Goal: Task Accomplishment & Management: Manage account settings

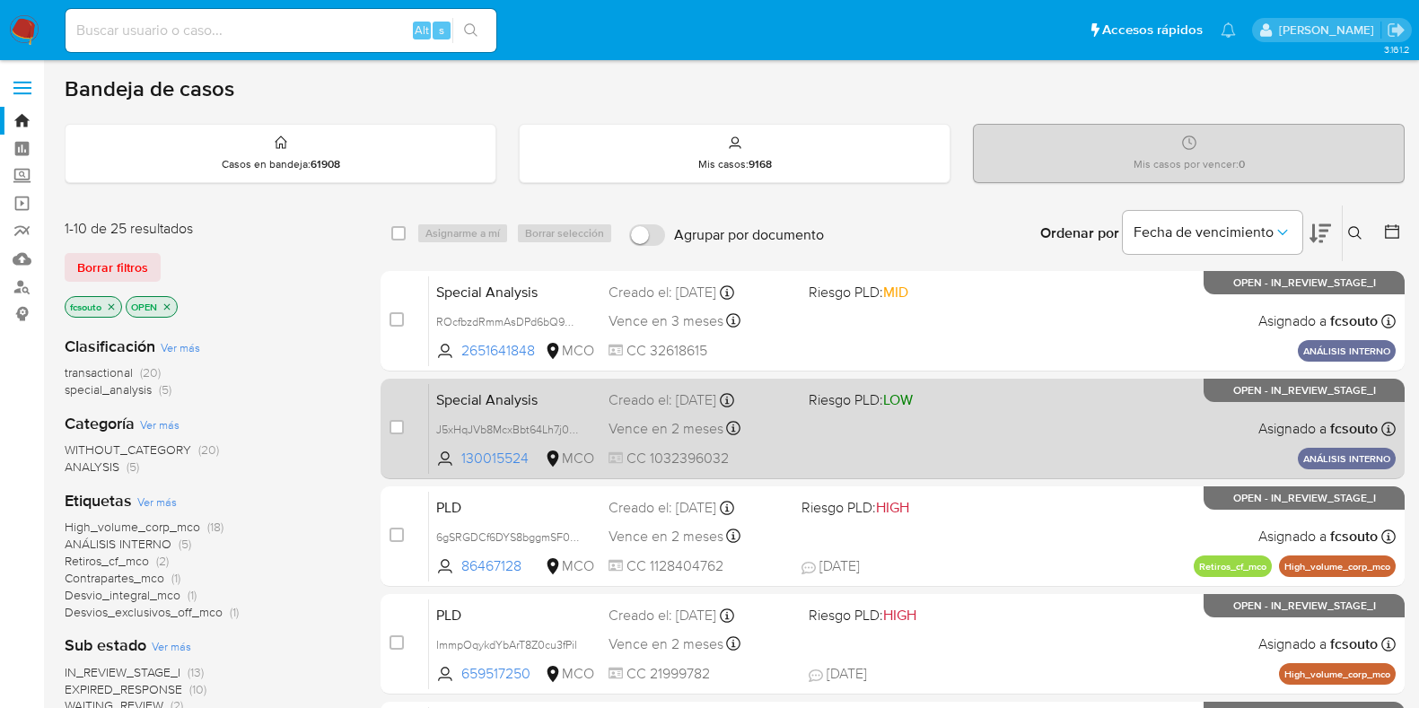
scroll to position [73, 0]
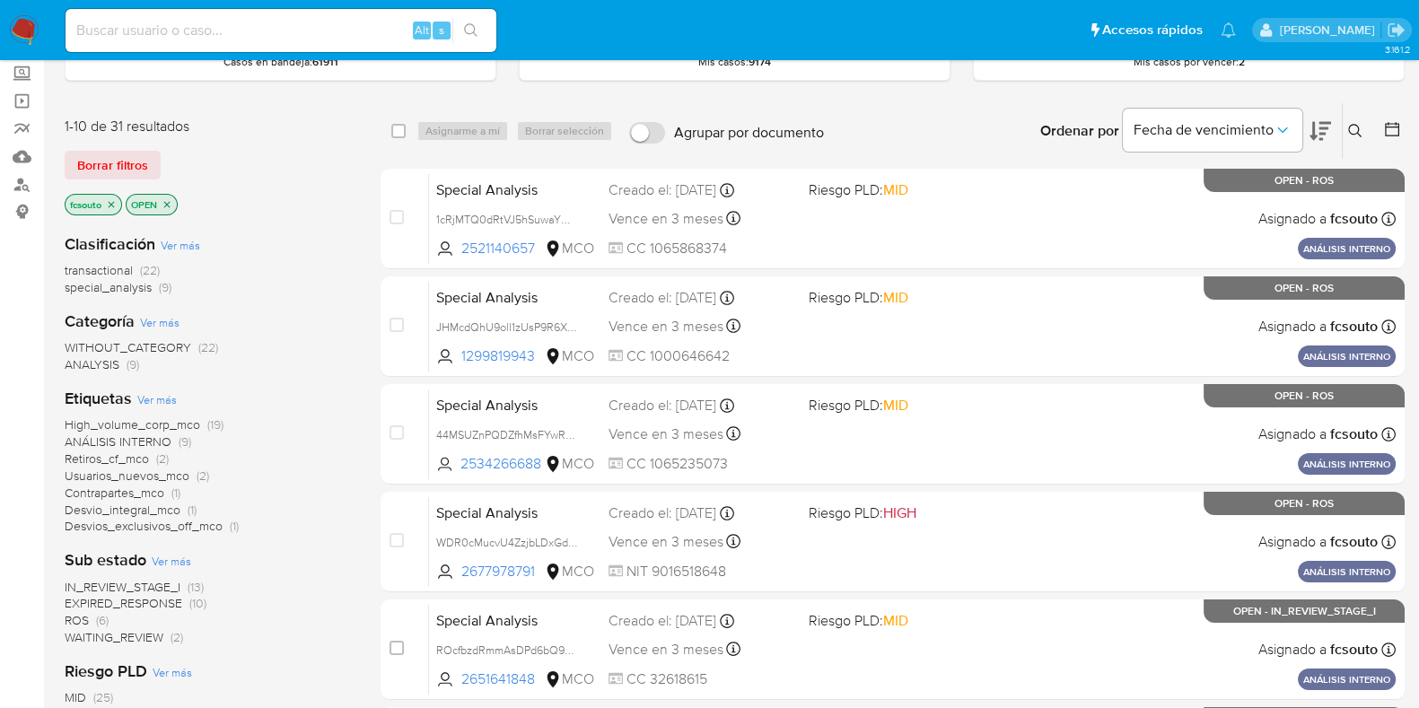
scroll to position [102, 0]
click at [77, 624] on span "ROS" at bounding box center [77, 620] width 24 height 18
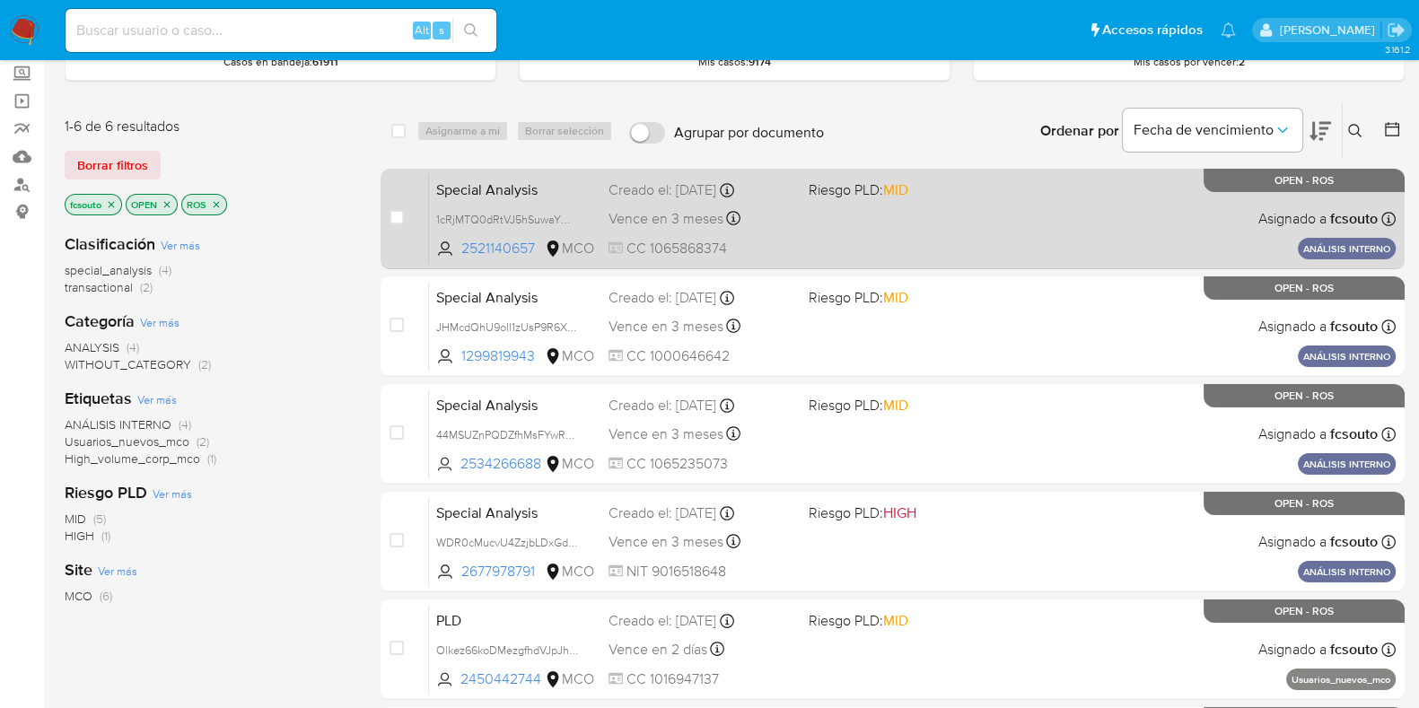
click at [938, 206] on div "Special Analysis 1cRjMTQ0dRtVJ5hSuwaYWMc9 2521140657 MCO Riesgo PLD: MID Creado…" at bounding box center [912, 218] width 966 height 91
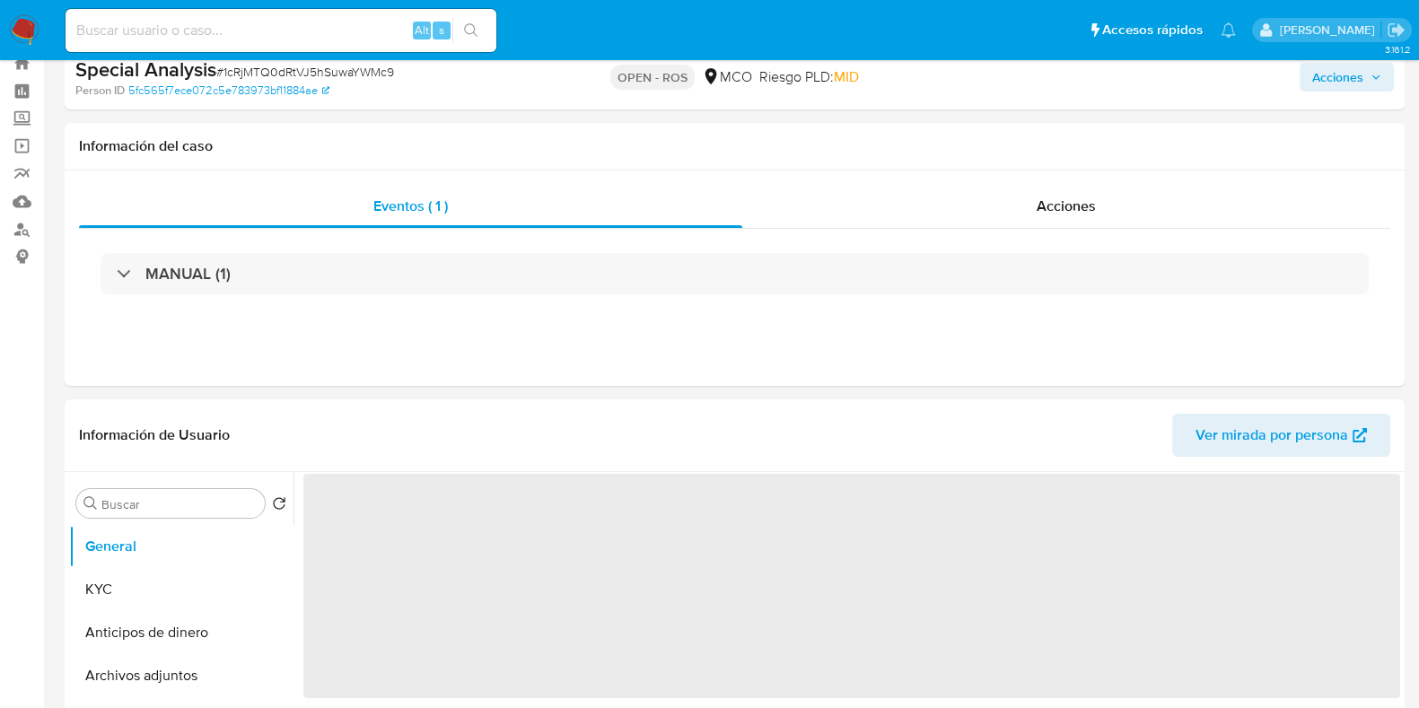
select select "10"
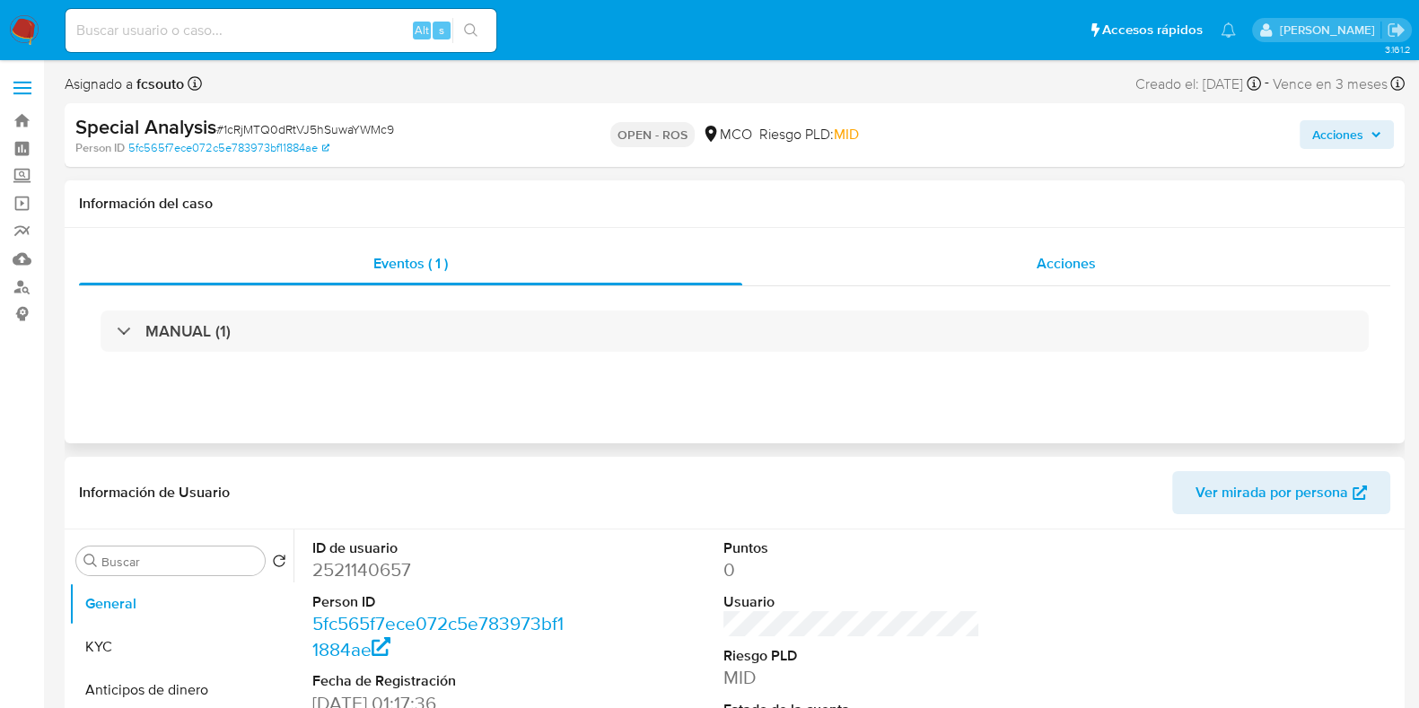
click at [1055, 266] on span "Acciones" at bounding box center [1065, 263] width 59 height 21
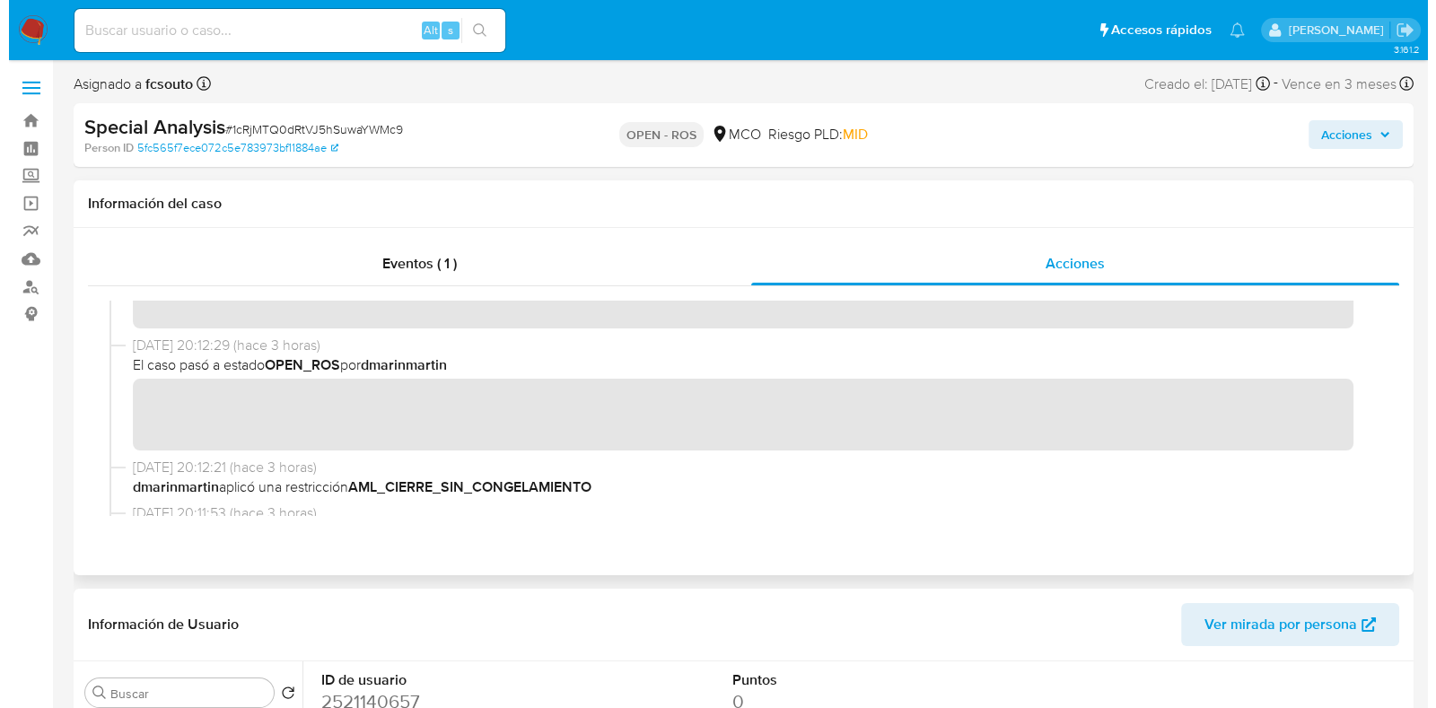
scroll to position [58, 0]
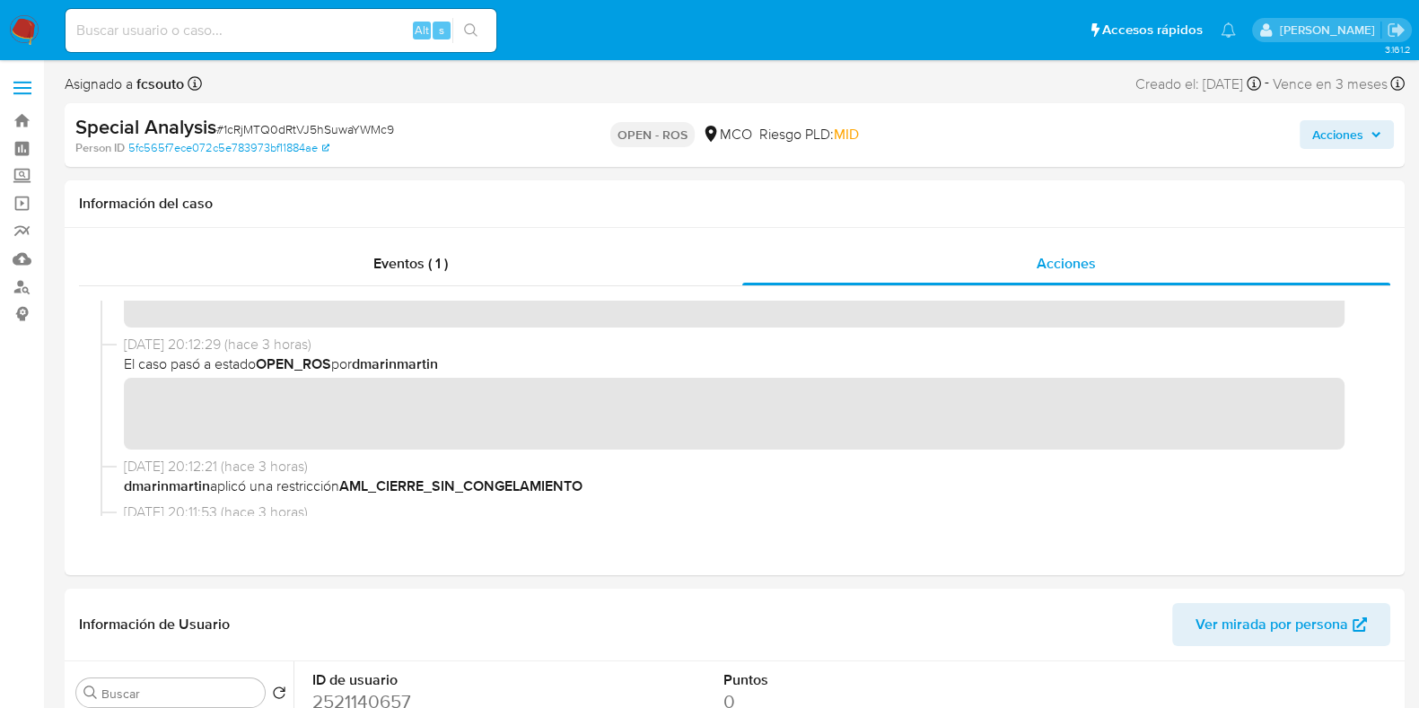
click at [1344, 135] on span "Acciones" at bounding box center [1337, 134] width 51 height 29
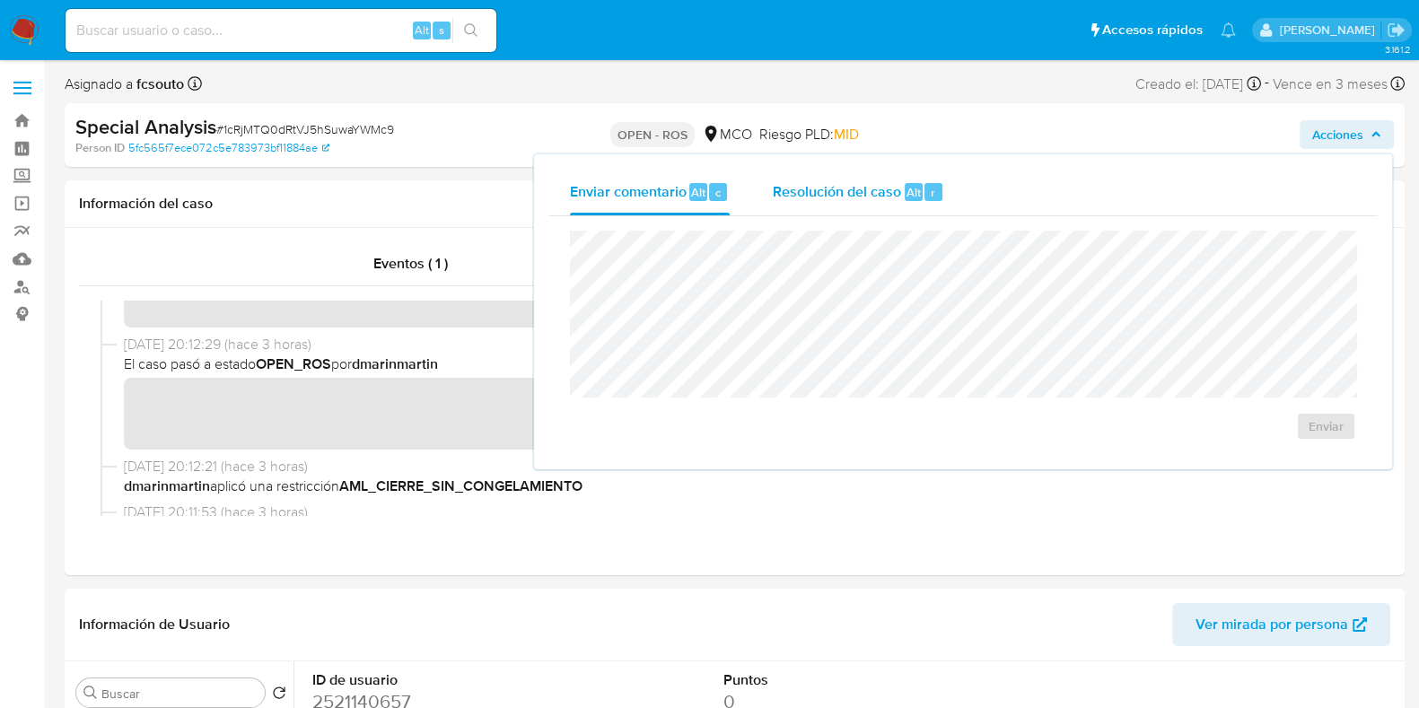
drag, startPoint x: 885, startPoint y: 217, endPoint x: 868, endPoint y: 199, distance: 24.8
click at [868, 199] on div "Enviar comentario Alt c Resolución del caso Alt r Enviar" at bounding box center [962, 312] width 829 height 286
click at [868, 199] on span "Resolución del caso" at bounding box center [837, 191] width 128 height 21
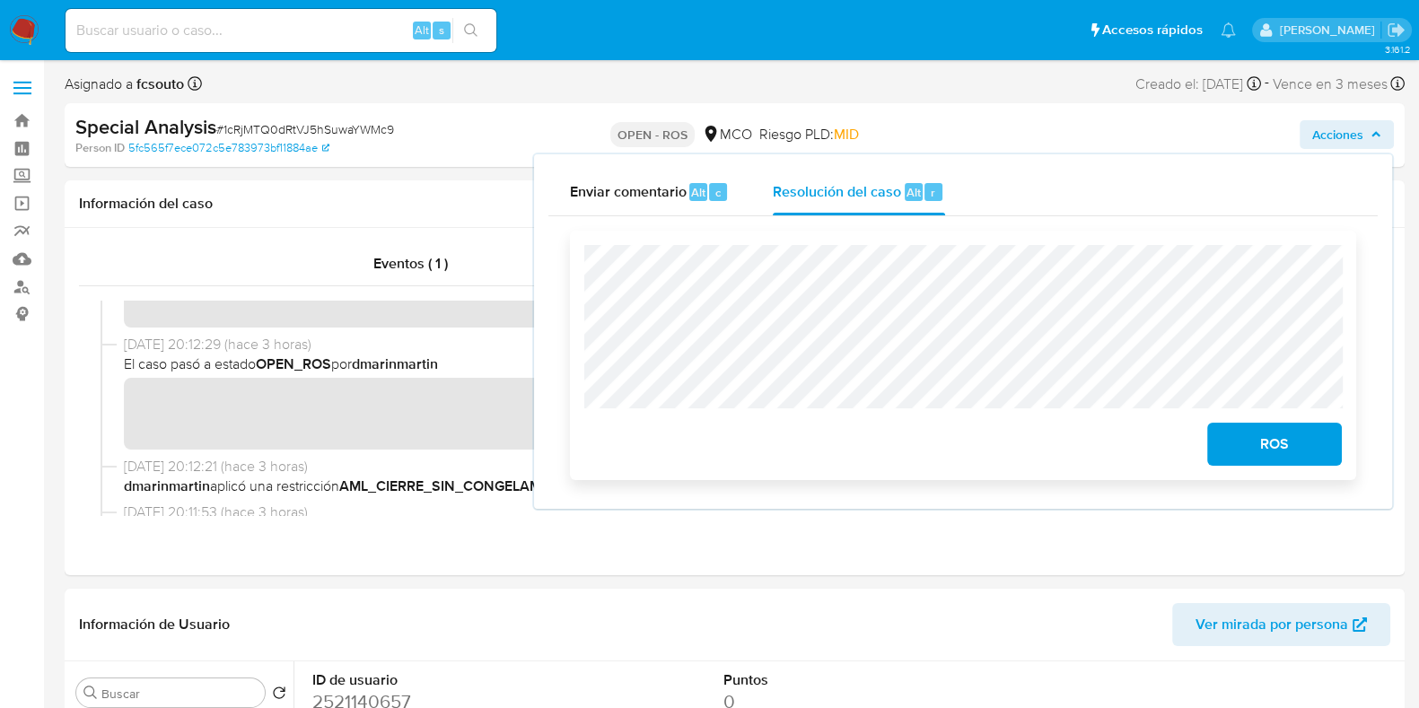
click at [1256, 435] on span "ROS" at bounding box center [1274, 443] width 88 height 39
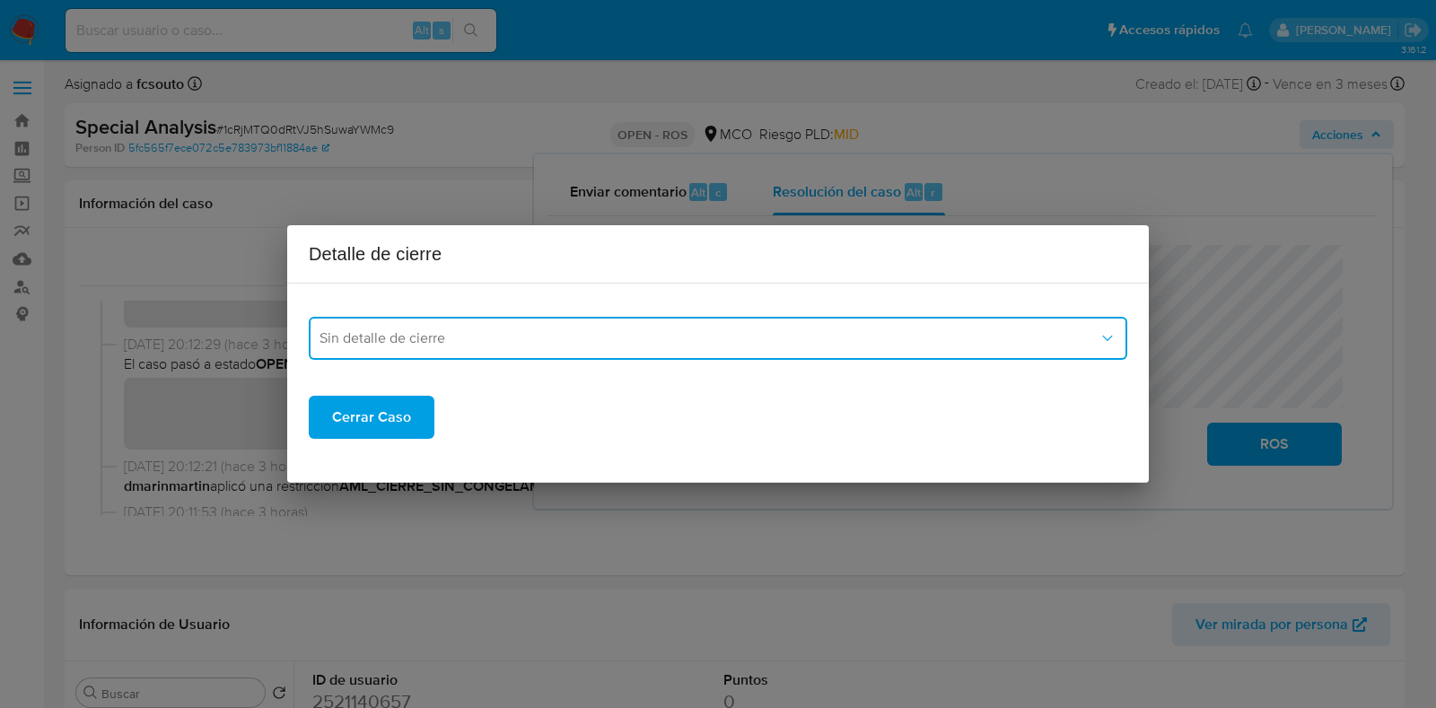
click at [852, 343] on span "Sin detalle de cierre" at bounding box center [708, 338] width 779 height 18
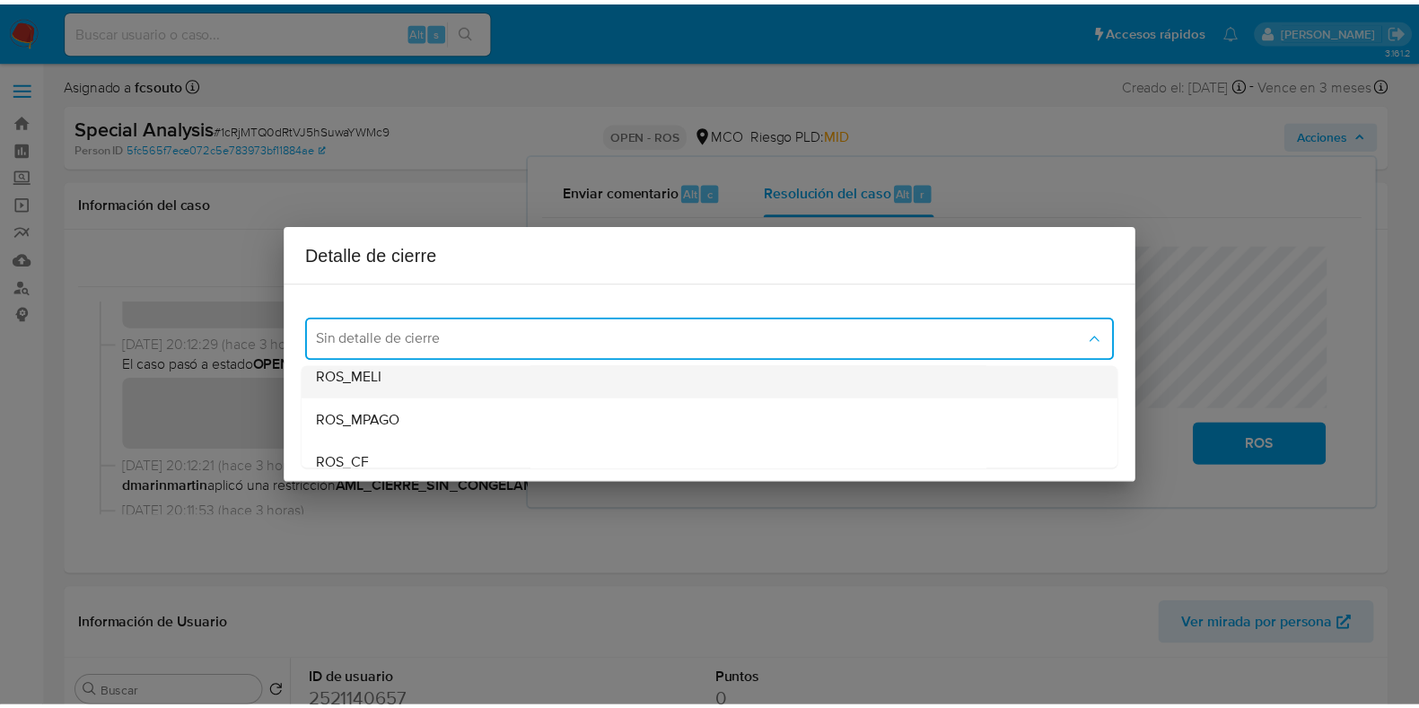
scroll to position [67, 0]
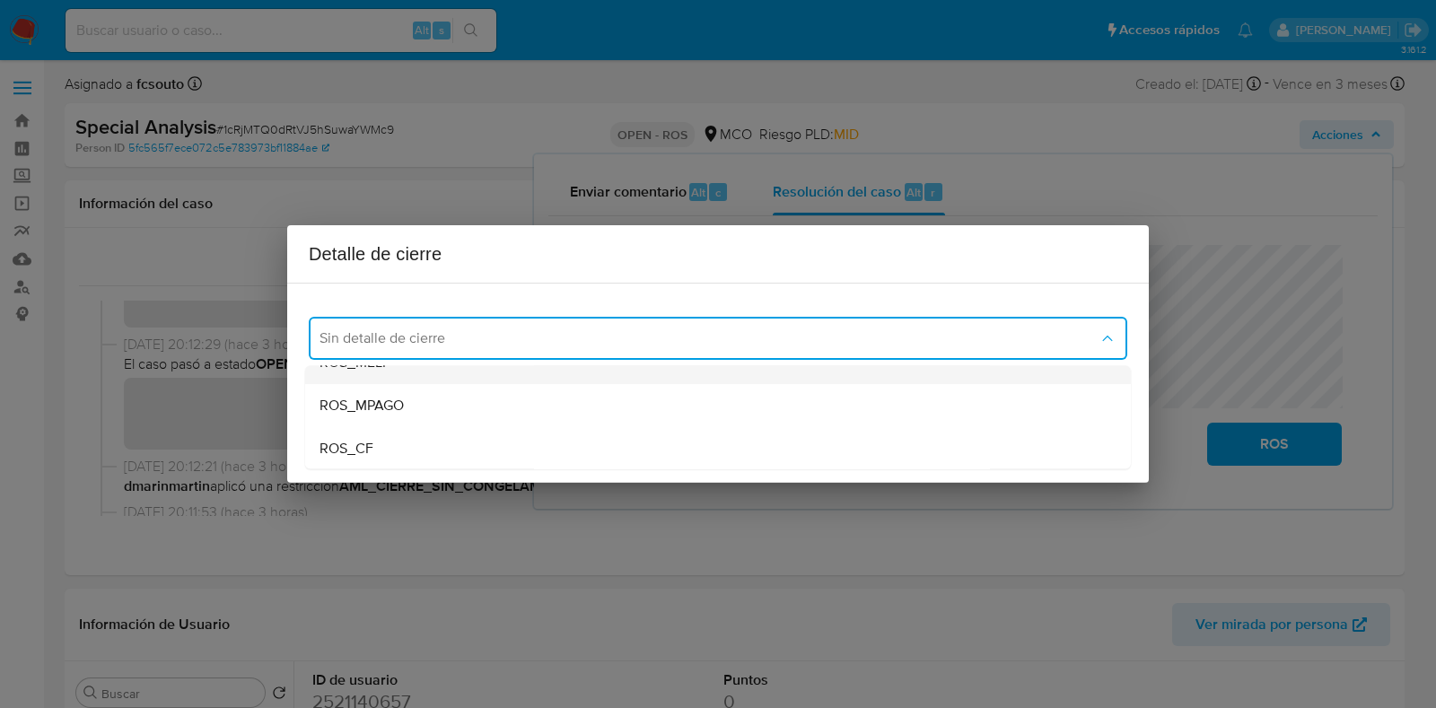
click at [767, 415] on div "ROS_MPAGO" at bounding box center [717, 405] width 797 height 43
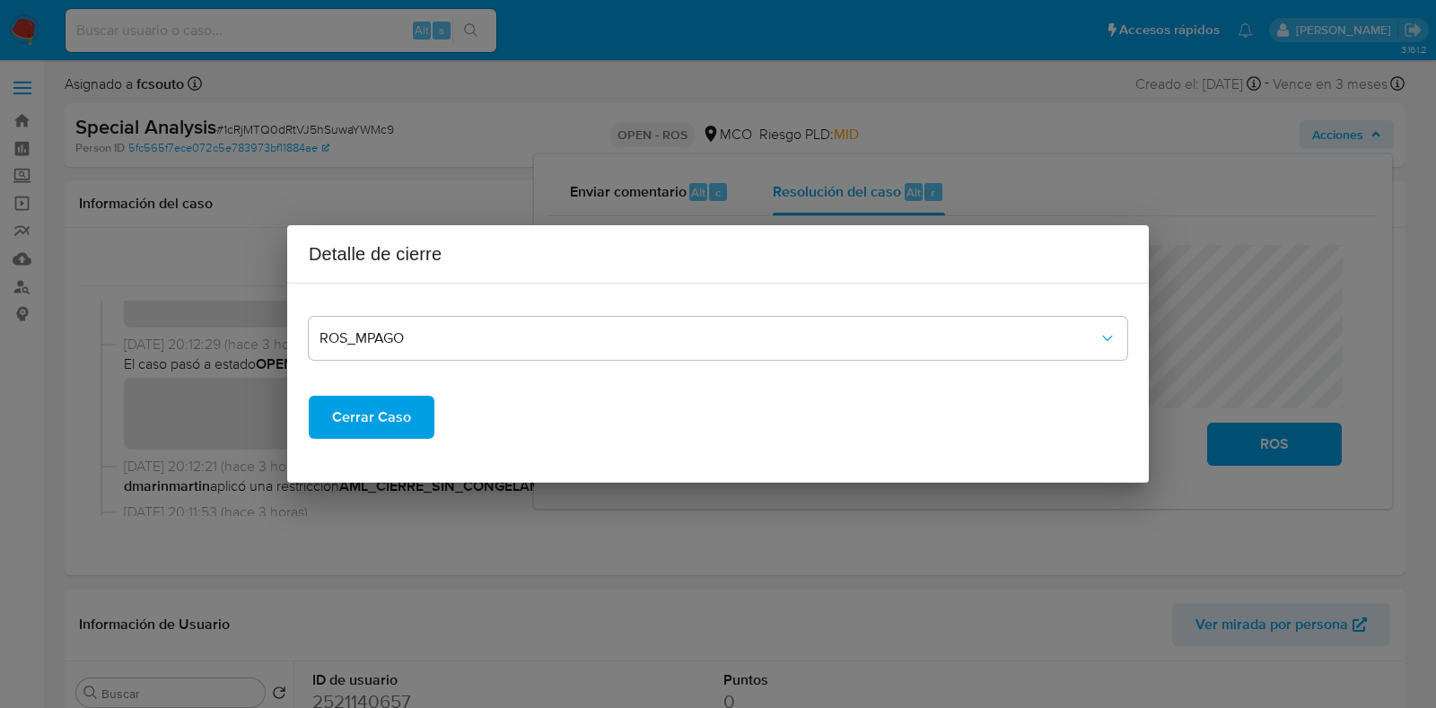
click at [404, 423] on span "Cerrar Caso" at bounding box center [371, 417] width 79 height 39
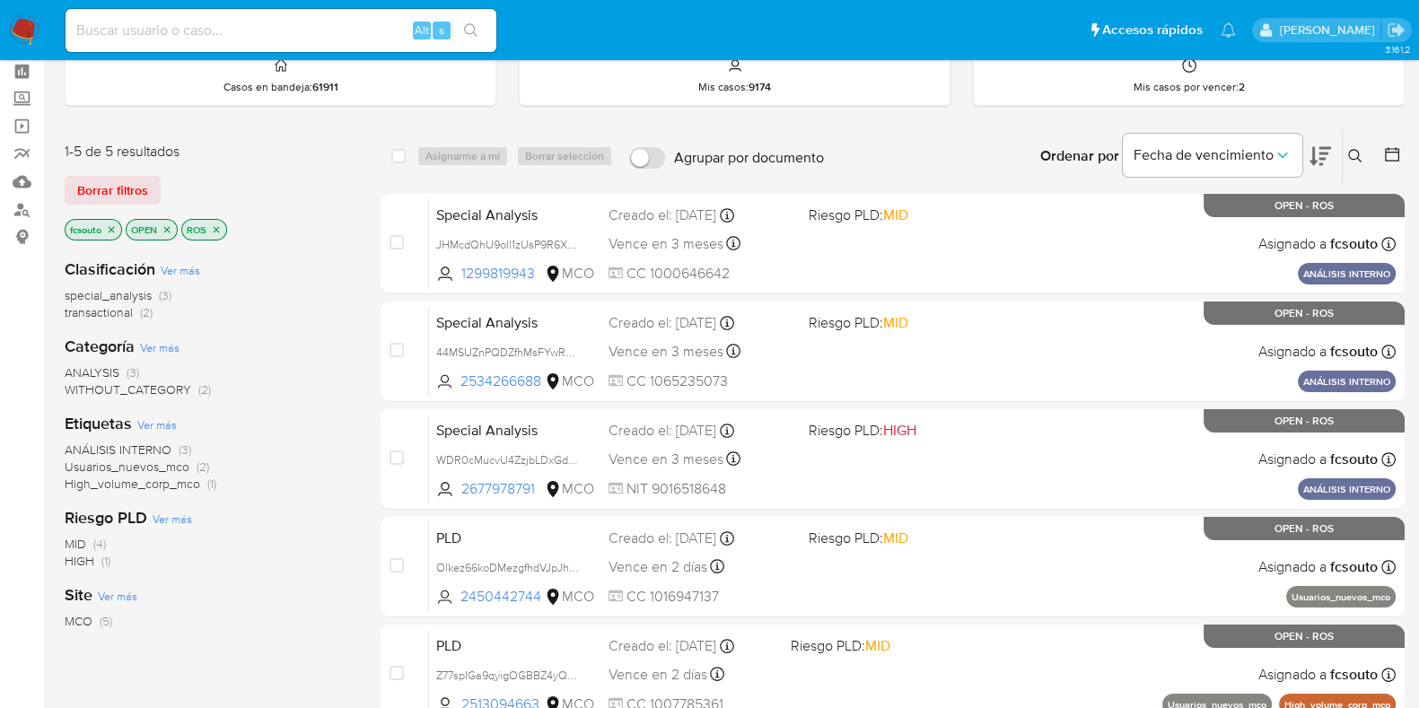
scroll to position [74, 0]
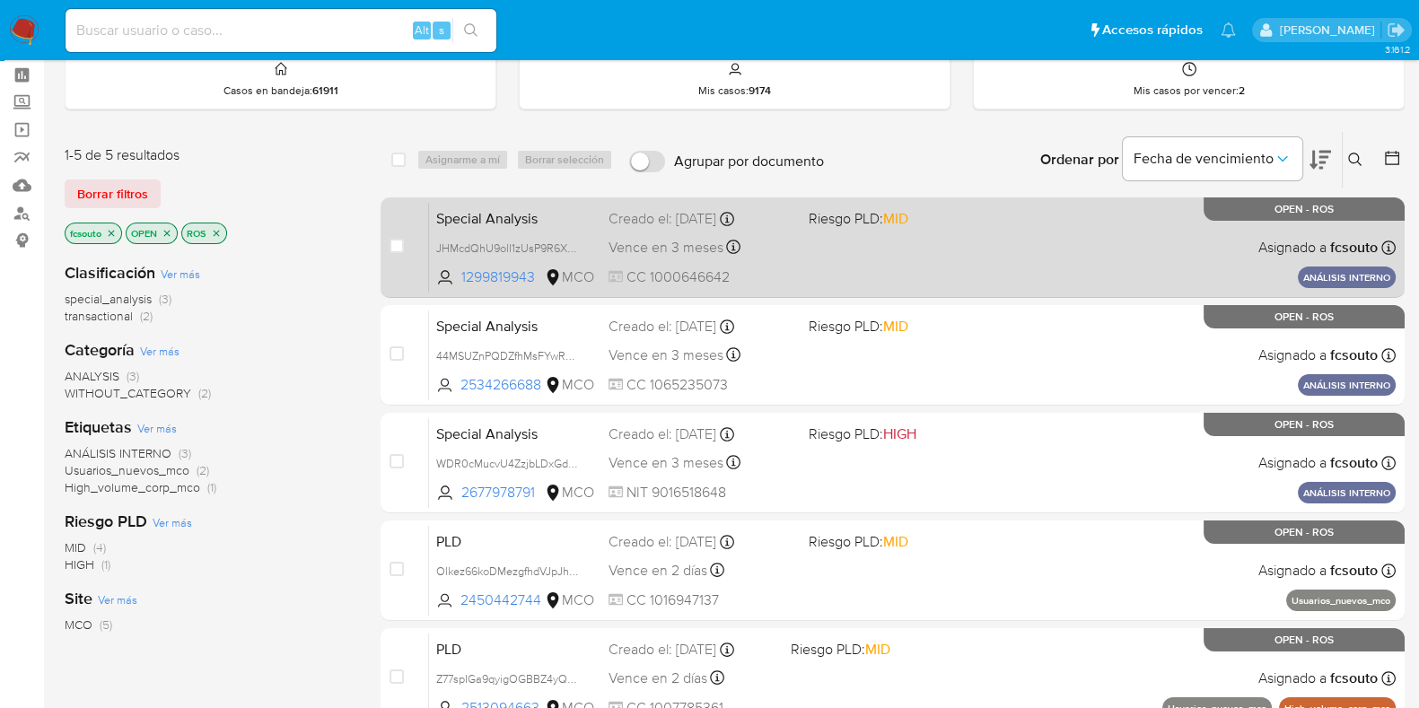
click at [844, 267] on div "Special Analysis JHMcdQhU9oll1zUsP9R6XLld 1299819943 MCO Riesgo PLD: MID Creado…" at bounding box center [912, 247] width 966 height 91
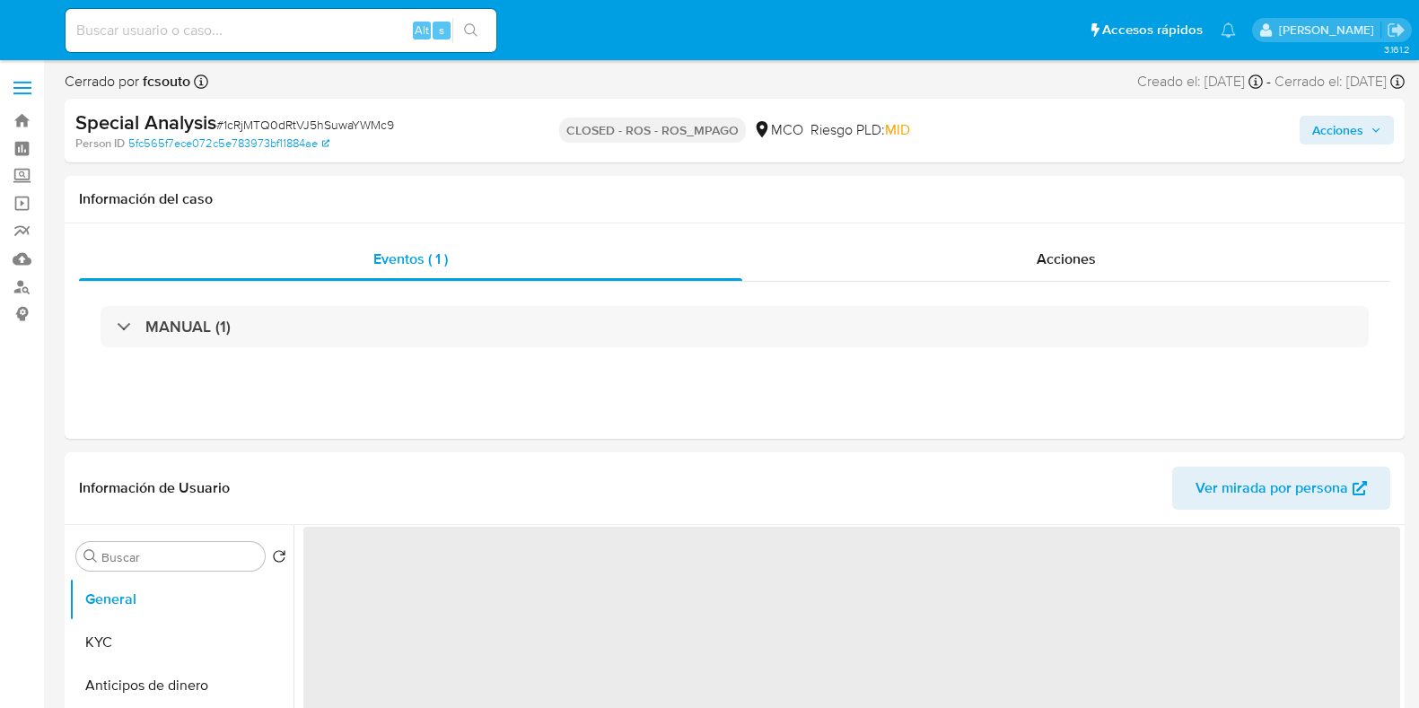
select select "10"
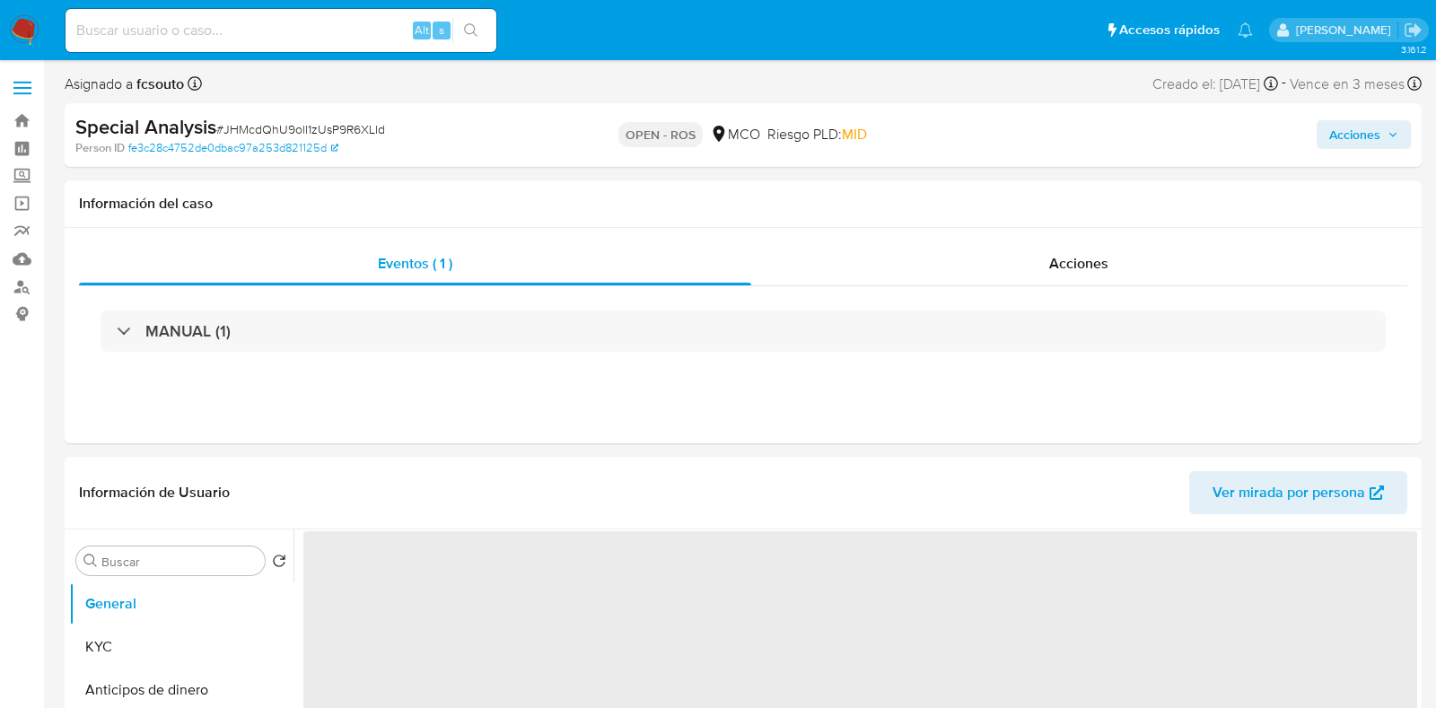
select select "10"
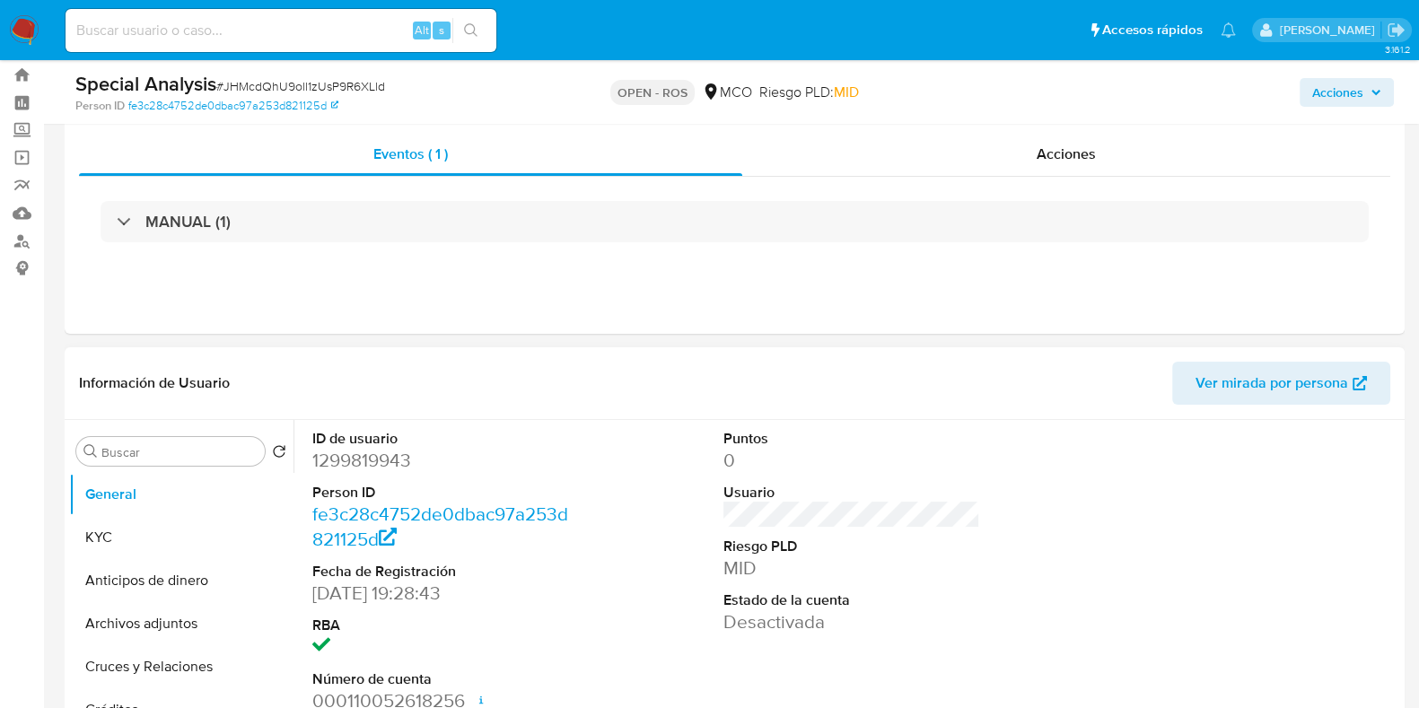
scroll to position [44, 0]
click at [1045, 172] on div "Acciones" at bounding box center [1066, 156] width 648 height 43
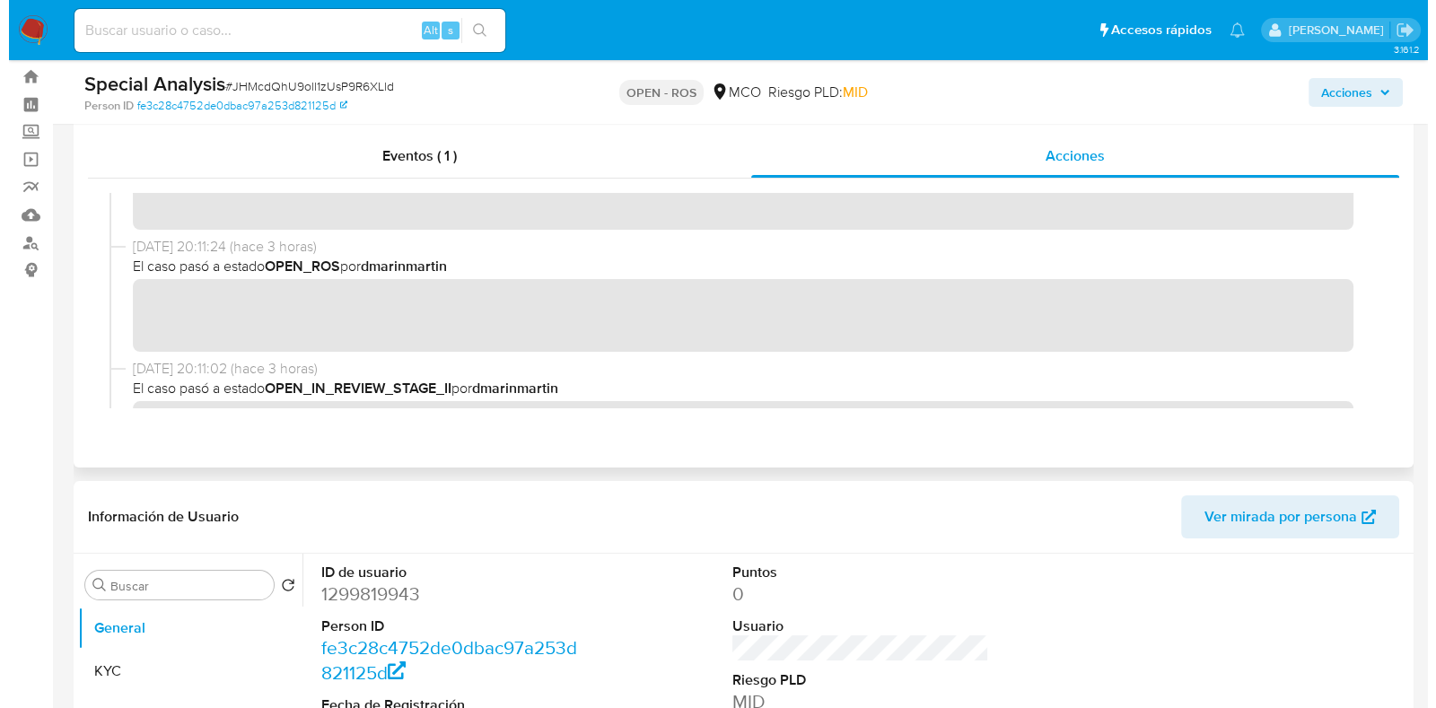
scroll to position [51, 0]
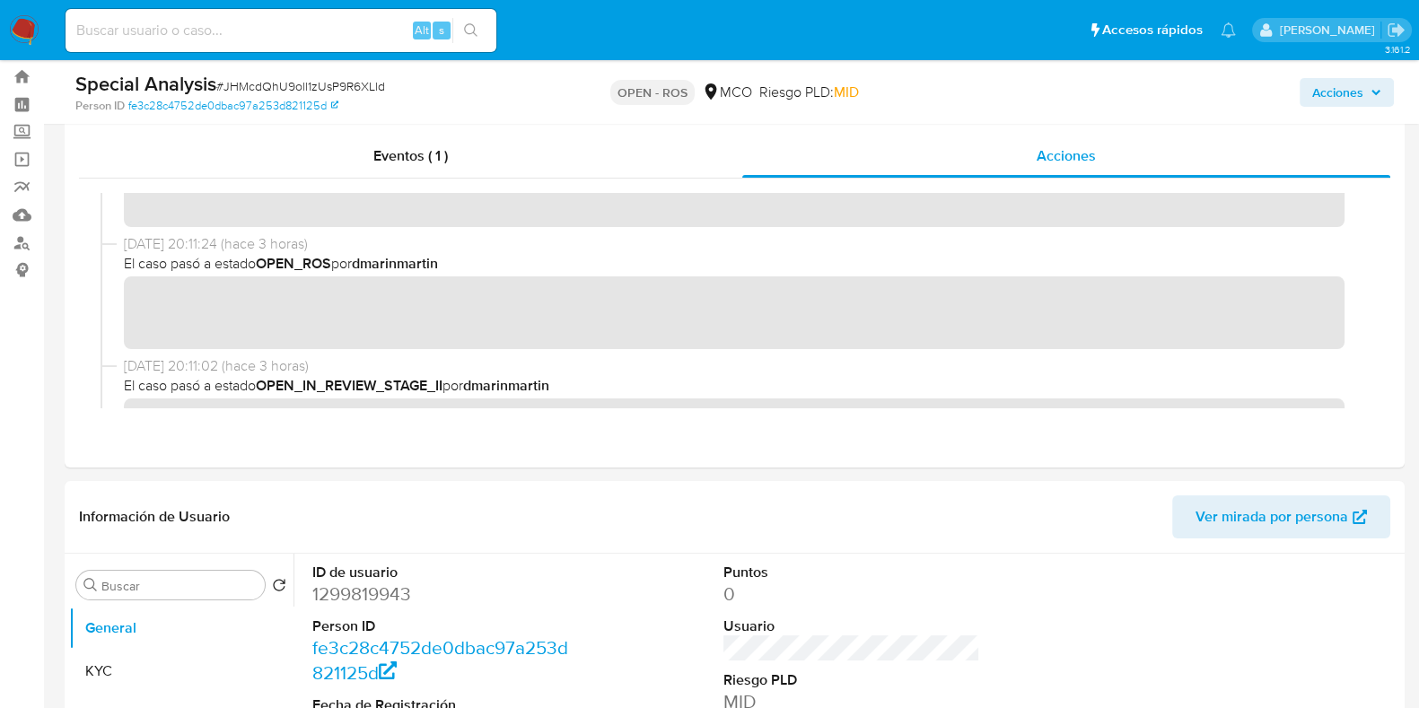
click at [1340, 89] on span "Acciones" at bounding box center [1337, 92] width 51 height 29
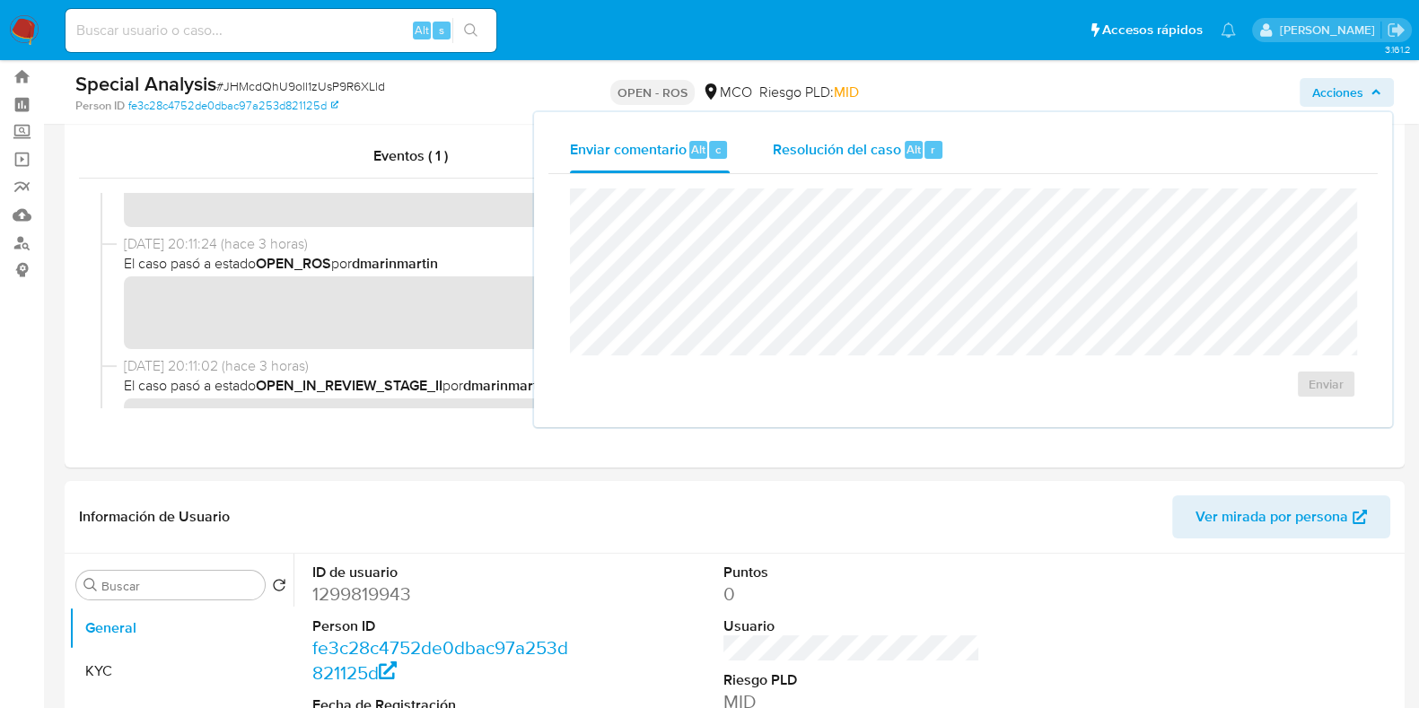
click at [869, 140] on span "Resolución del caso" at bounding box center [837, 148] width 128 height 21
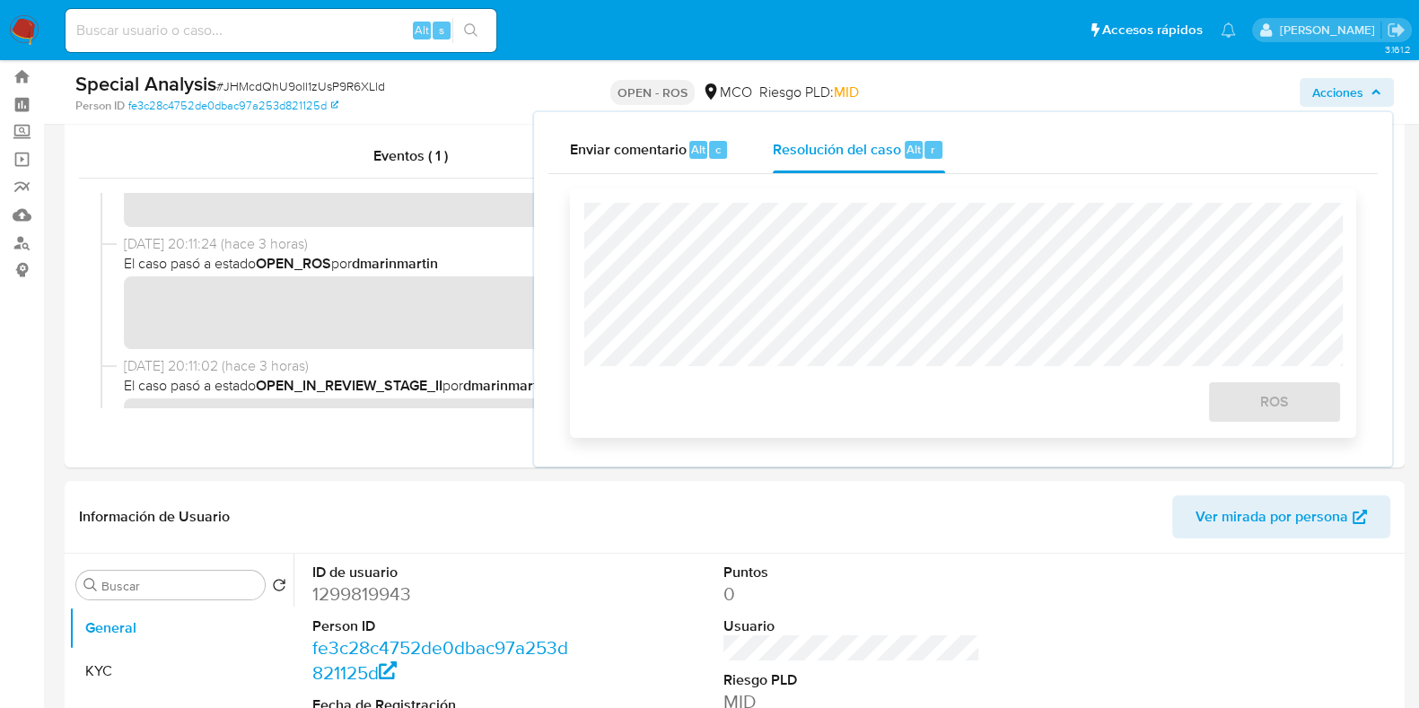
click at [835, 203] on div at bounding box center [962, 284] width 757 height 163
click at [1251, 394] on span "ROS" at bounding box center [1274, 401] width 88 height 39
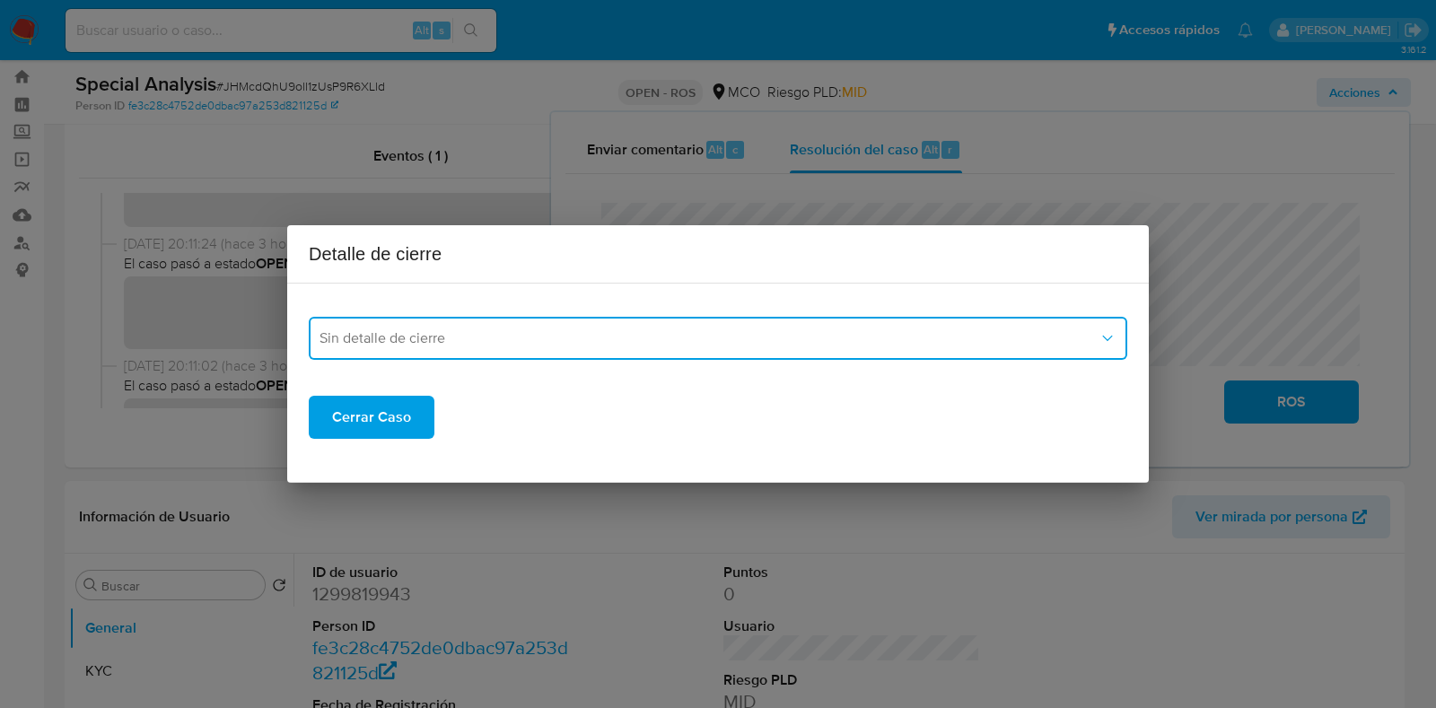
click at [603, 352] on button "Sin detalle de cierre" at bounding box center [718, 338] width 818 height 43
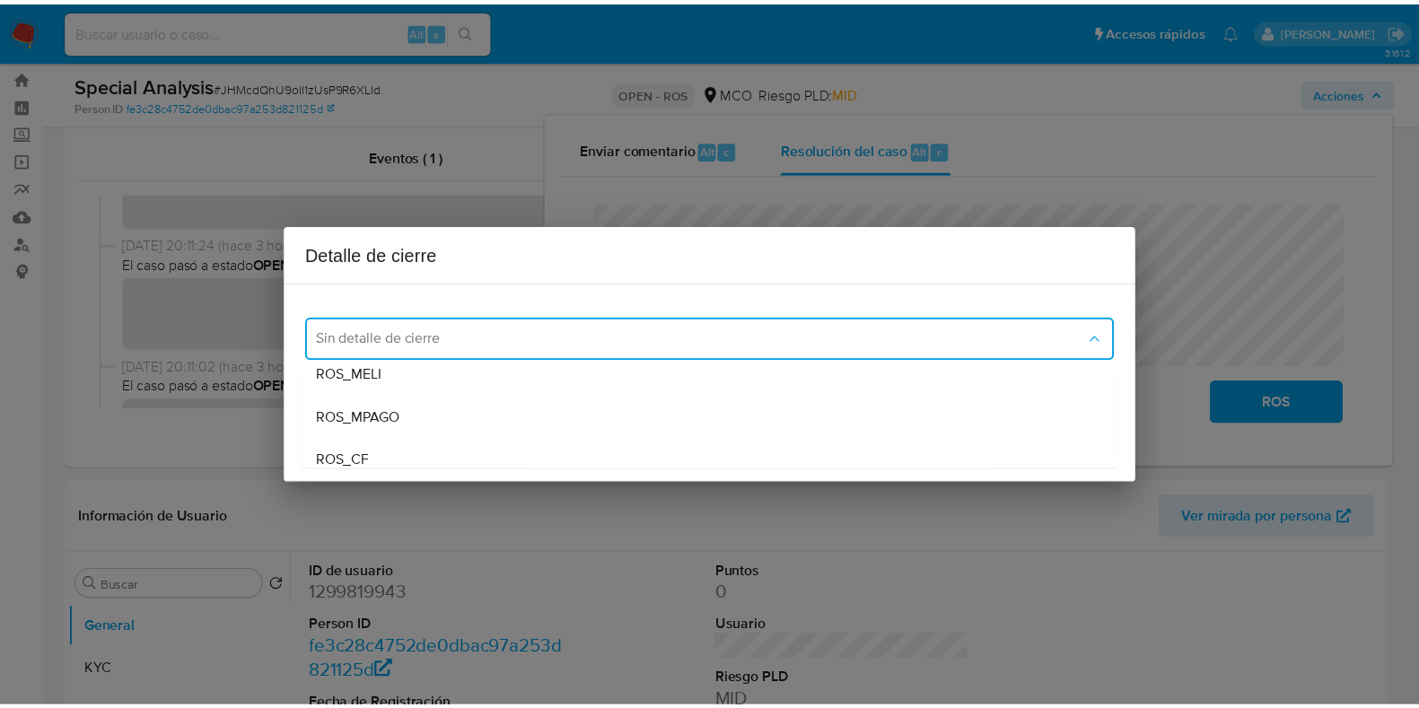
scroll to position [58, 0]
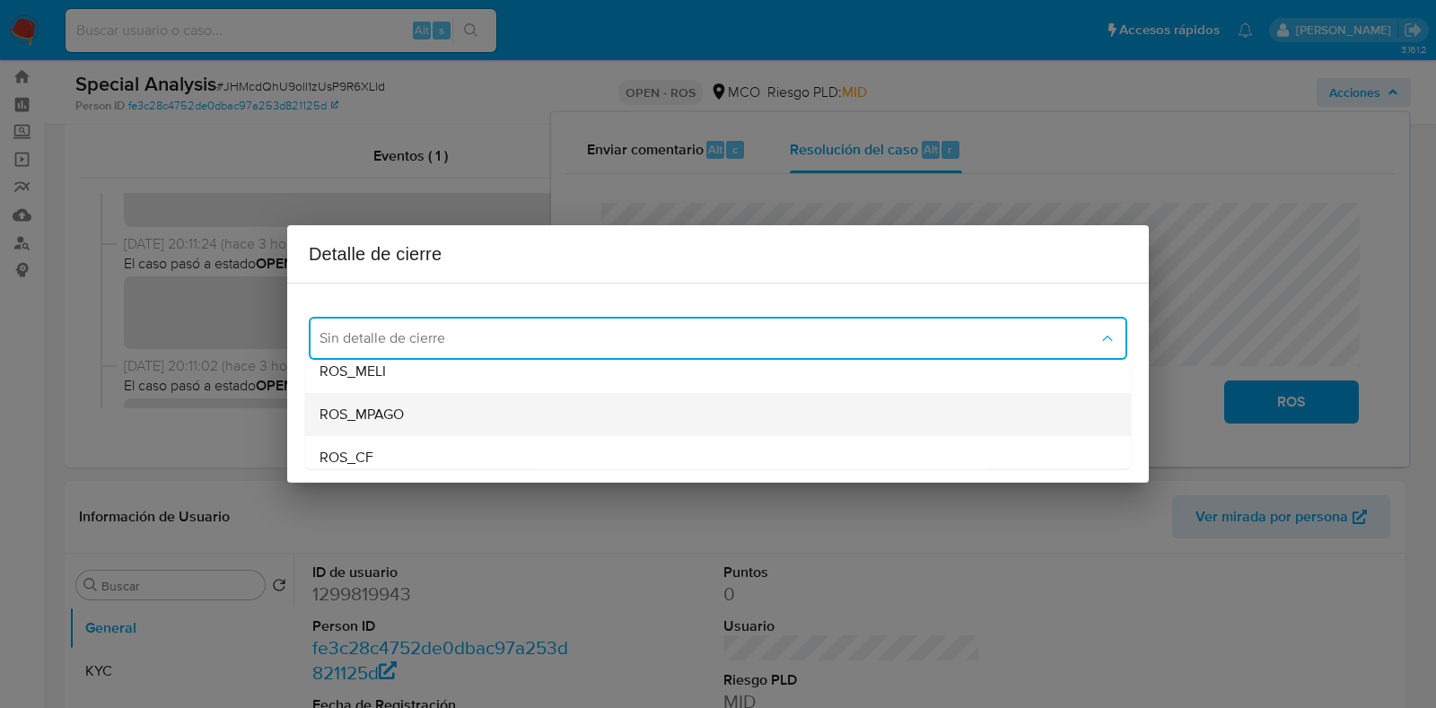
click at [557, 411] on div "ROS_MPAGO" at bounding box center [717, 414] width 797 height 43
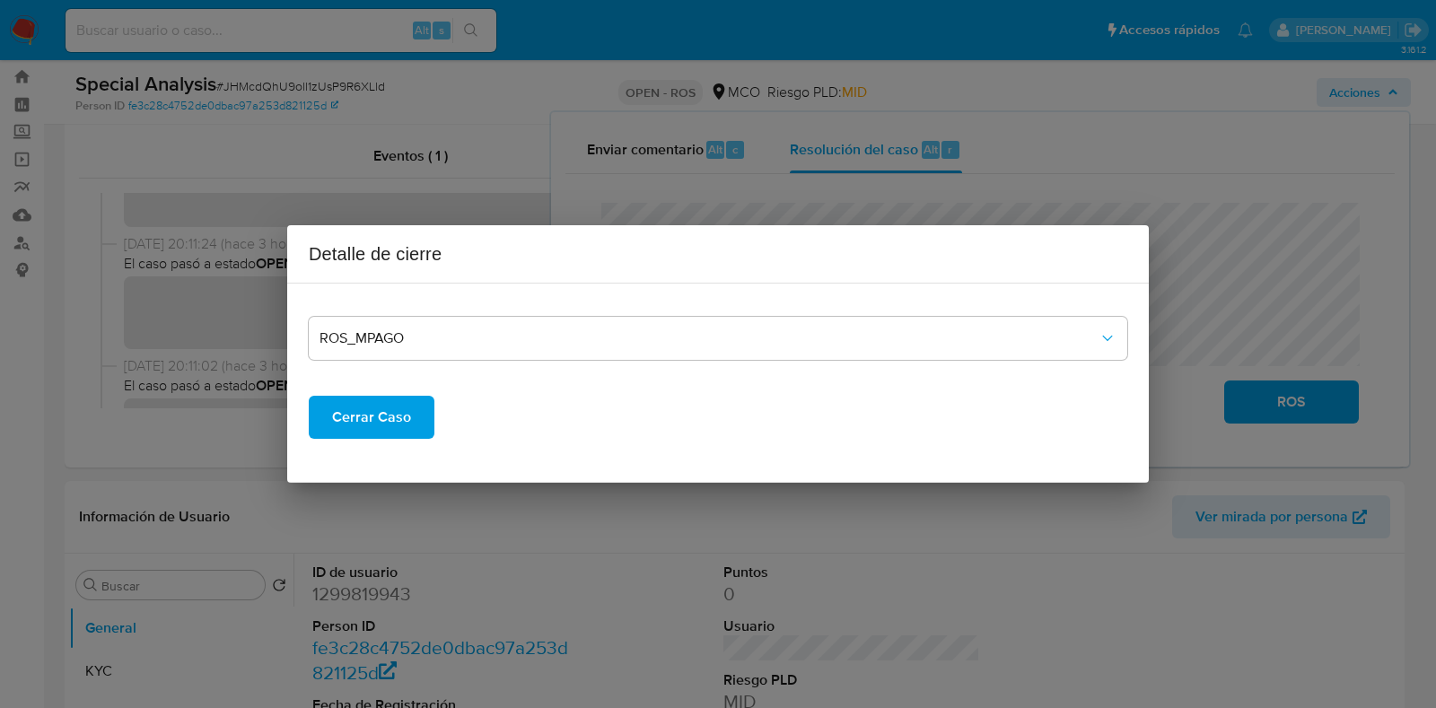
click at [392, 428] on span "Cerrar Caso" at bounding box center [371, 417] width 79 height 39
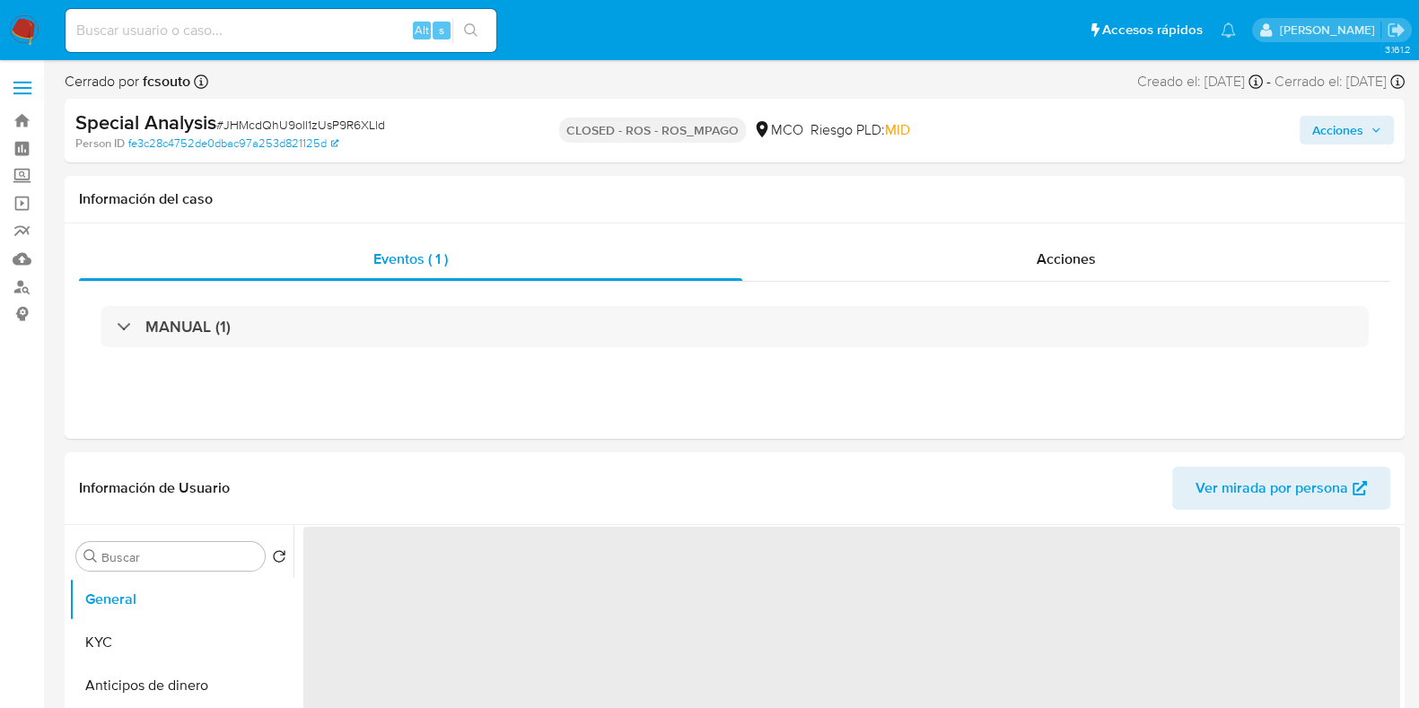
select select "10"
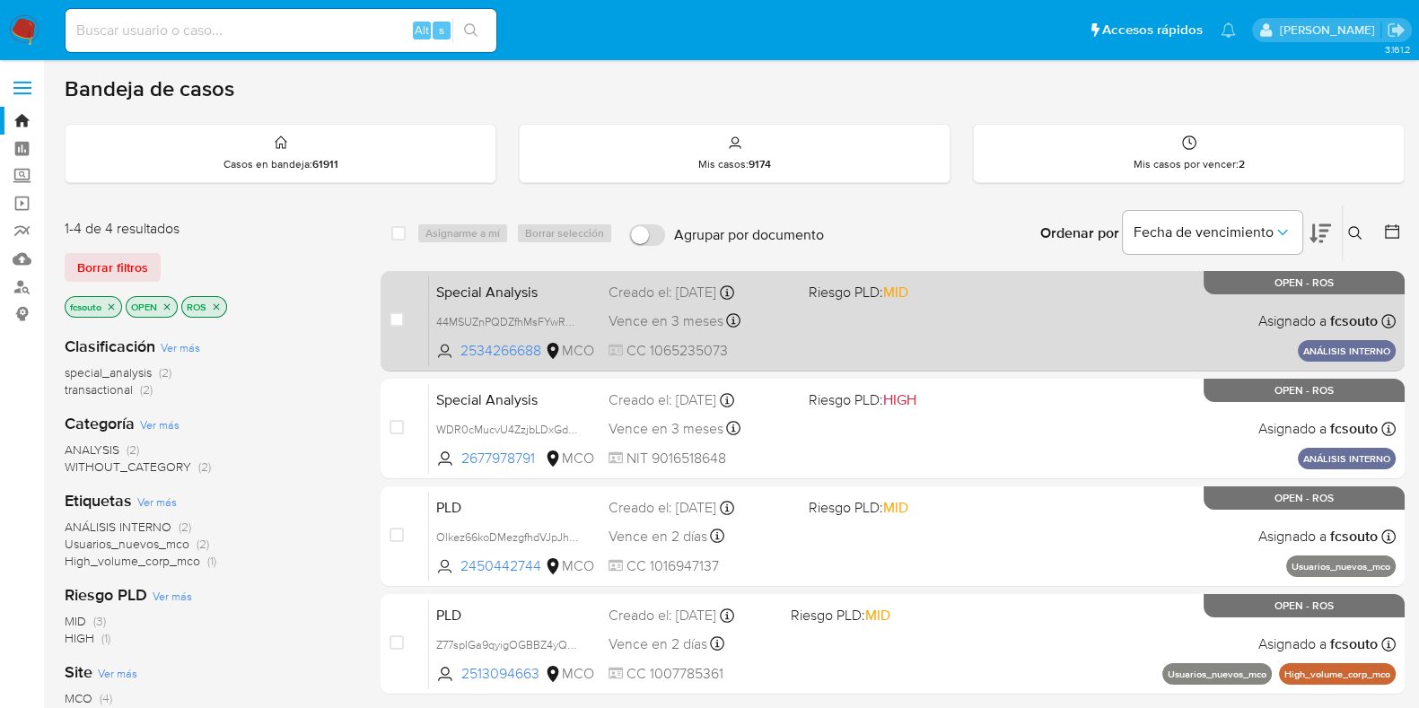
click at [835, 330] on div "Special Analysis 44MSUZnPQDZfhMsFYwRvRXrF 2534266688 MCO Riesgo PLD: MID Creado…" at bounding box center [912, 320] width 966 height 91
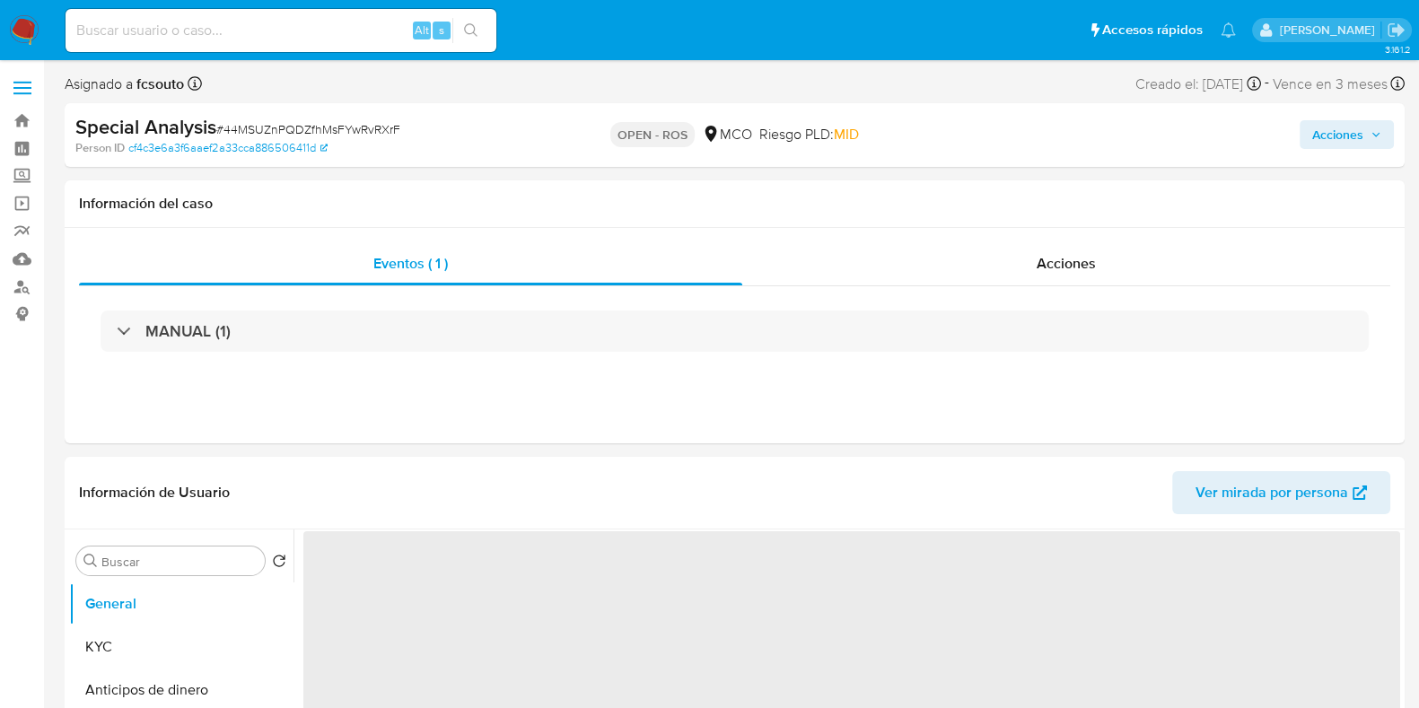
select select "10"
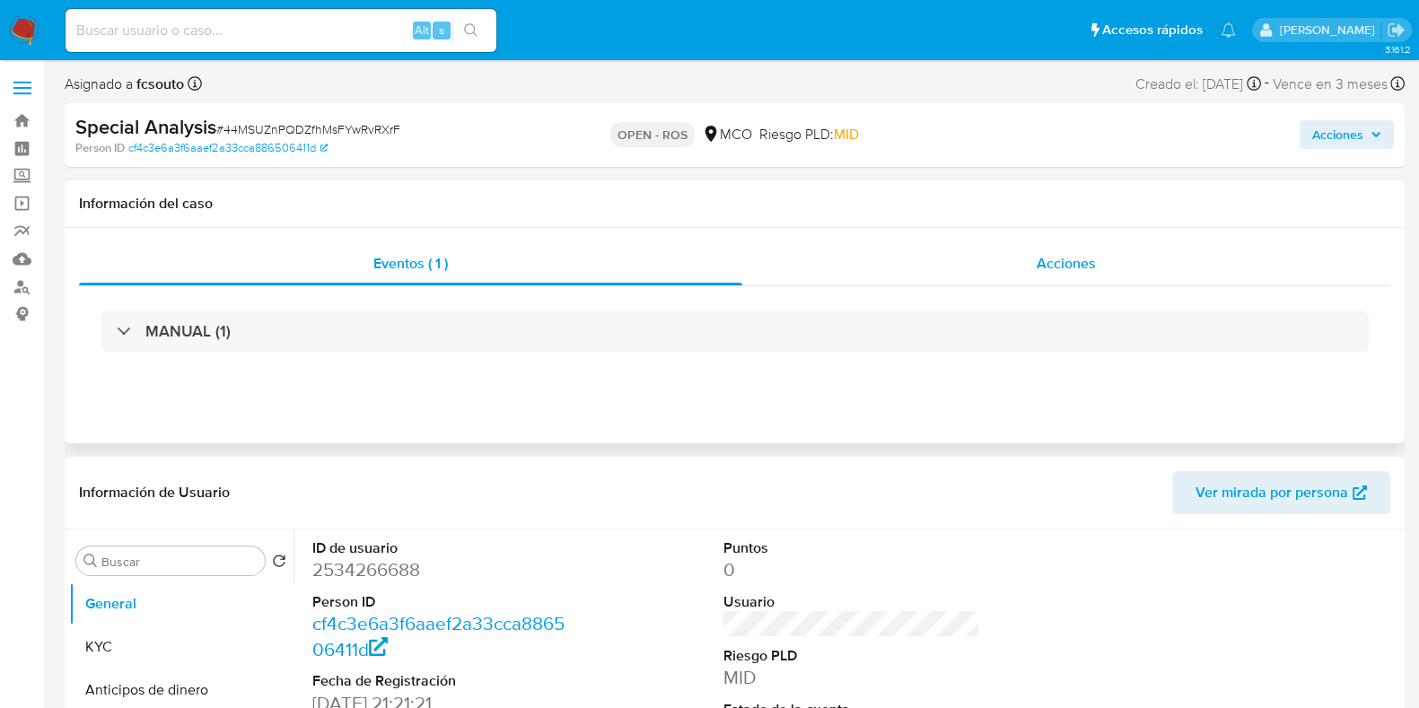
click at [1030, 275] on div "Acciones" at bounding box center [1066, 263] width 648 height 43
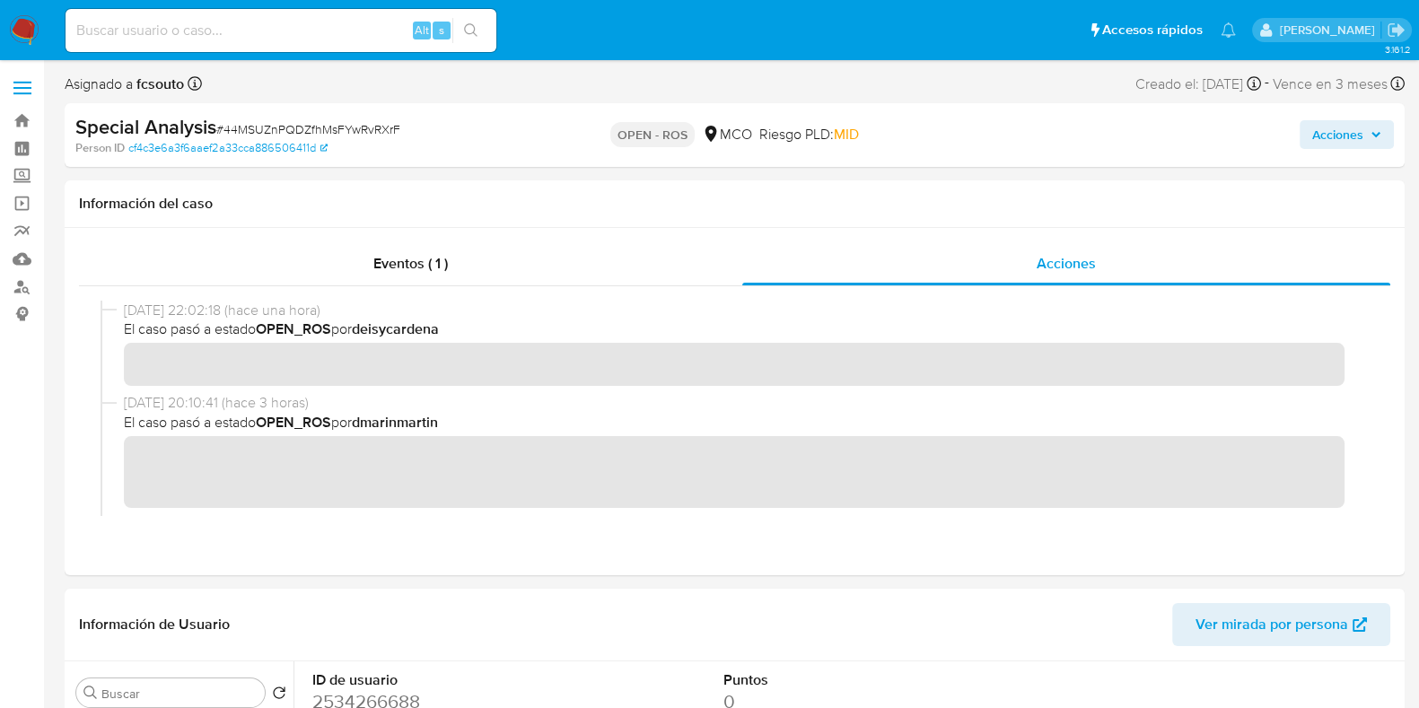
click at [1343, 141] on span "Acciones" at bounding box center [1337, 134] width 51 height 29
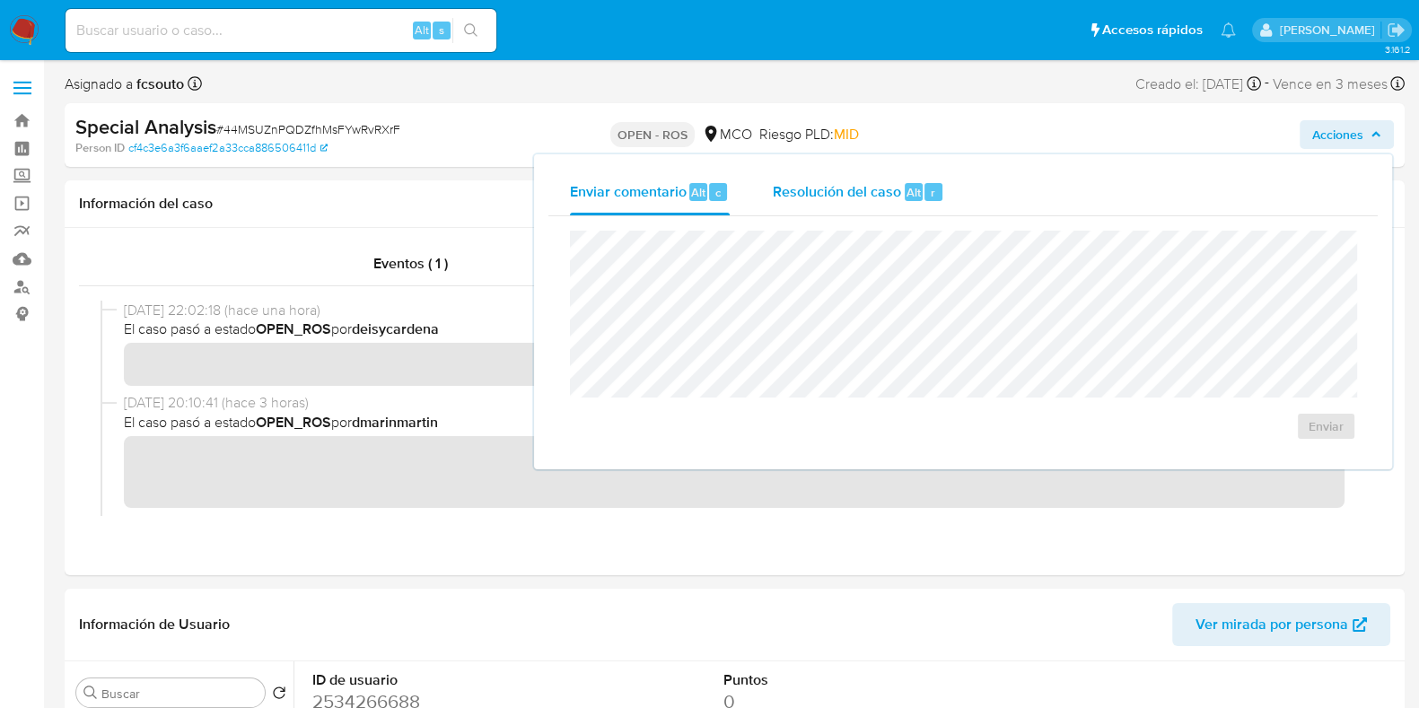
click at [837, 191] on span "Resolución del caso" at bounding box center [837, 191] width 128 height 21
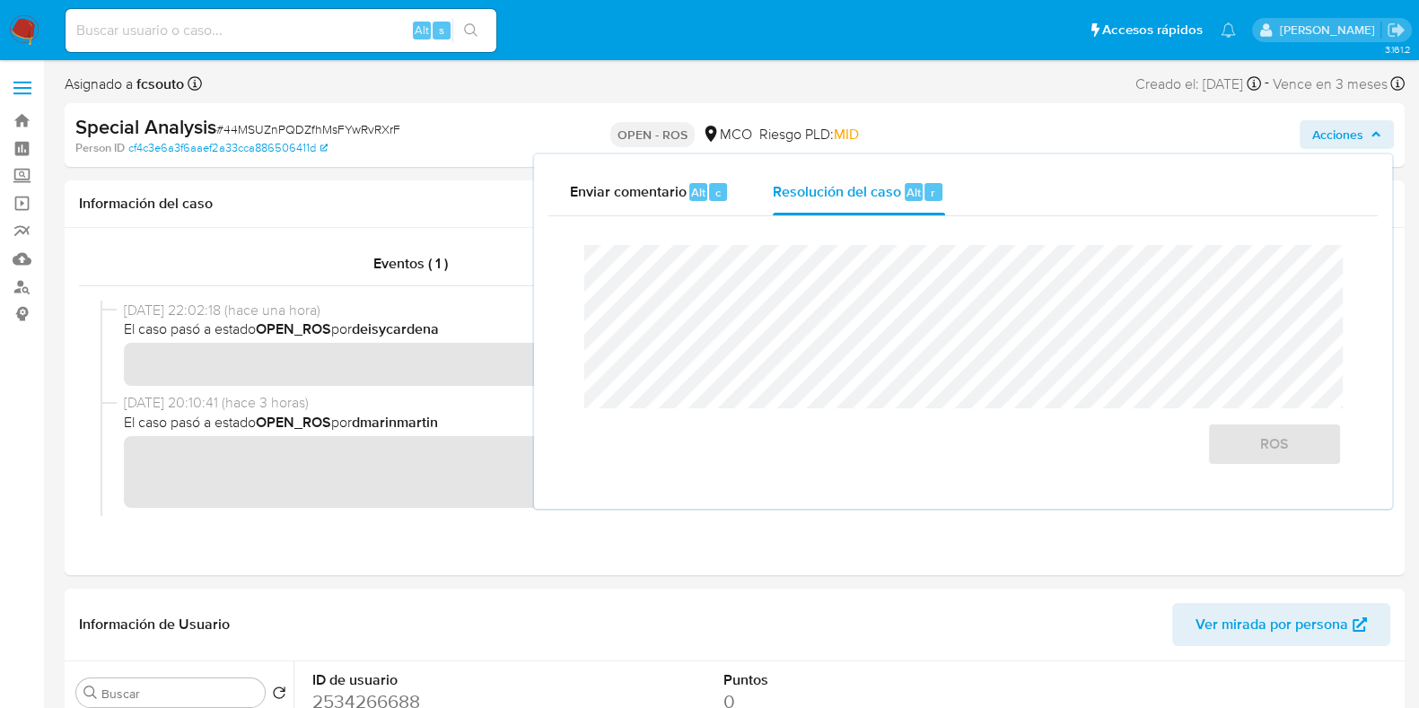
click at [610, 60] on nav "Pausado Ver notificaciones Alt s Accesos rápidos Presiona las siguientes teclas…" at bounding box center [709, 30] width 1419 height 60
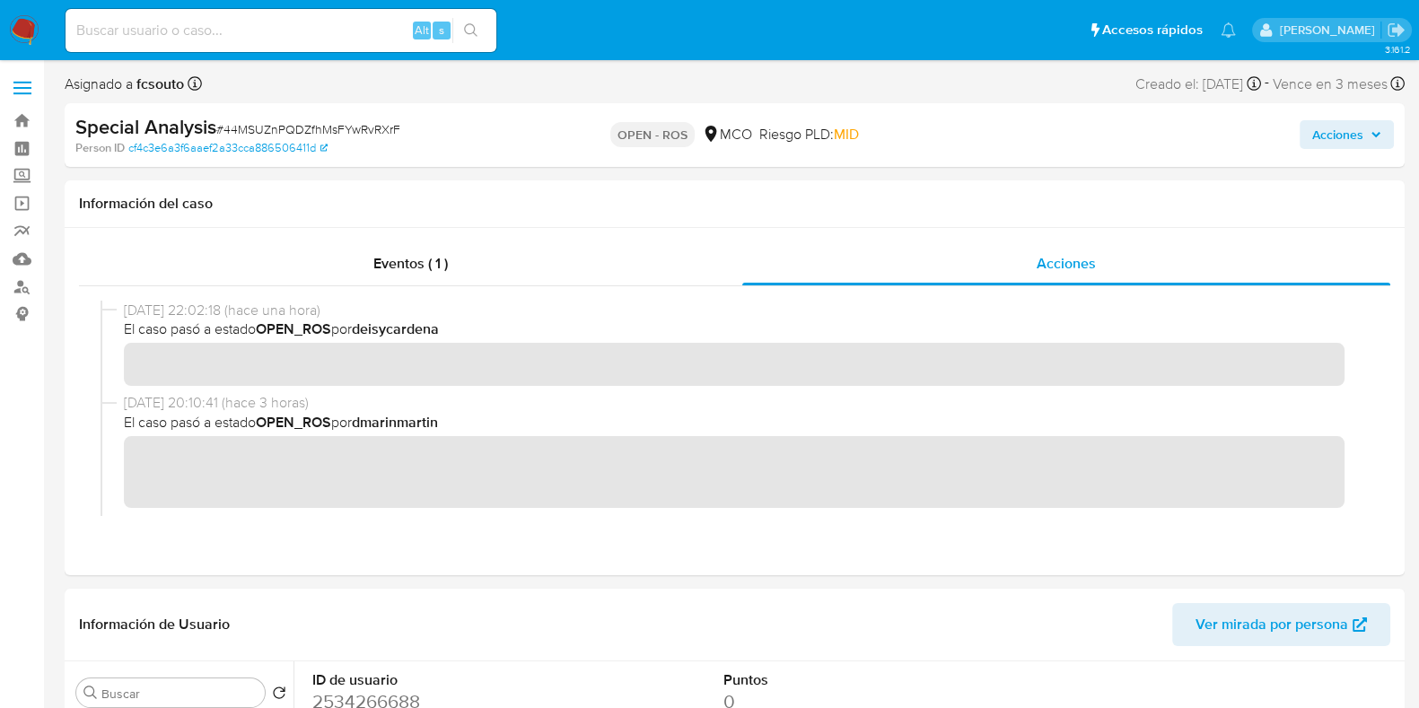
click at [1327, 147] on span "Acciones" at bounding box center [1337, 134] width 51 height 29
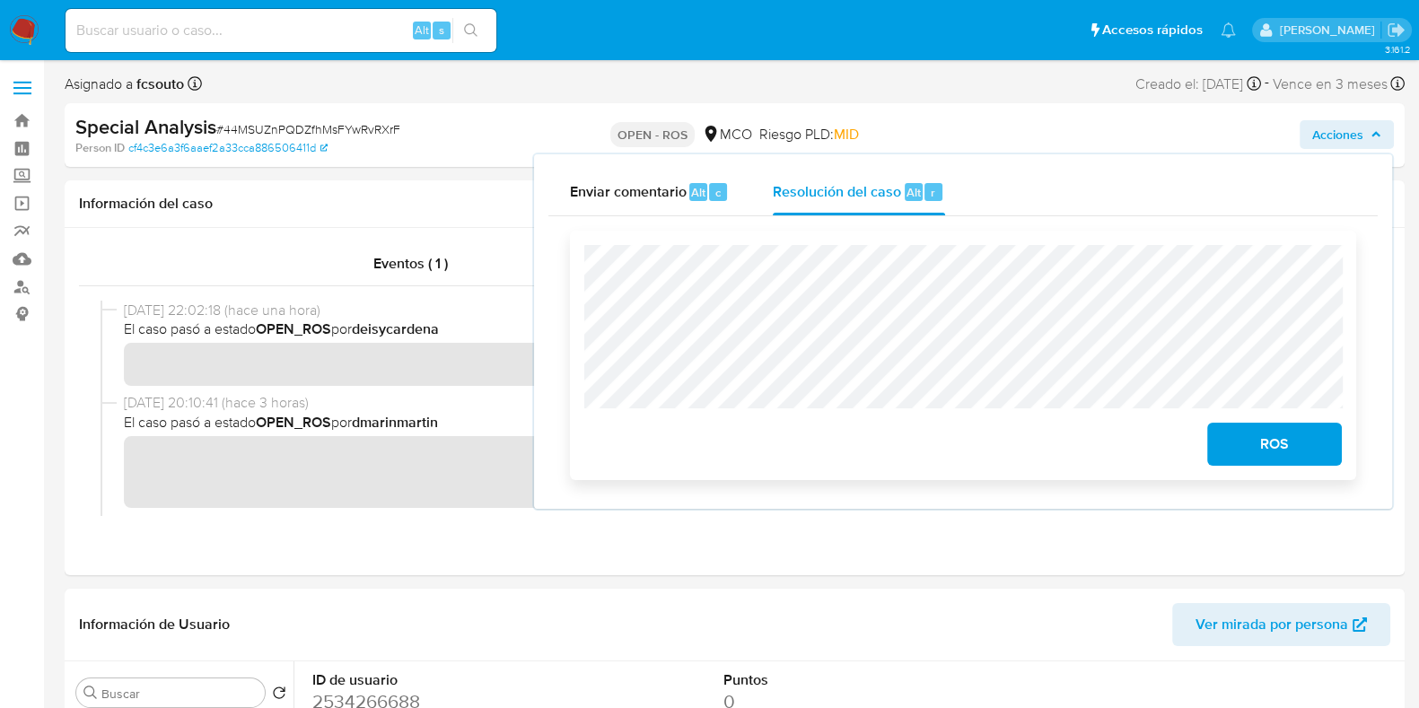
click at [1295, 449] on span "ROS" at bounding box center [1274, 443] width 88 height 39
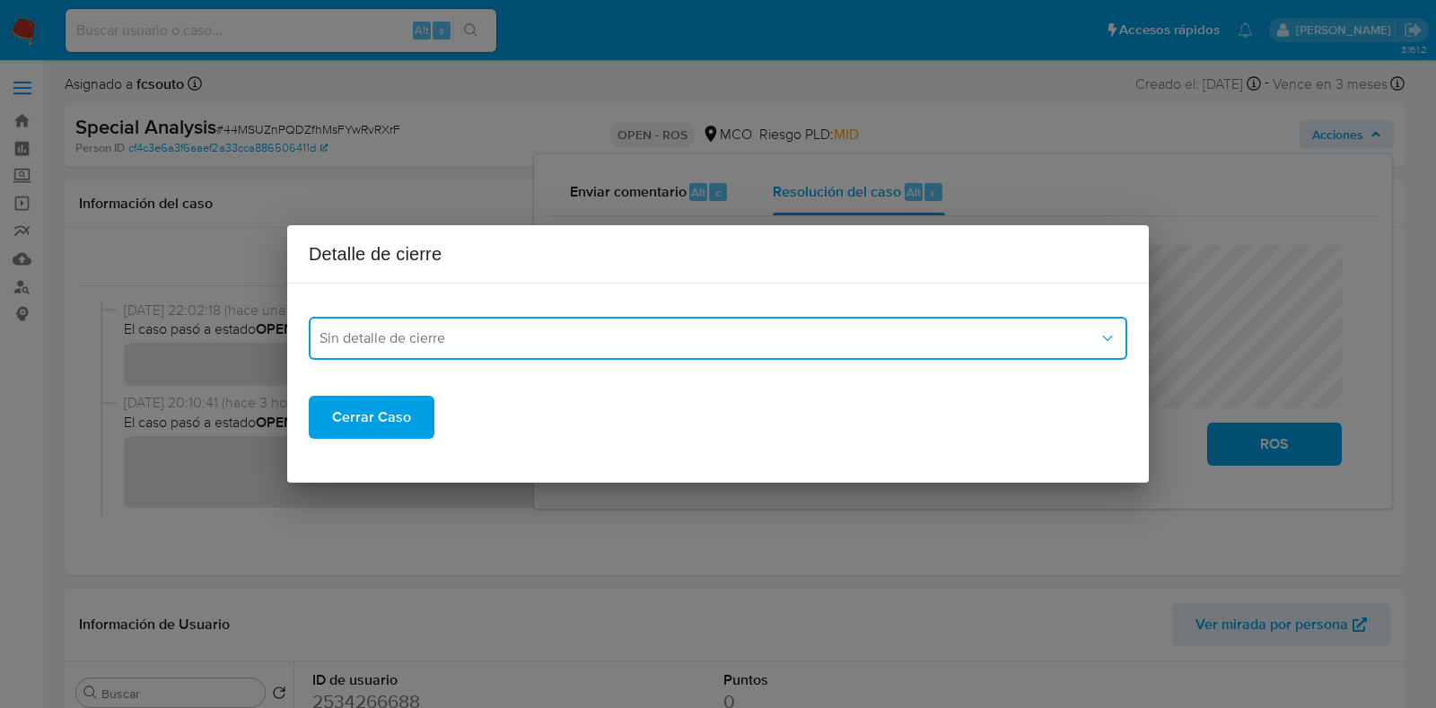
click at [766, 345] on span "Sin detalle de cierre" at bounding box center [708, 338] width 779 height 18
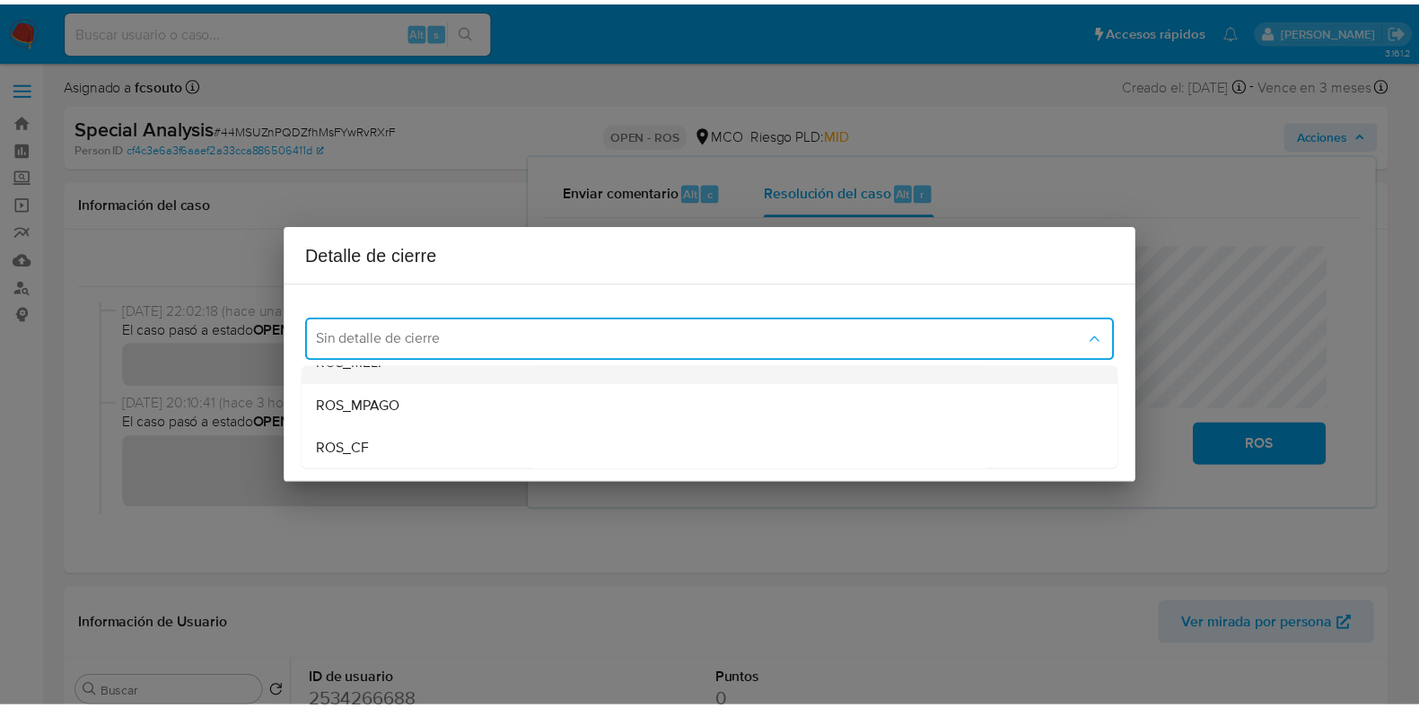
scroll to position [72, 0]
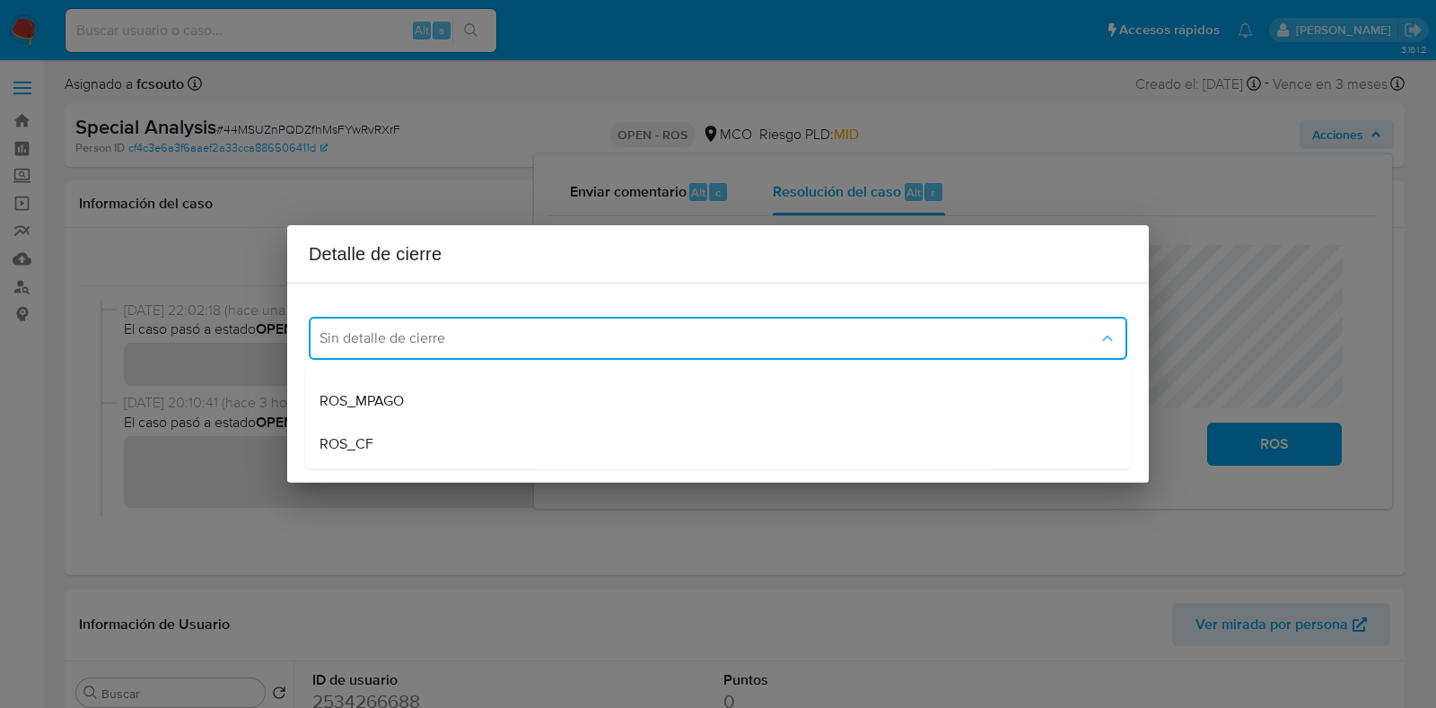
click at [597, 415] on div "ROS_MPAGO" at bounding box center [717, 401] width 797 height 43
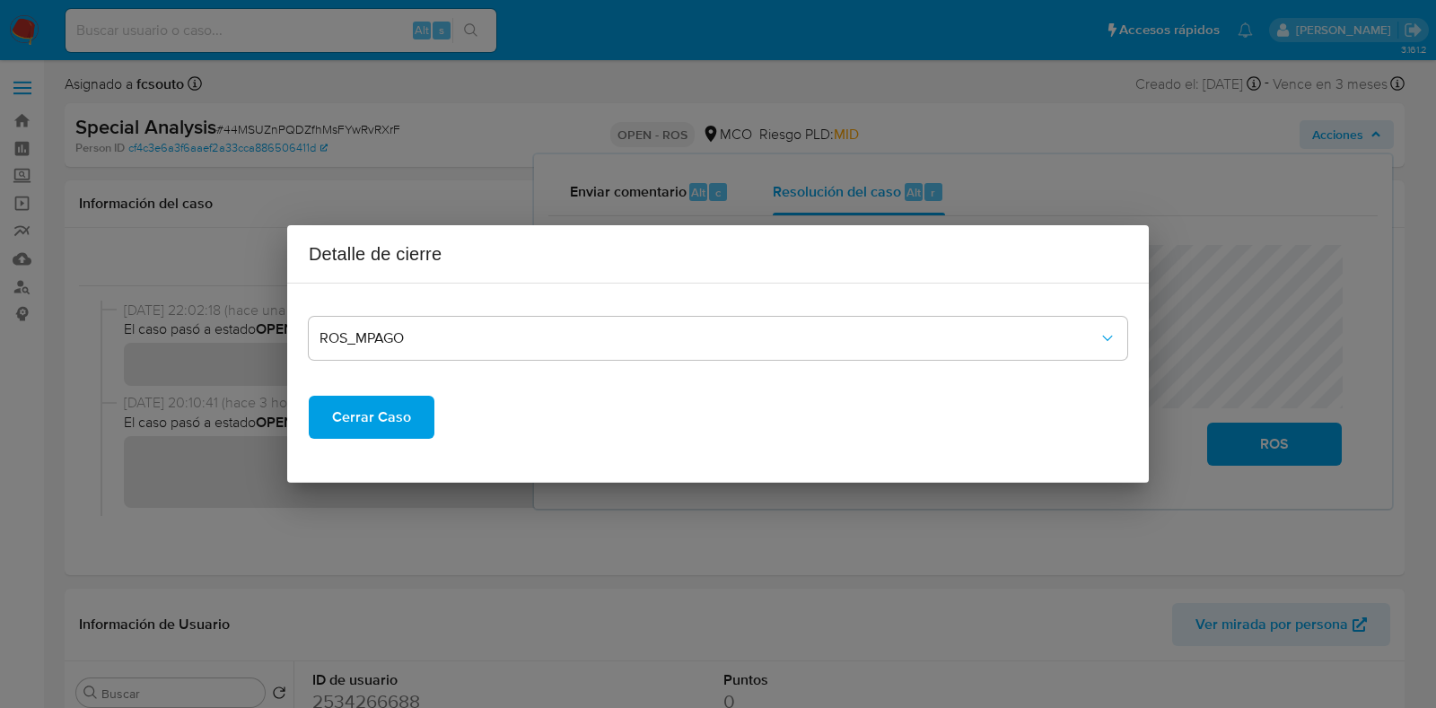
click at [344, 410] on span "Cerrar Caso" at bounding box center [371, 417] width 79 height 39
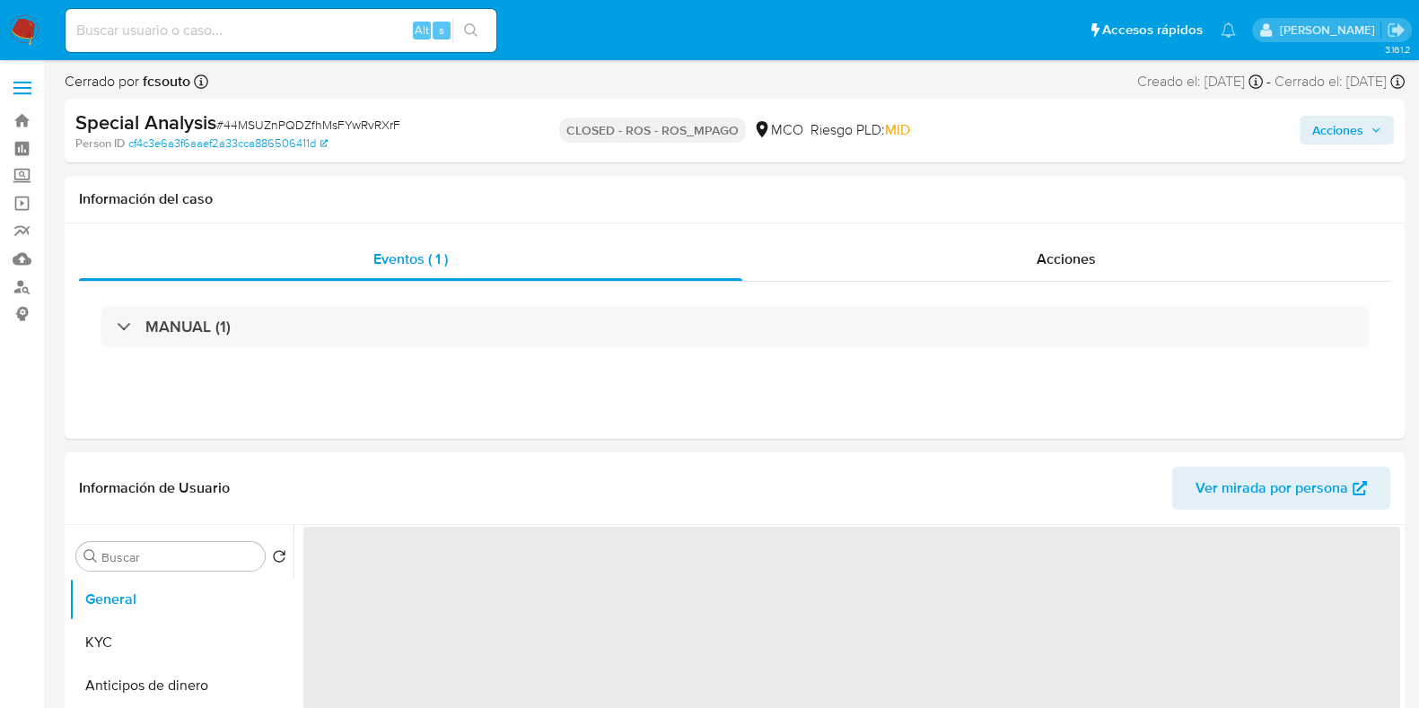
select select "10"
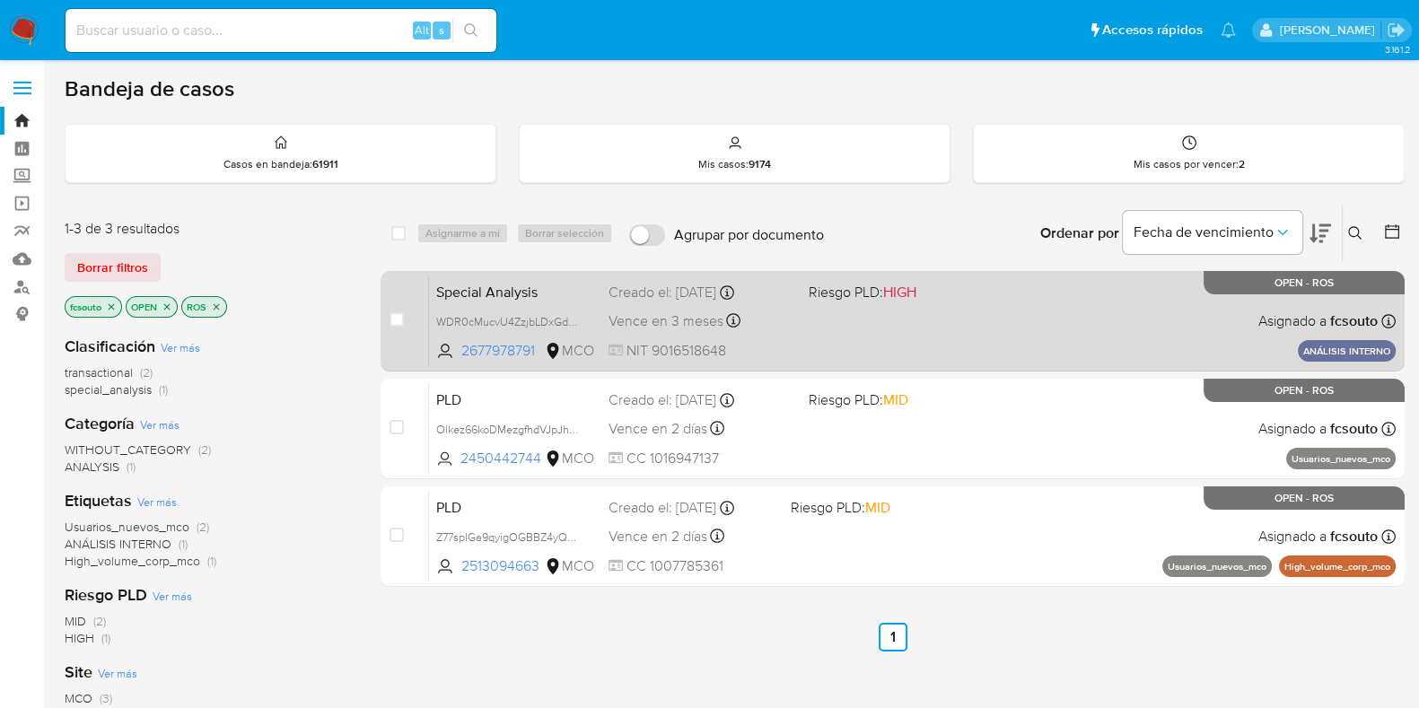
click at [975, 338] on div "Special Analysis WDR0cMucvU4ZzjbLDxGd9IVV 2677978791 MCO Riesgo PLD: HIGH Cread…" at bounding box center [912, 320] width 966 height 91
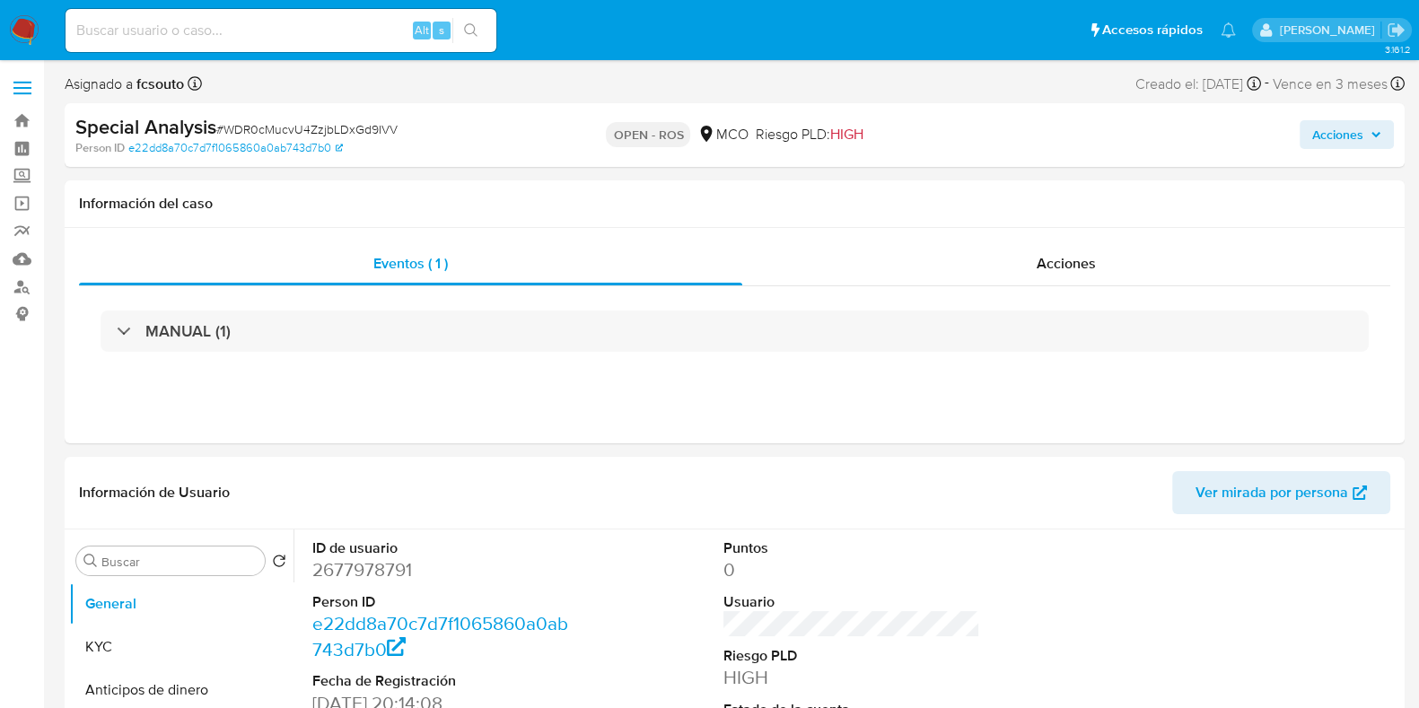
select select "10"
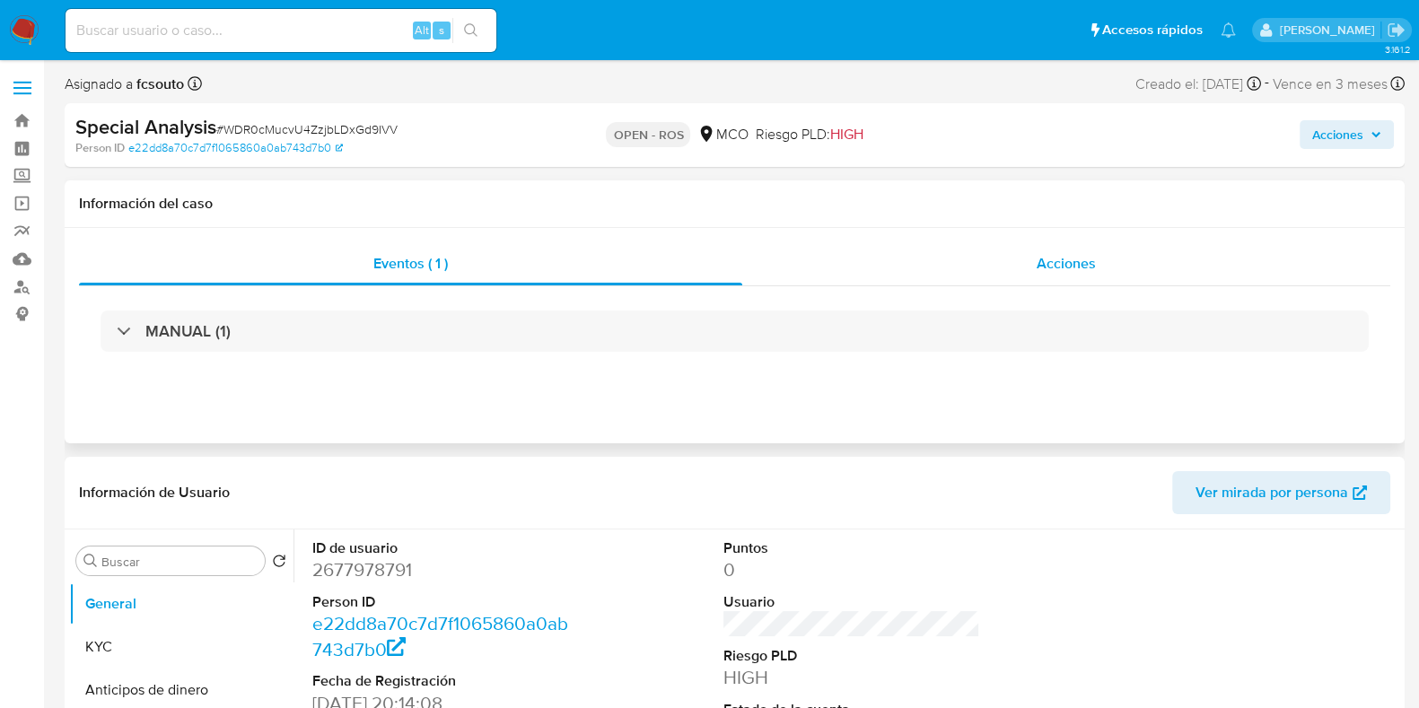
click at [1062, 258] on span "Acciones" at bounding box center [1065, 263] width 59 height 21
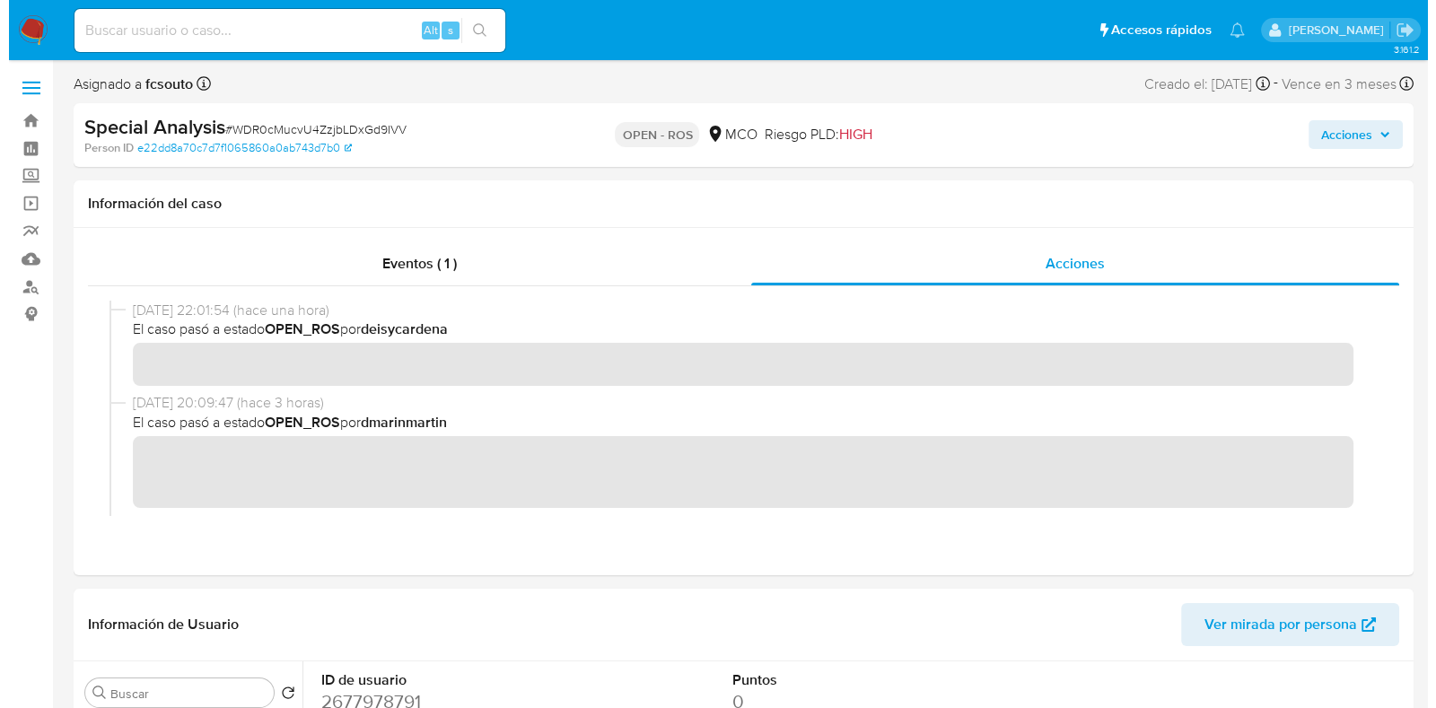
scroll to position [47, 0]
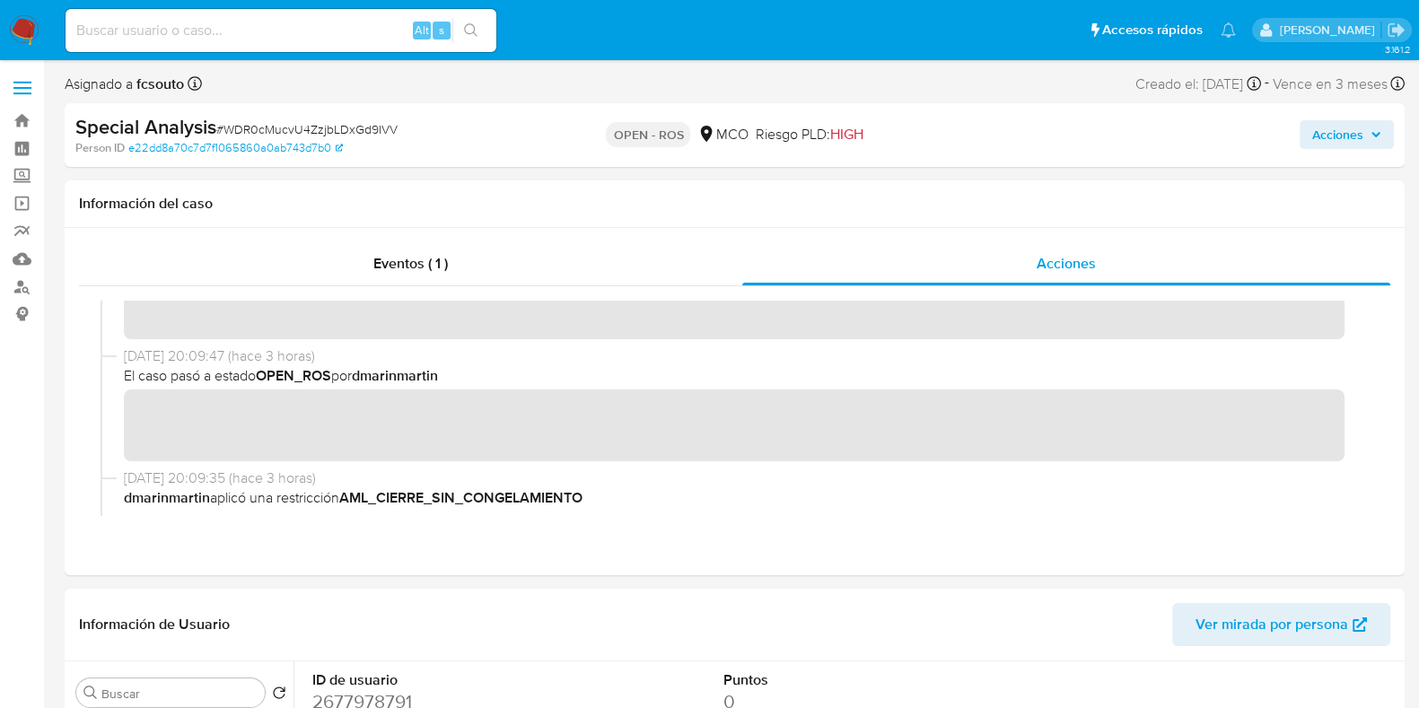
click at [1366, 127] on span "Acciones" at bounding box center [1346, 134] width 69 height 25
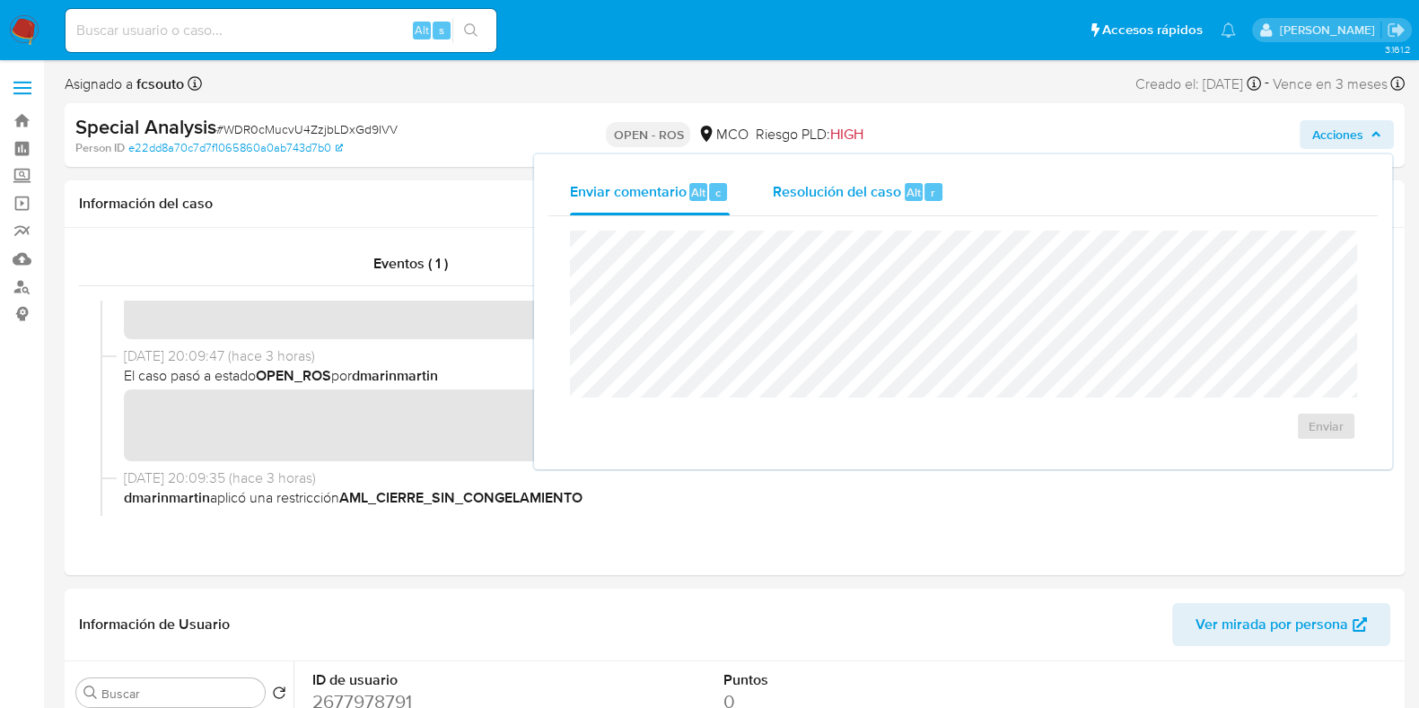
click at [903, 204] on div "Resolución del caso Alt r" at bounding box center [858, 192] width 171 height 47
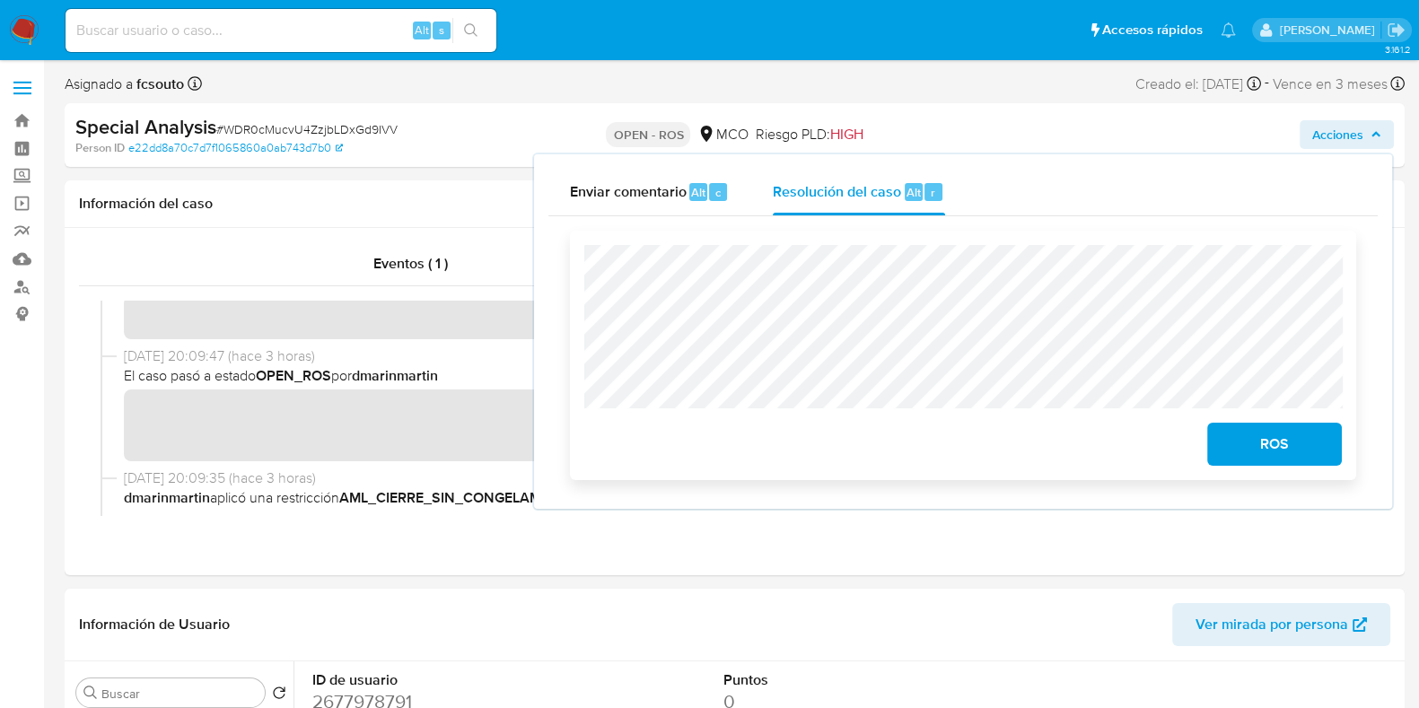
click at [1228, 441] on button "ROS" at bounding box center [1274, 444] width 135 height 43
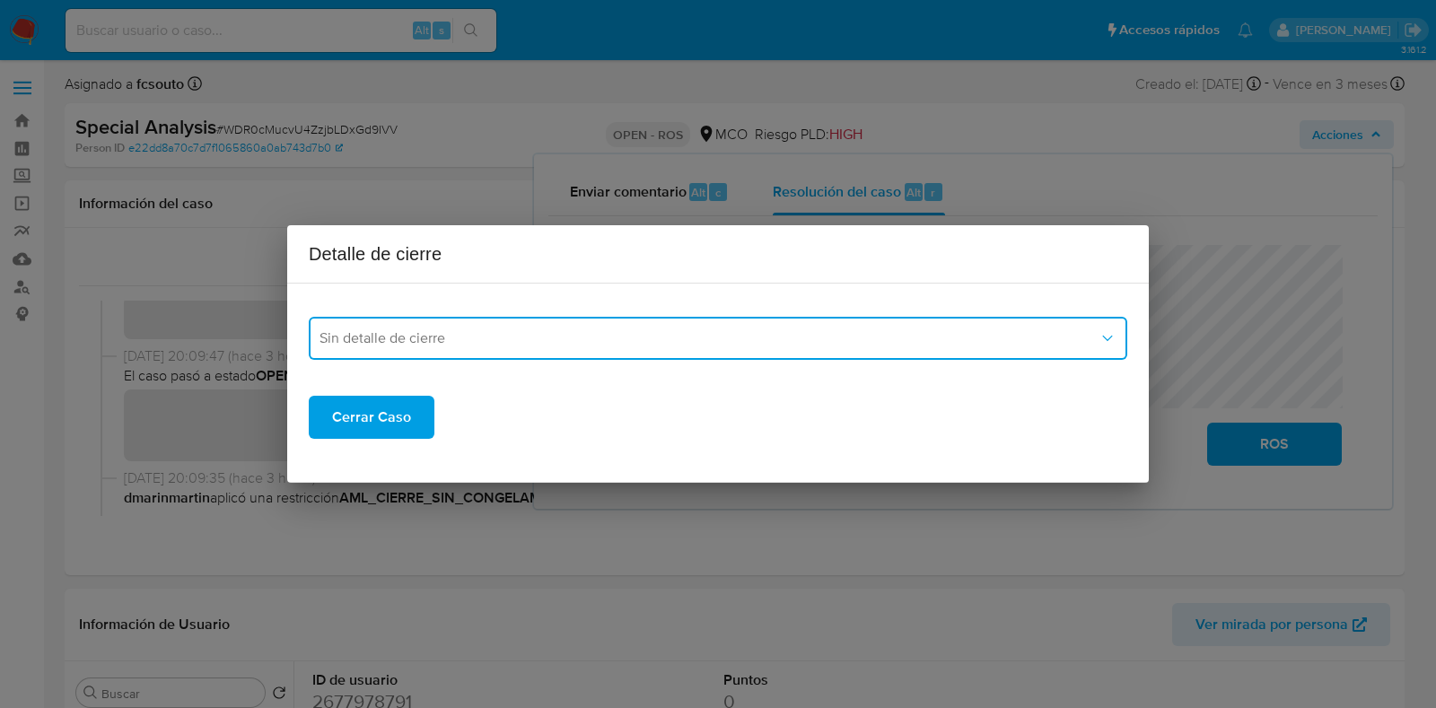
click at [841, 339] on span "Sin detalle de cierre" at bounding box center [708, 338] width 779 height 18
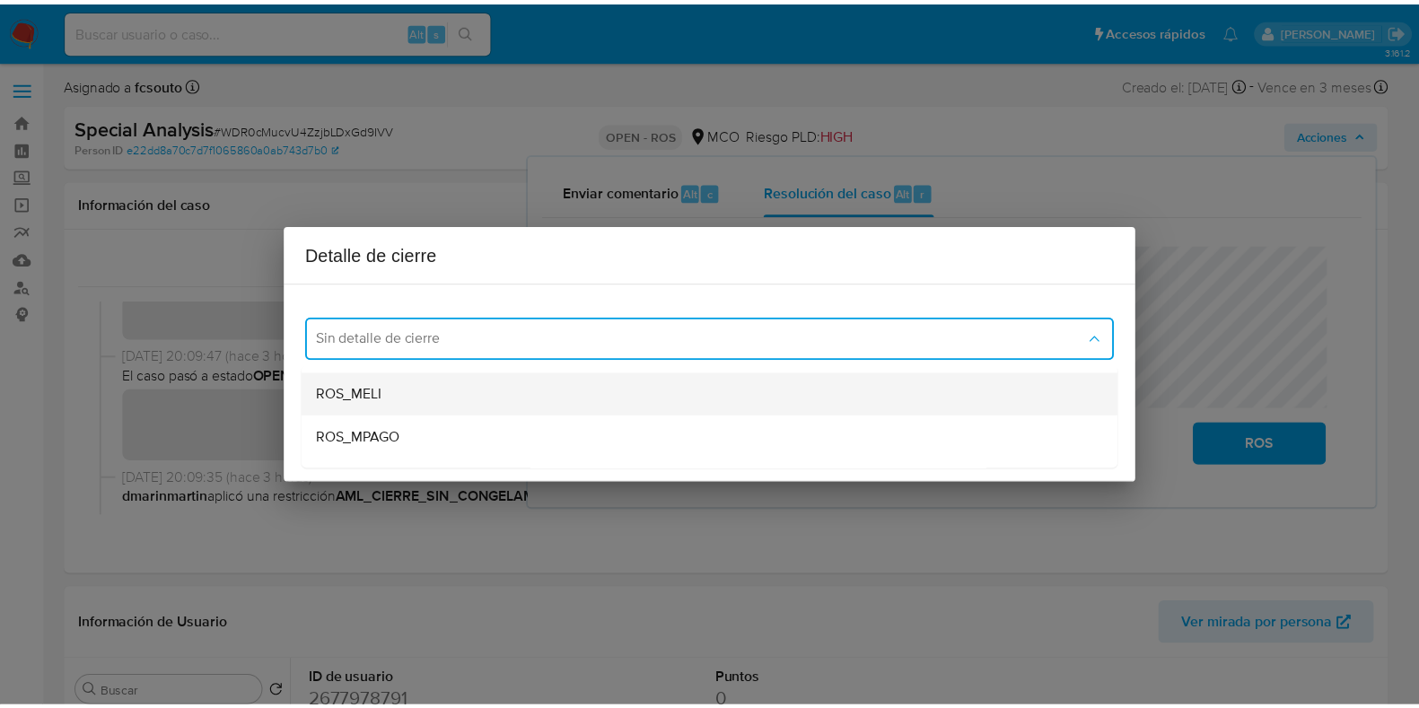
scroll to position [41, 0]
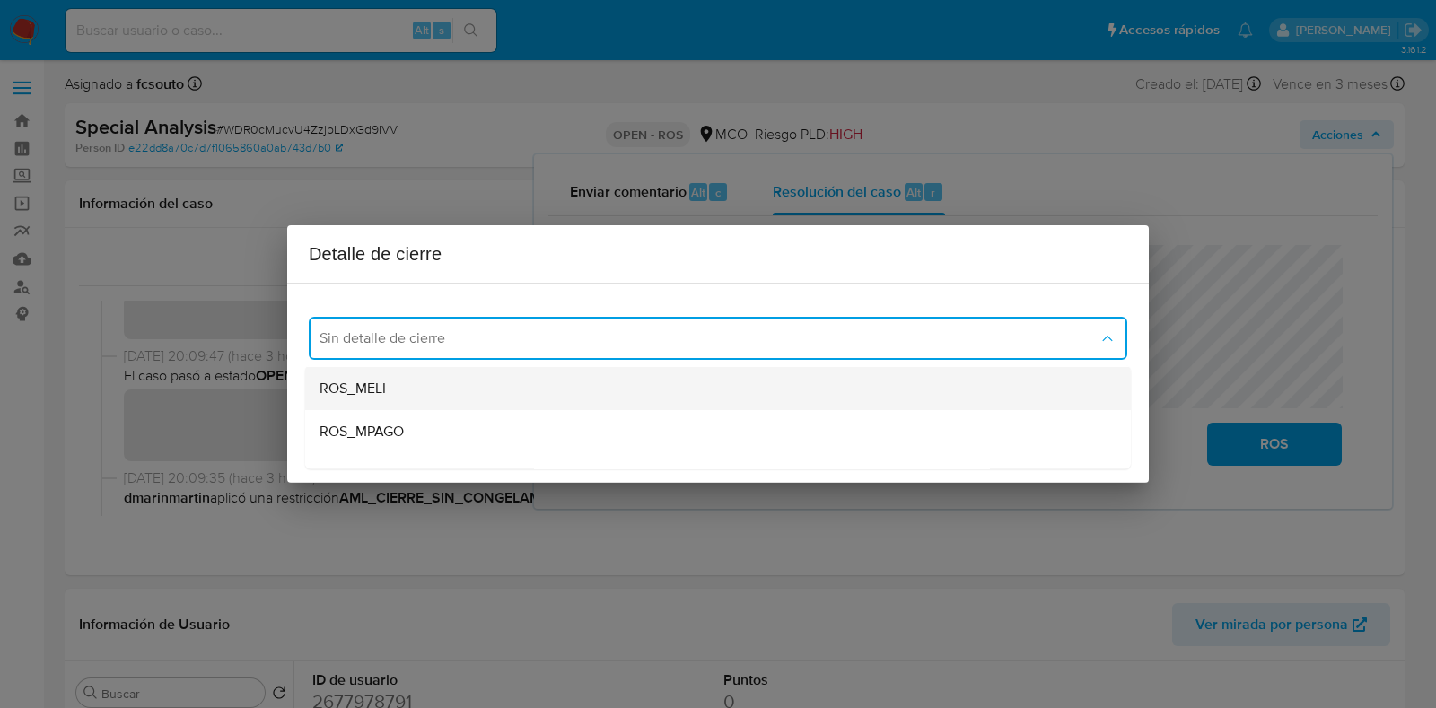
click at [736, 433] on div "ROS_MPAGO" at bounding box center [717, 431] width 797 height 43
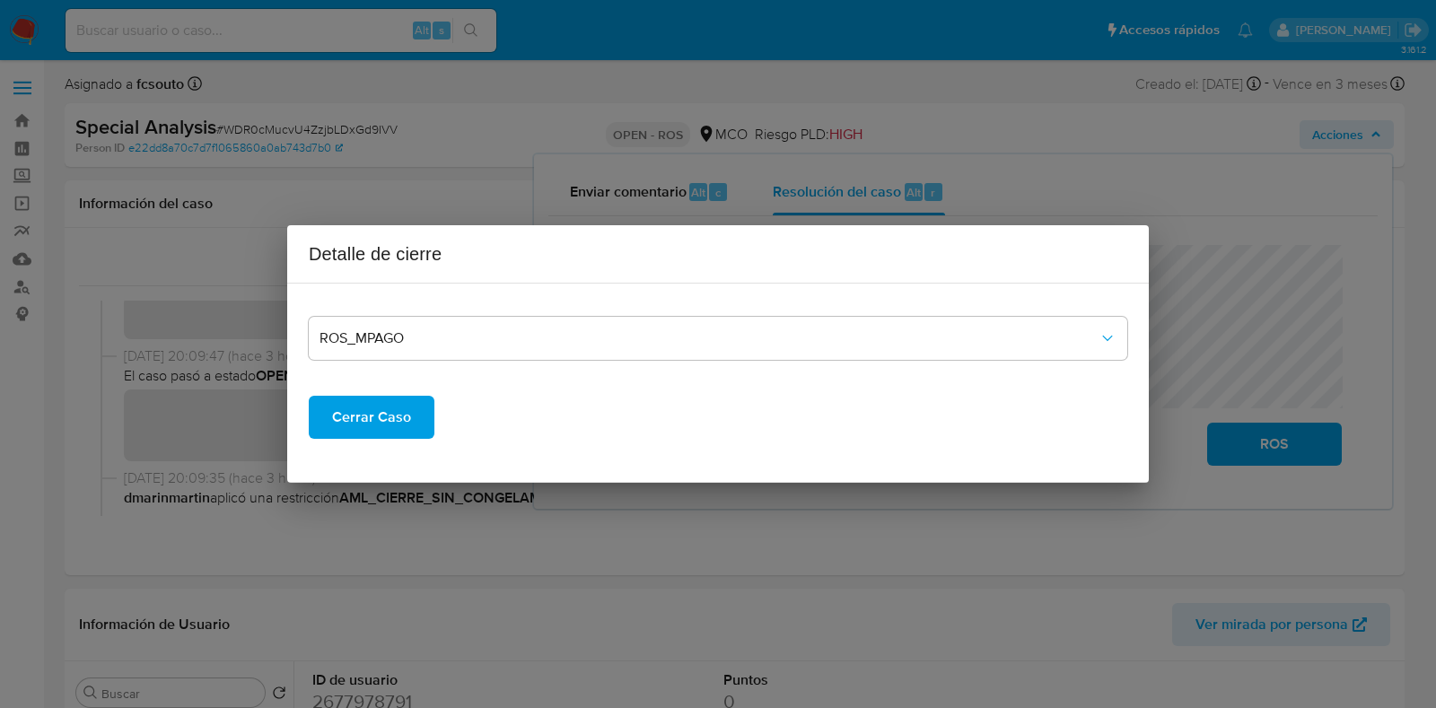
click at [387, 437] on span "Cerrar Caso" at bounding box center [371, 417] width 79 height 39
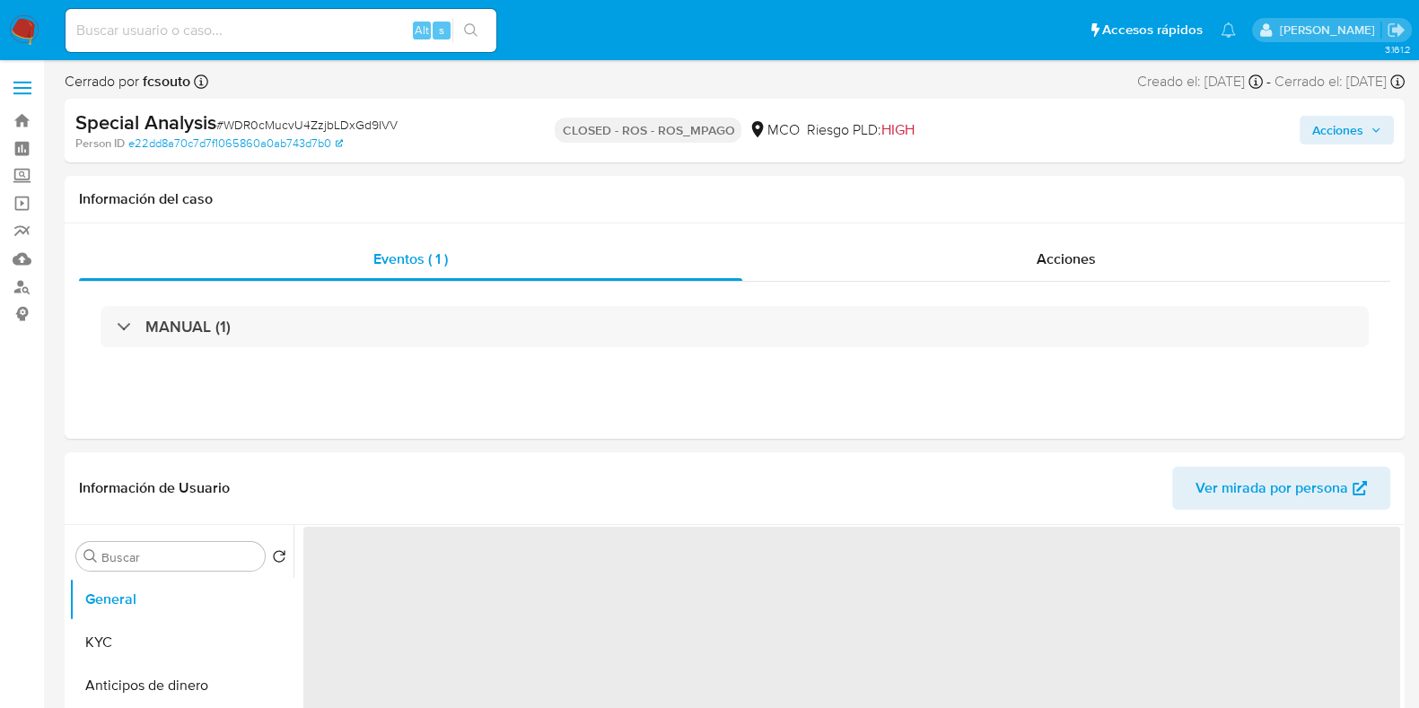
select select "10"
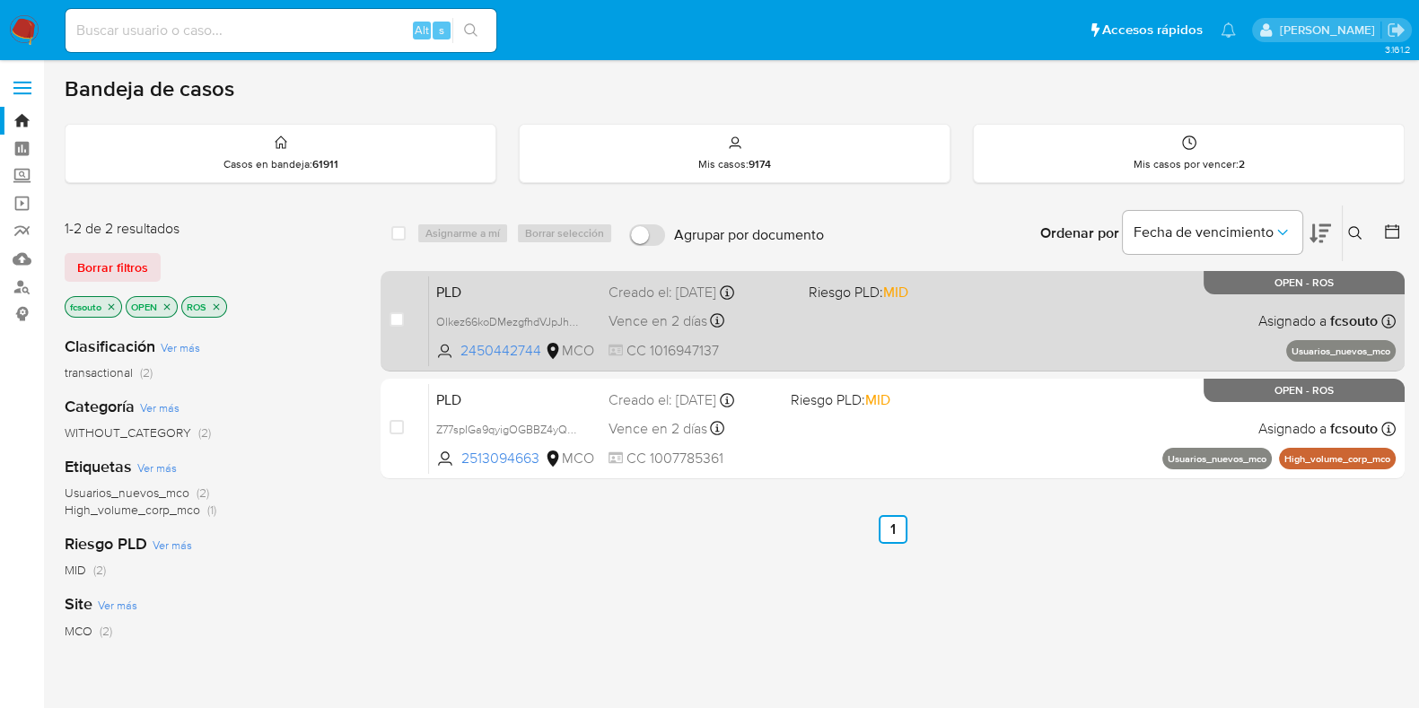
click at [885, 329] on div "PLD Olkez66koDMezgfhdVJpJhFW 2450442744 MCO Riesgo PLD: MID Creado el: 12/07/20…" at bounding box center [912, 320] width 966 height 91
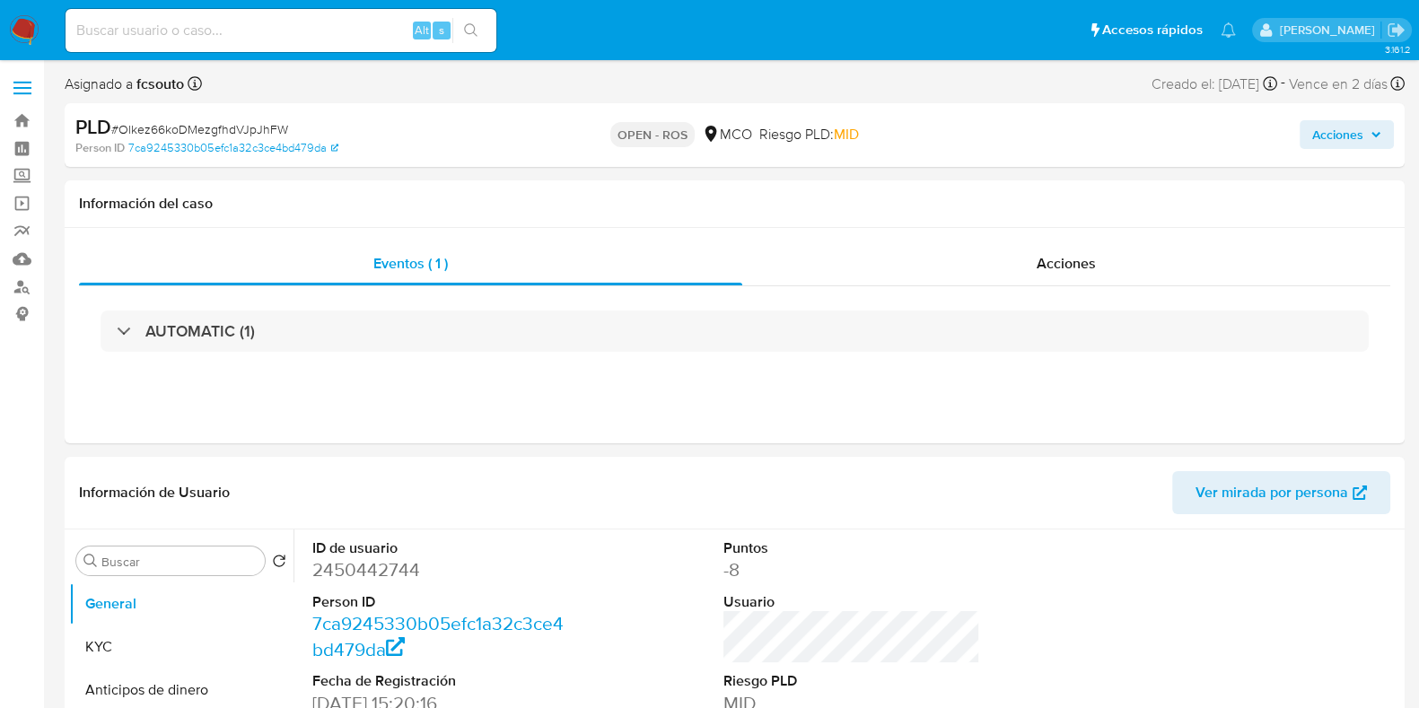
select select "10"
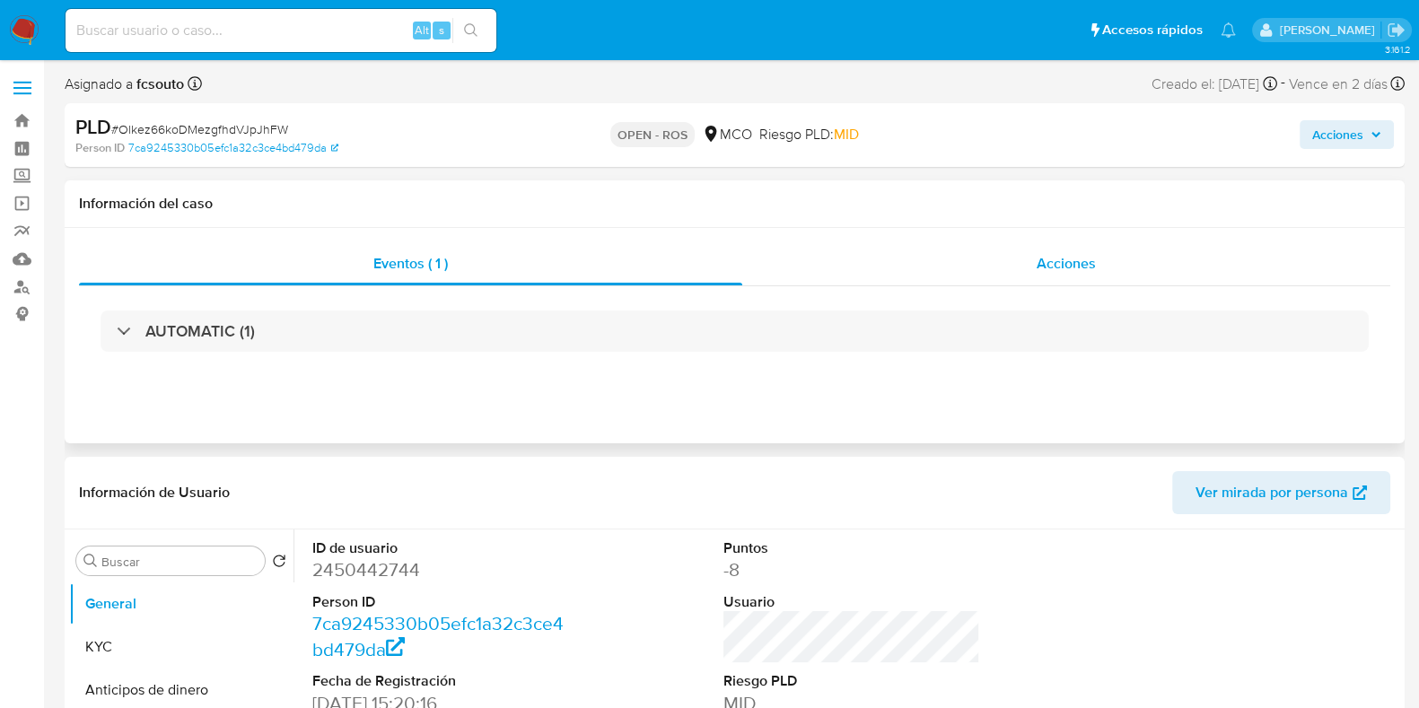
click at [1026, 260] on div "Acciones" at bounding box center [1066, 263] width 648 height 43
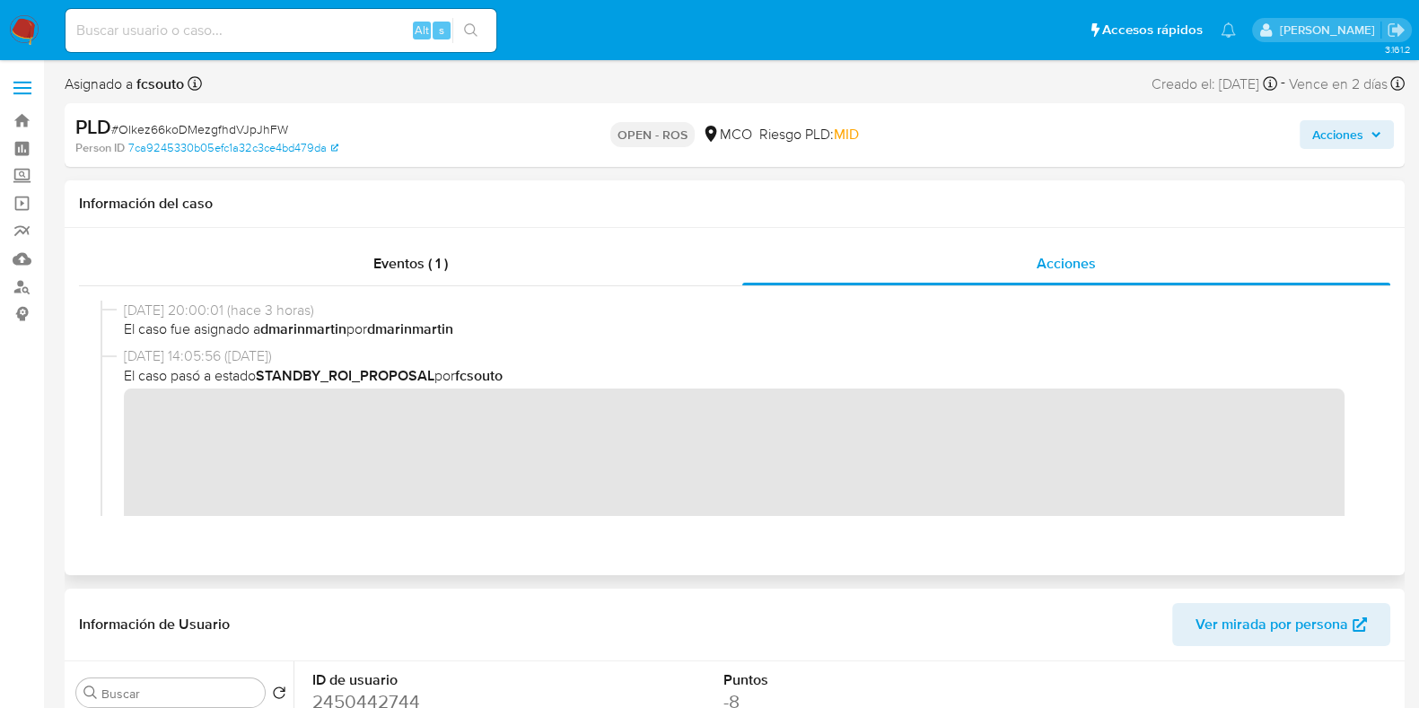
scroll to position [443, 0]
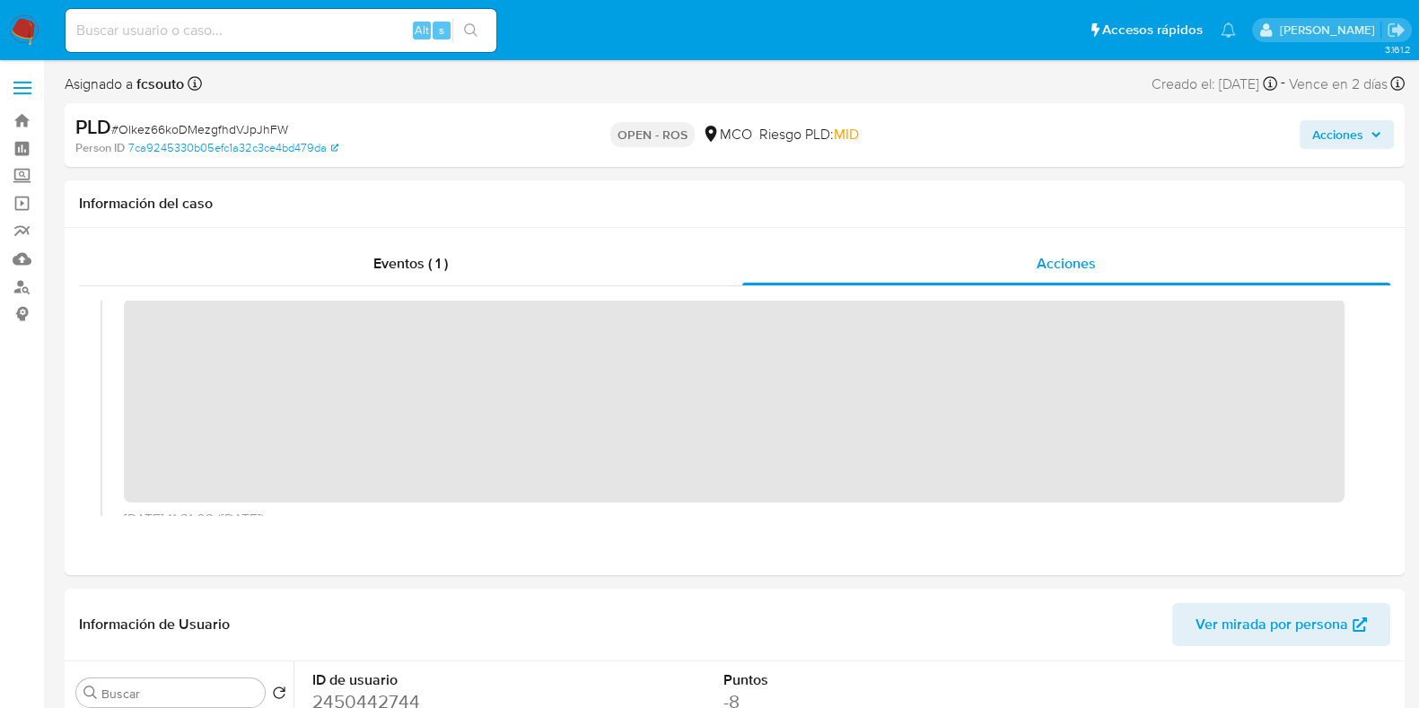
click at [1356, 136] on span "Acciones" at bounding box center [1337, 134] width 51 height 29
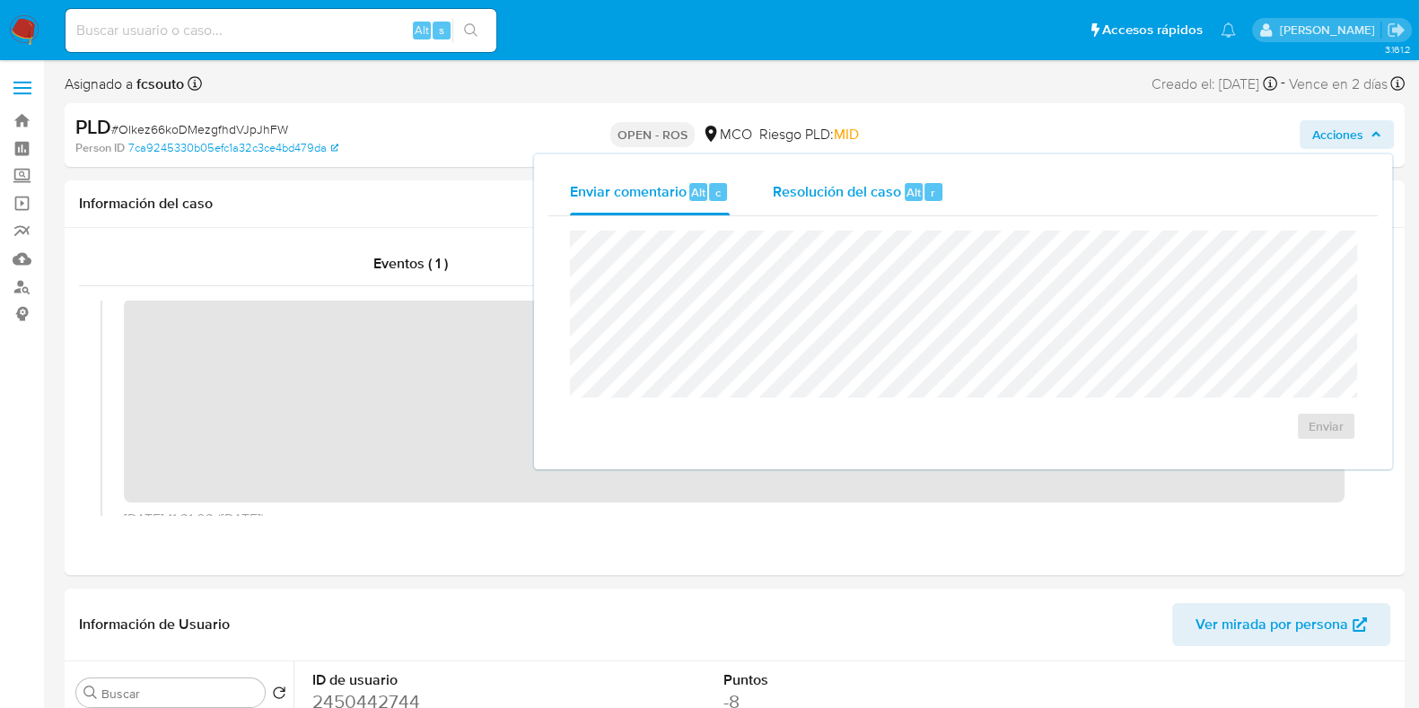
click at [812, 214] on div "Resolución del caso Alt r" at bounding box center [858, 192] width 171 height 47
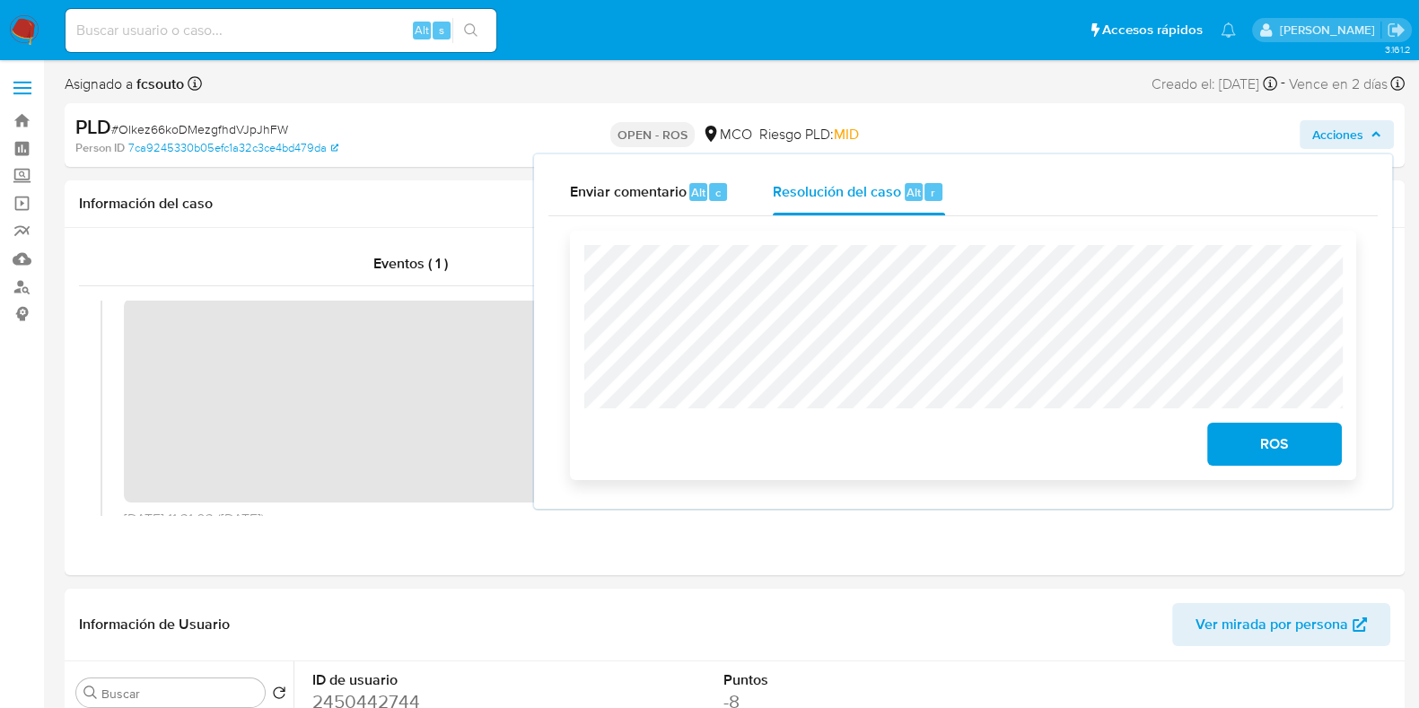
click at [1250, 455] on span "ROS" at bounding box center [1274, 443] width 88 height 39
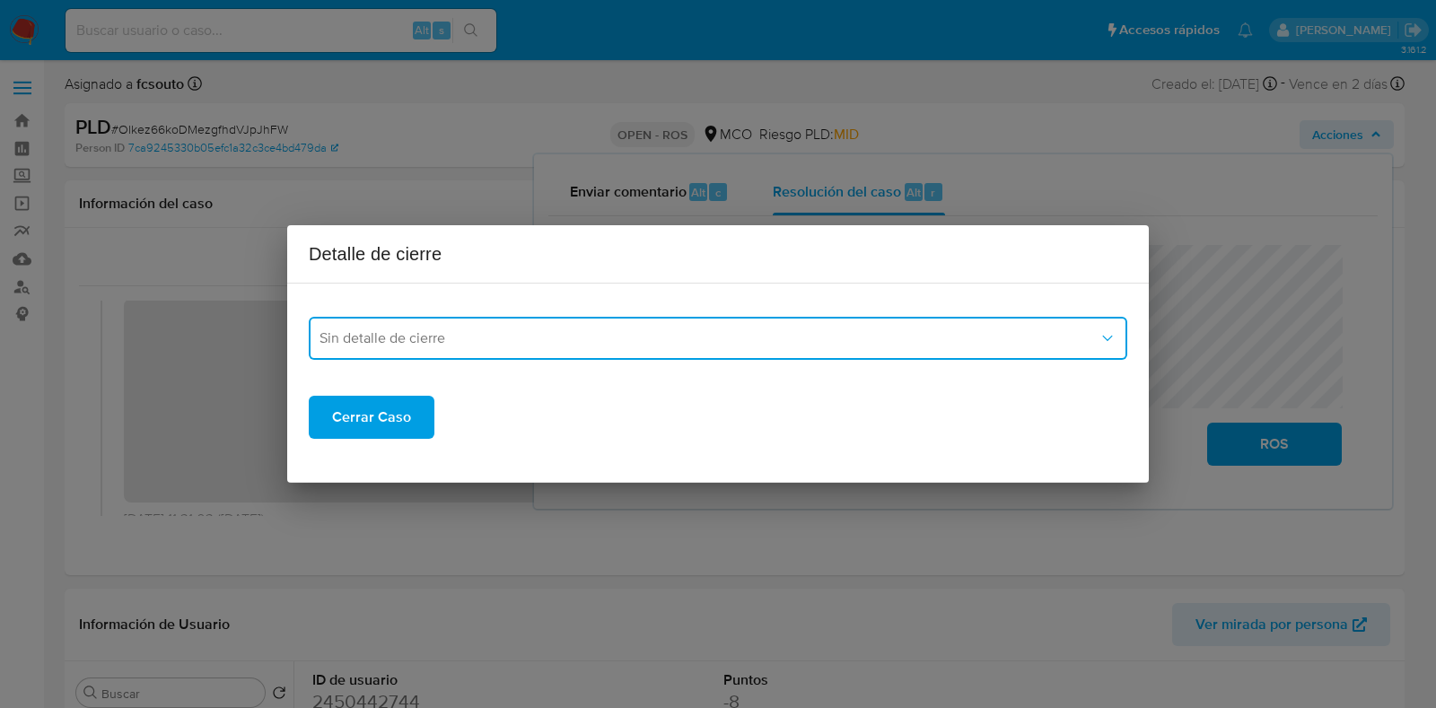
click at [721, 348] on button "Sin detalle de cierre" at bounding box center [718, 338] width 818 height 43
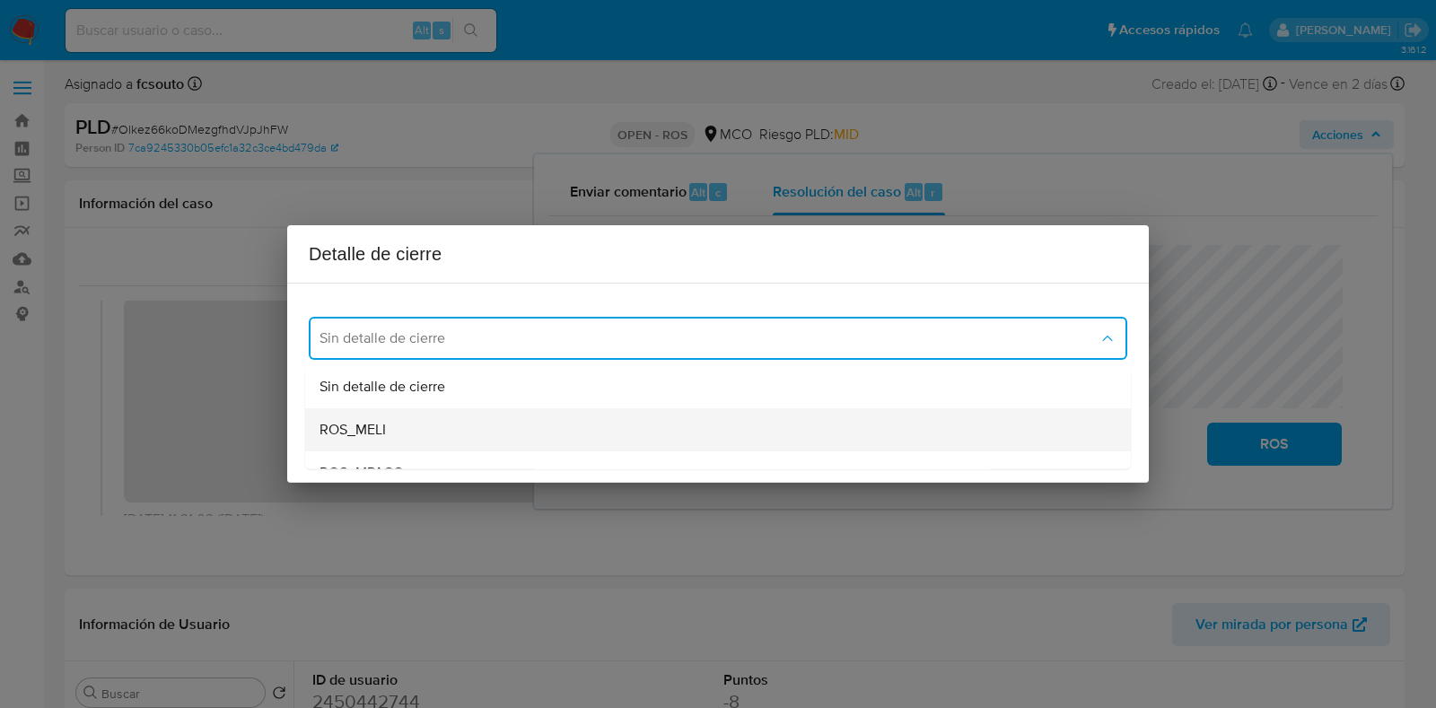
click at [627, 419] on div "ROS_MELI" at bounding box center [717, 429] width 797 height 43
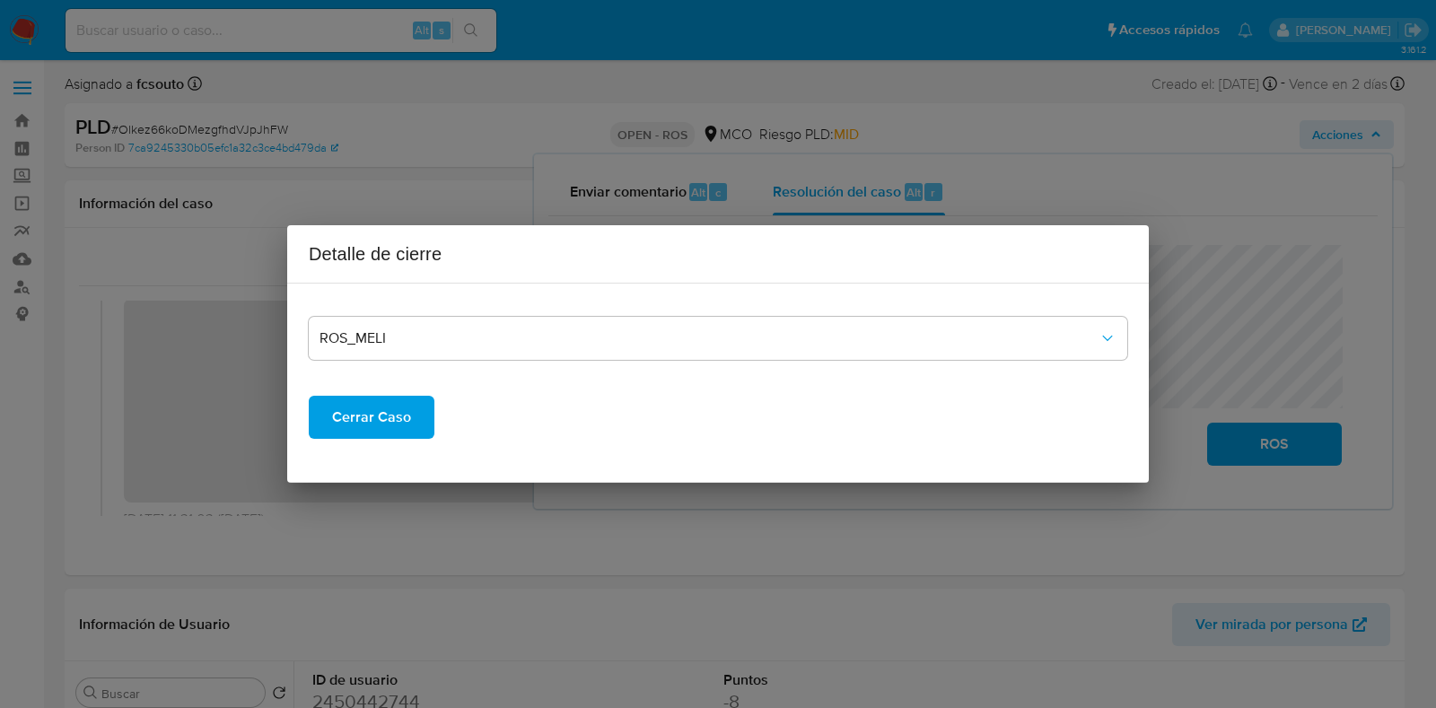
click at [409, 415] on button "Cerrar Caso" at bounding box center [372, 417] width 126 height 43
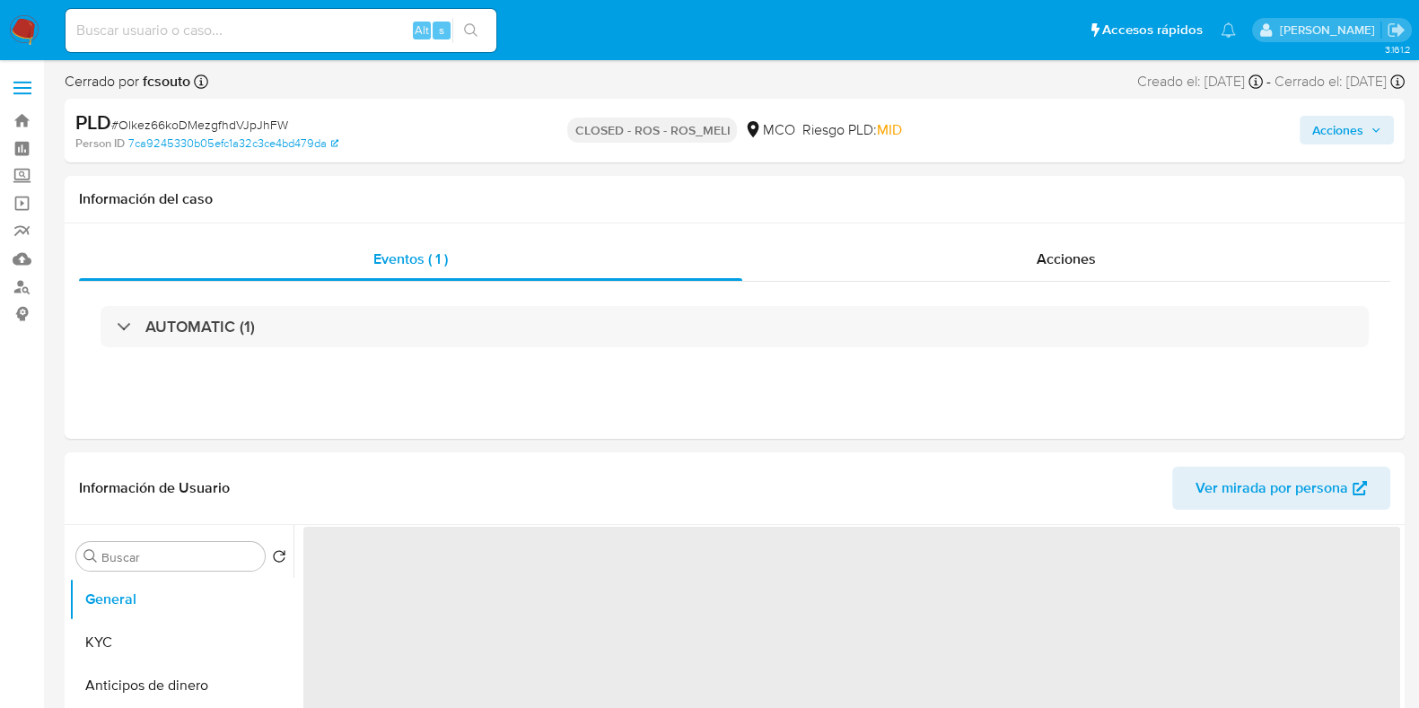
select select "10"
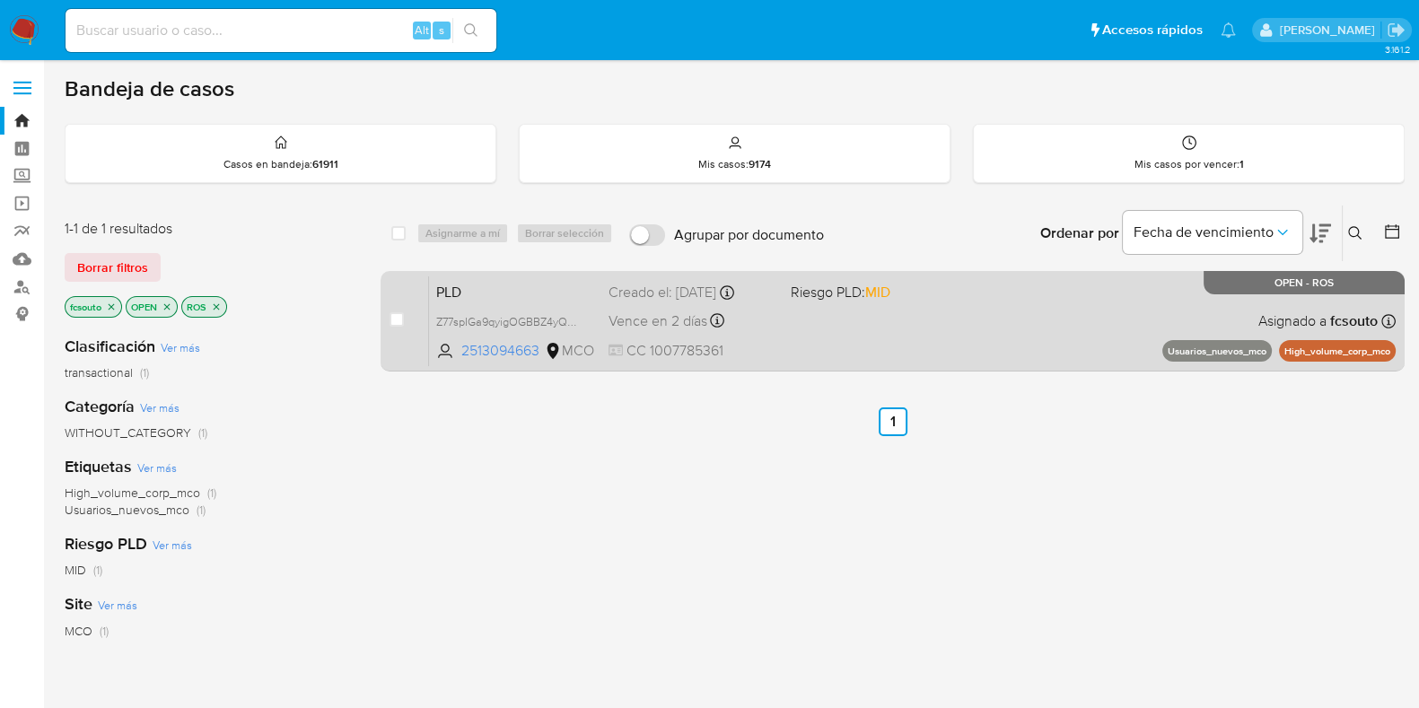
click at [956, 325] on div "PLD Z77spIGa9qyigOGBBZ4yQrr0 2513094663 MCO Riesgo PLD: MID Creado el: [DATE] C…" at bounding box center [912, 320] width 966 height 91
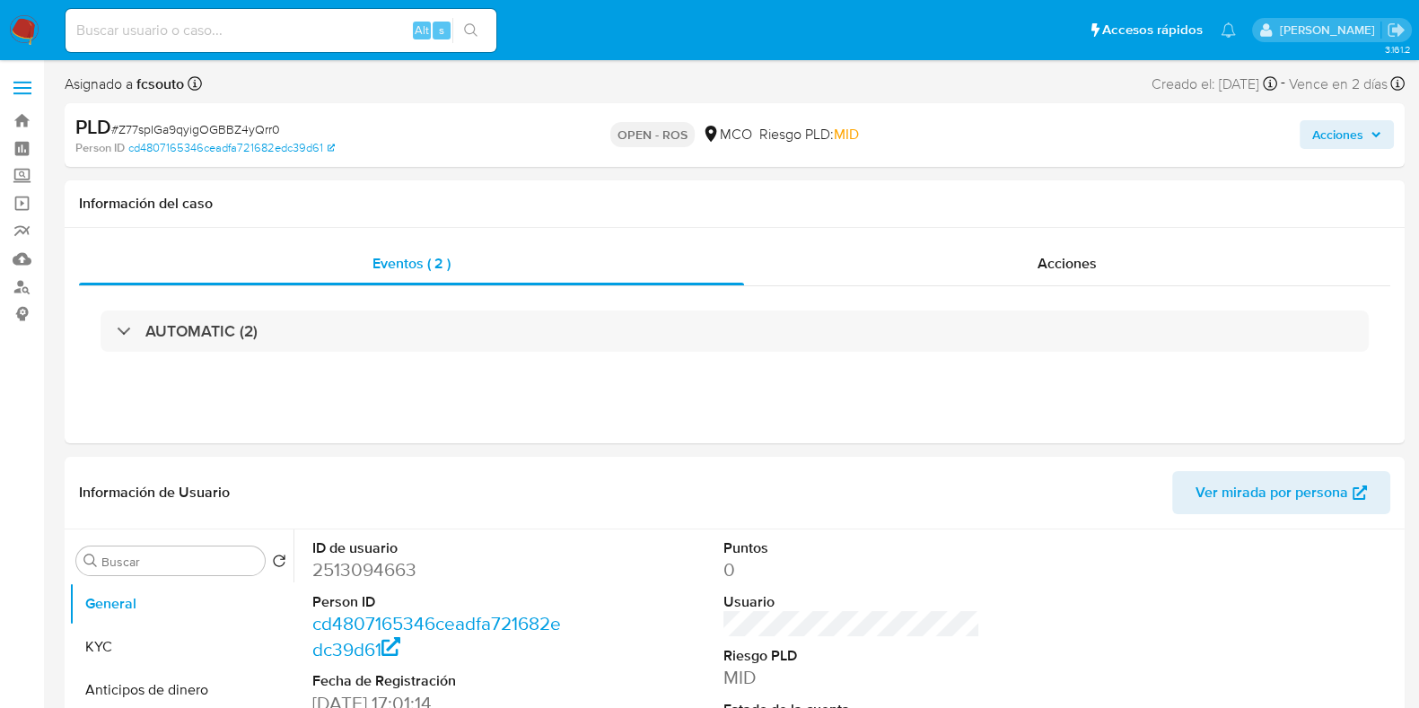
select select "10"
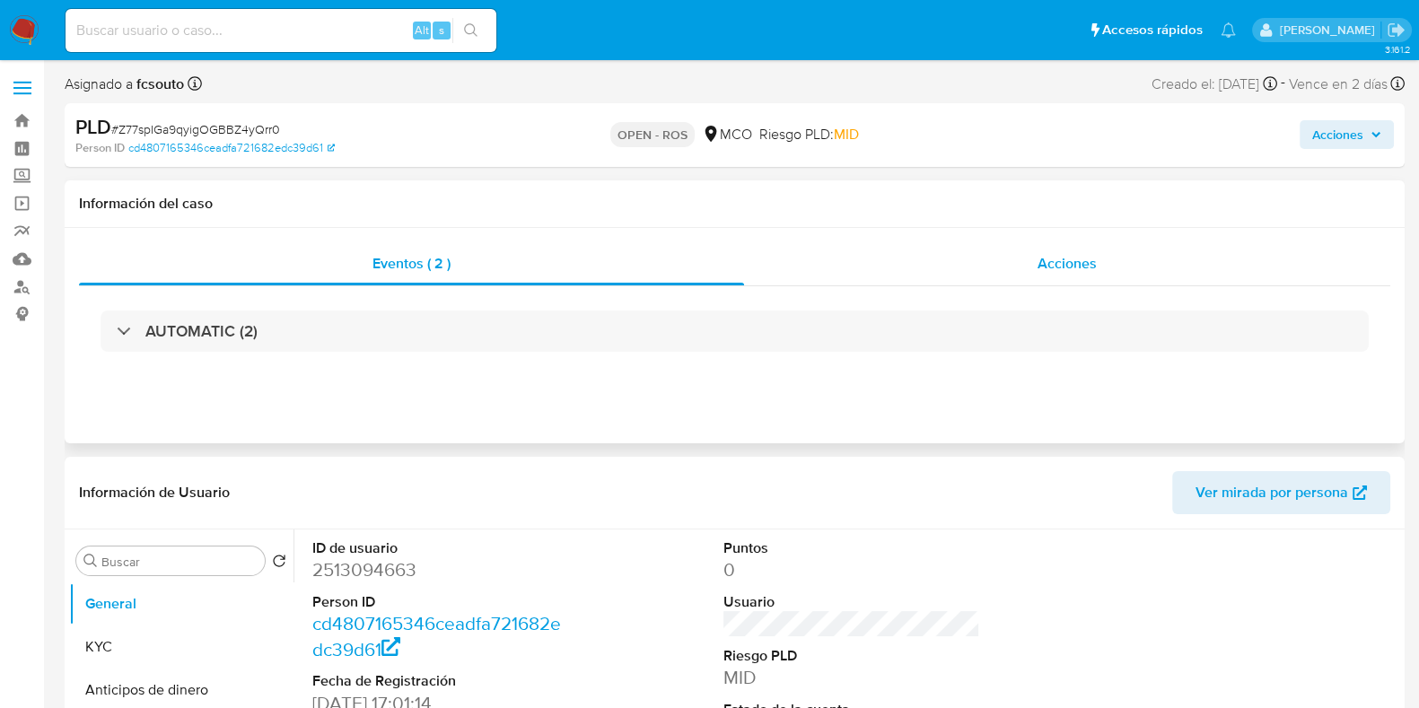
click at [1056, 257] on span "Acciones" at bounding box center [1066, 263] width 59 height 21
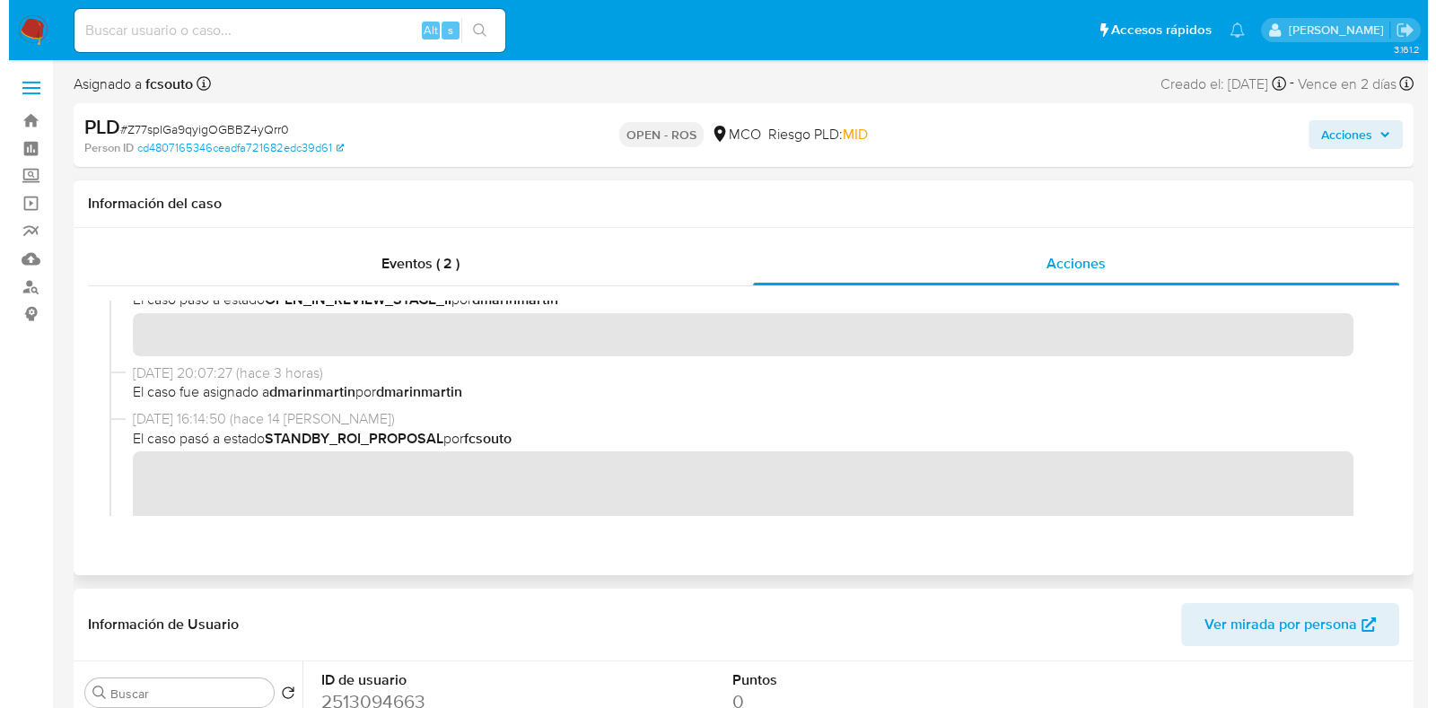
scroll to position [394, 0]
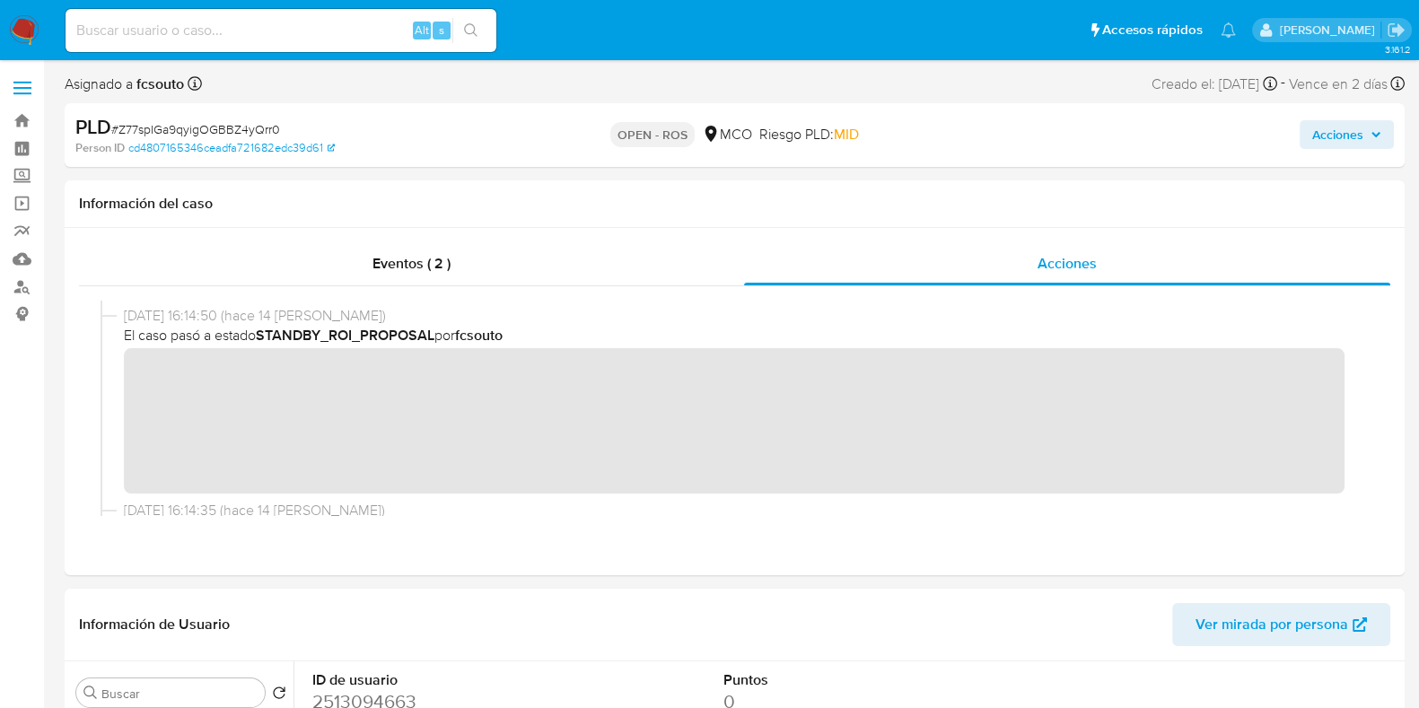
click at [1346, 135] on span "Acciones" at bounding box center [1337, 134] width 51 height 29
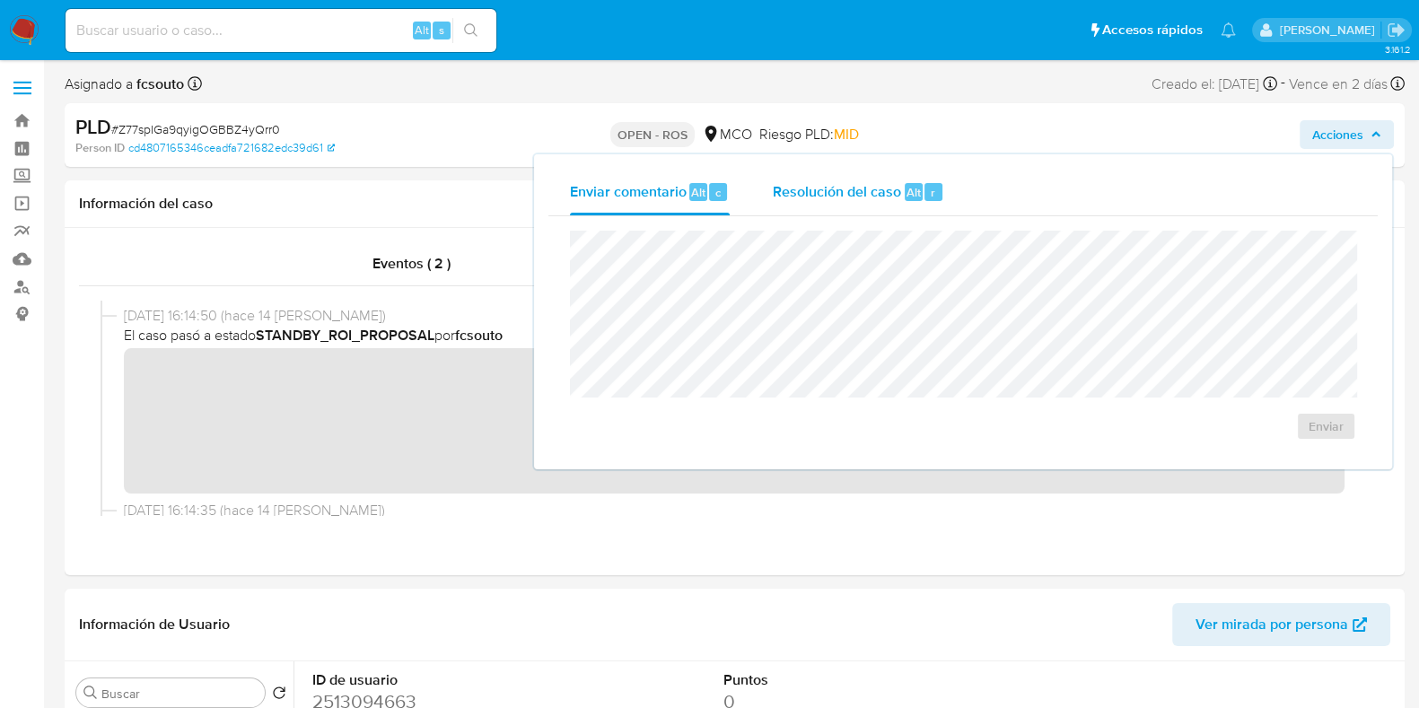
click at [870, 195] on span "Resolución del caso" at bounding box center [837, 191] width 128 height 21
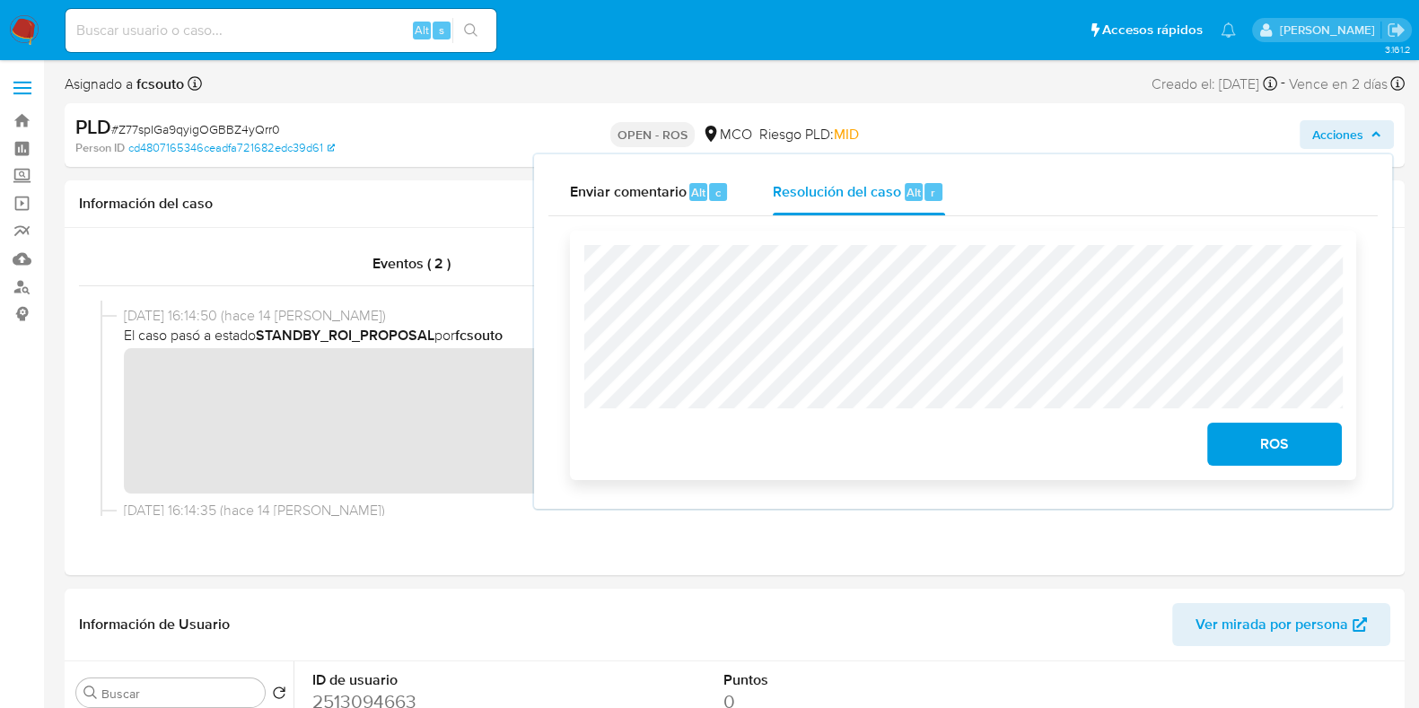
click at [1262, 458] on span "ROS" at bounding box center [1274, 443] width 88 height 39
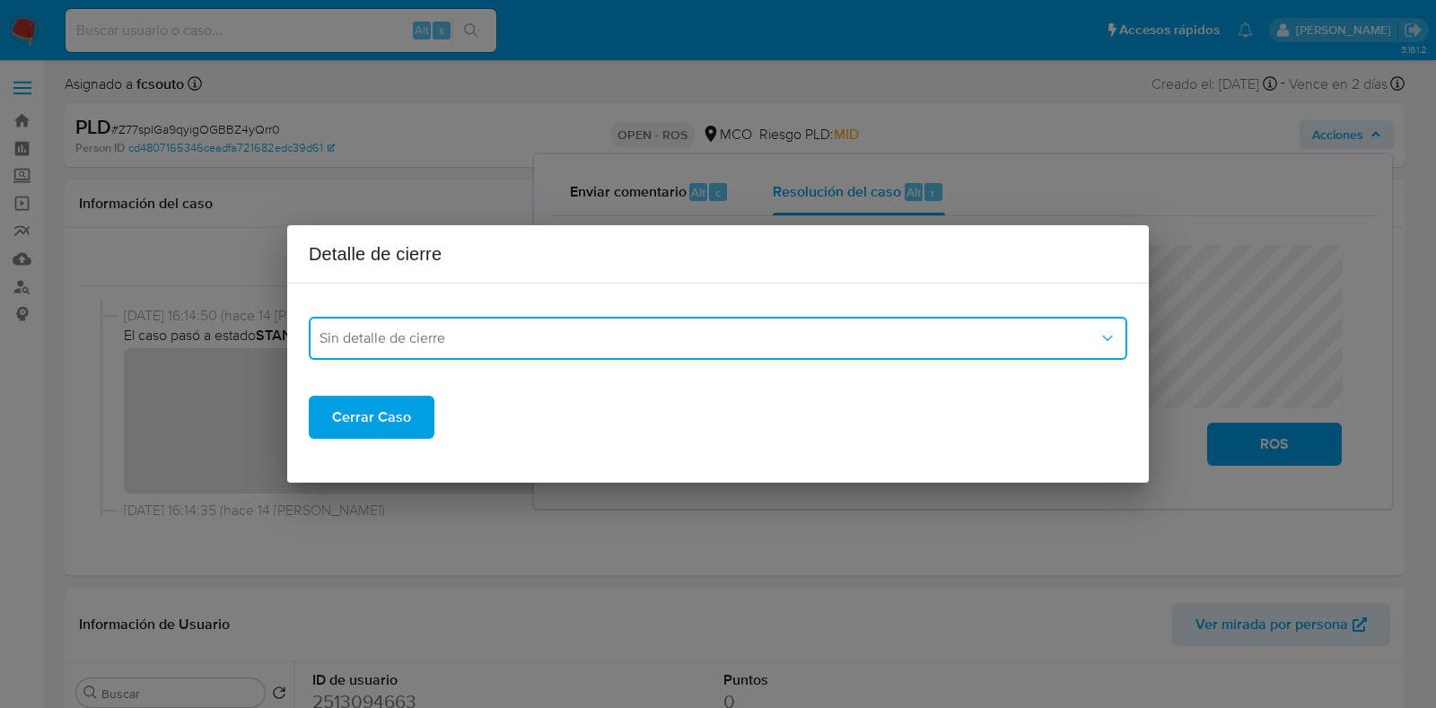
click at [629, 336] on span "Sin detalle de cierre" at bounding box center [708, 338] width 779 height 18
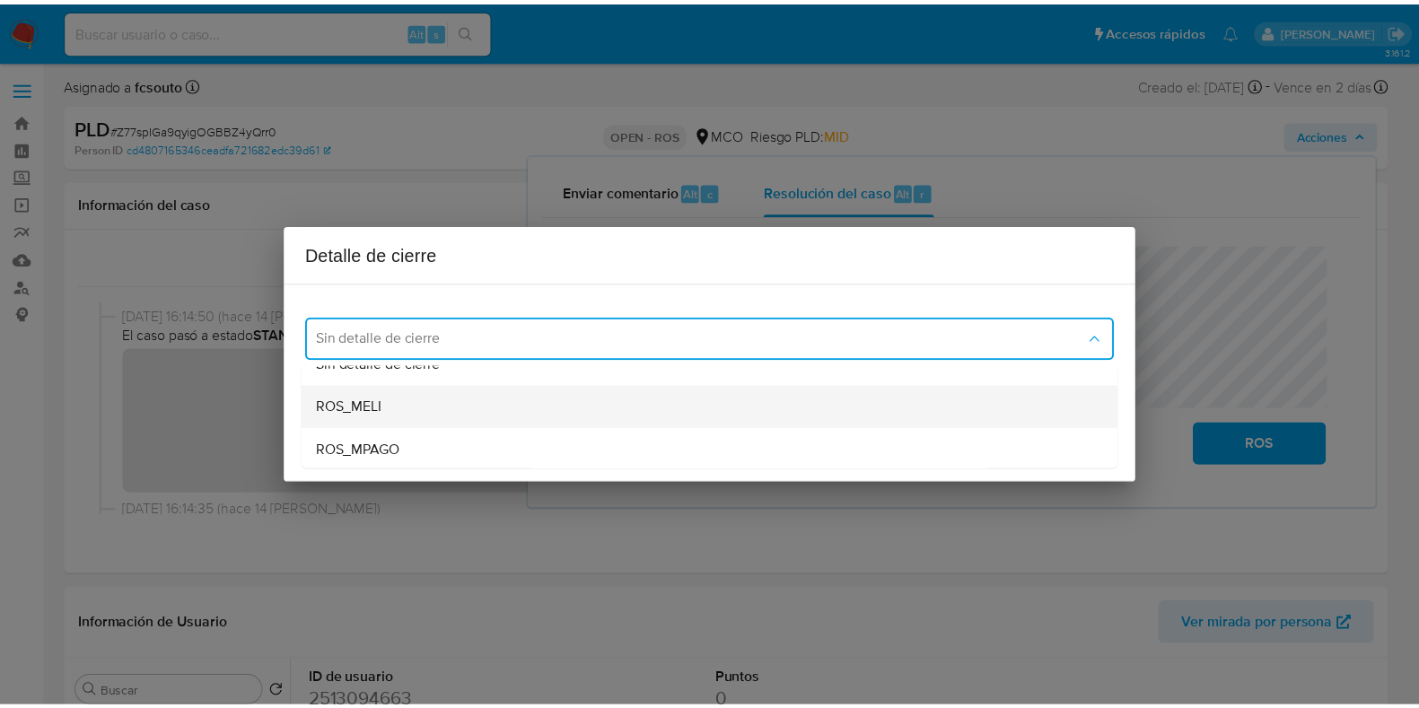
scroll to position [28, 0]
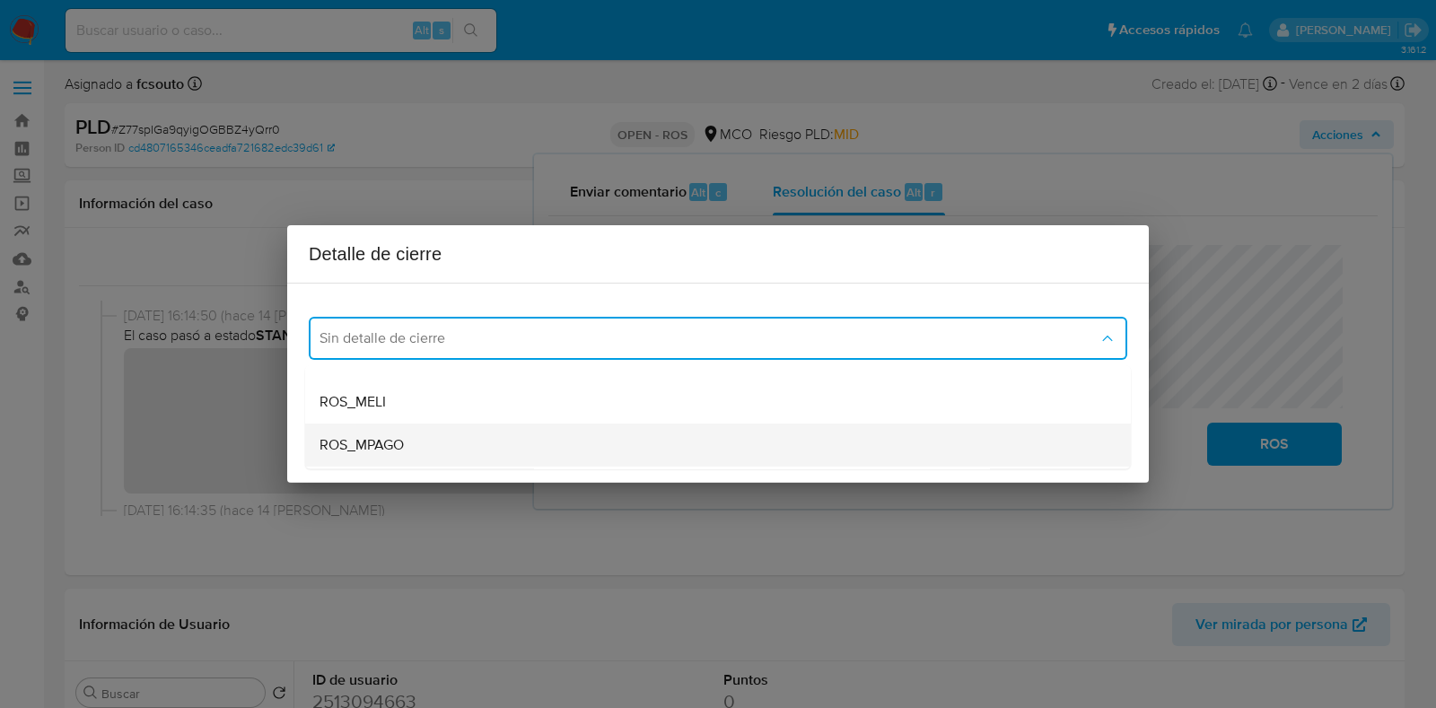
click at [521, 433] on div "ROS_MPAGO" at bounding box center [717, 445] width 797 height 43
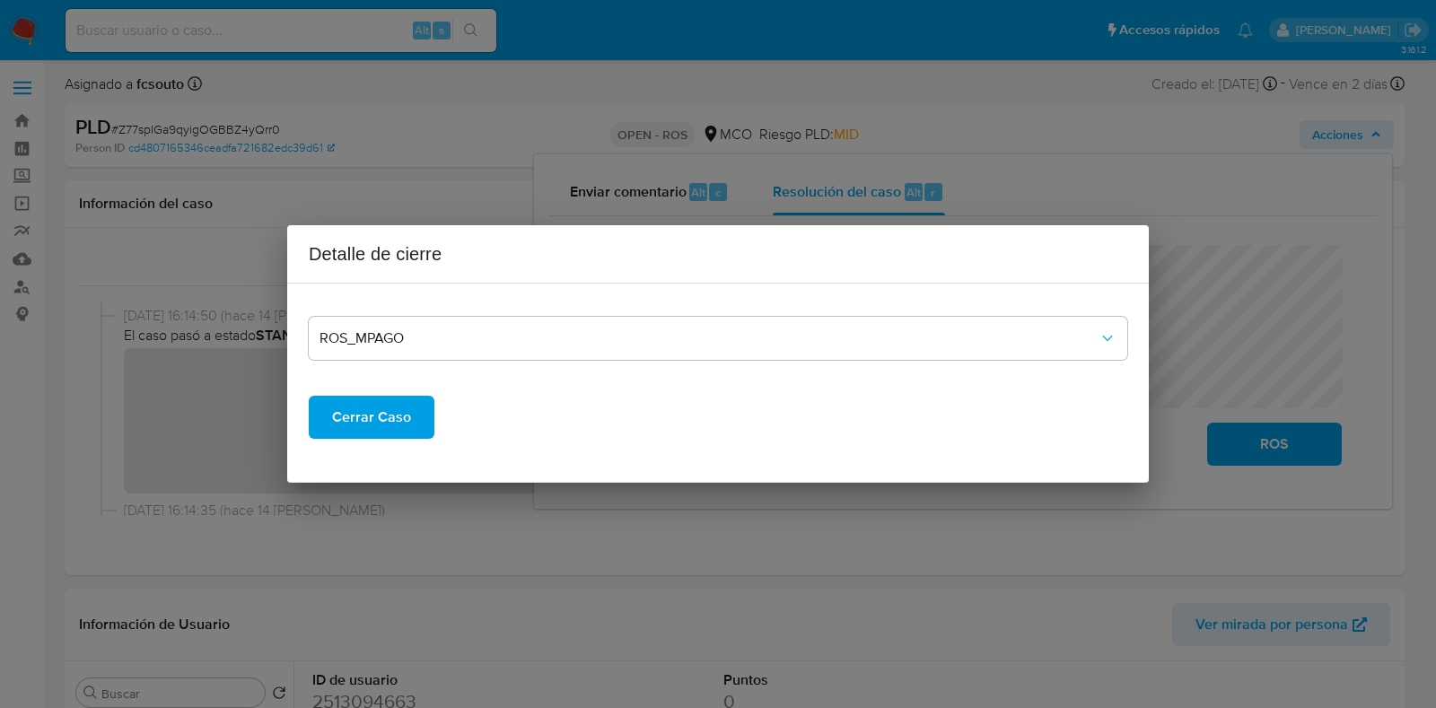
click at [386, 409] on span "Cerrar Caso" at bounding box center [371, 417] width 79 height 39
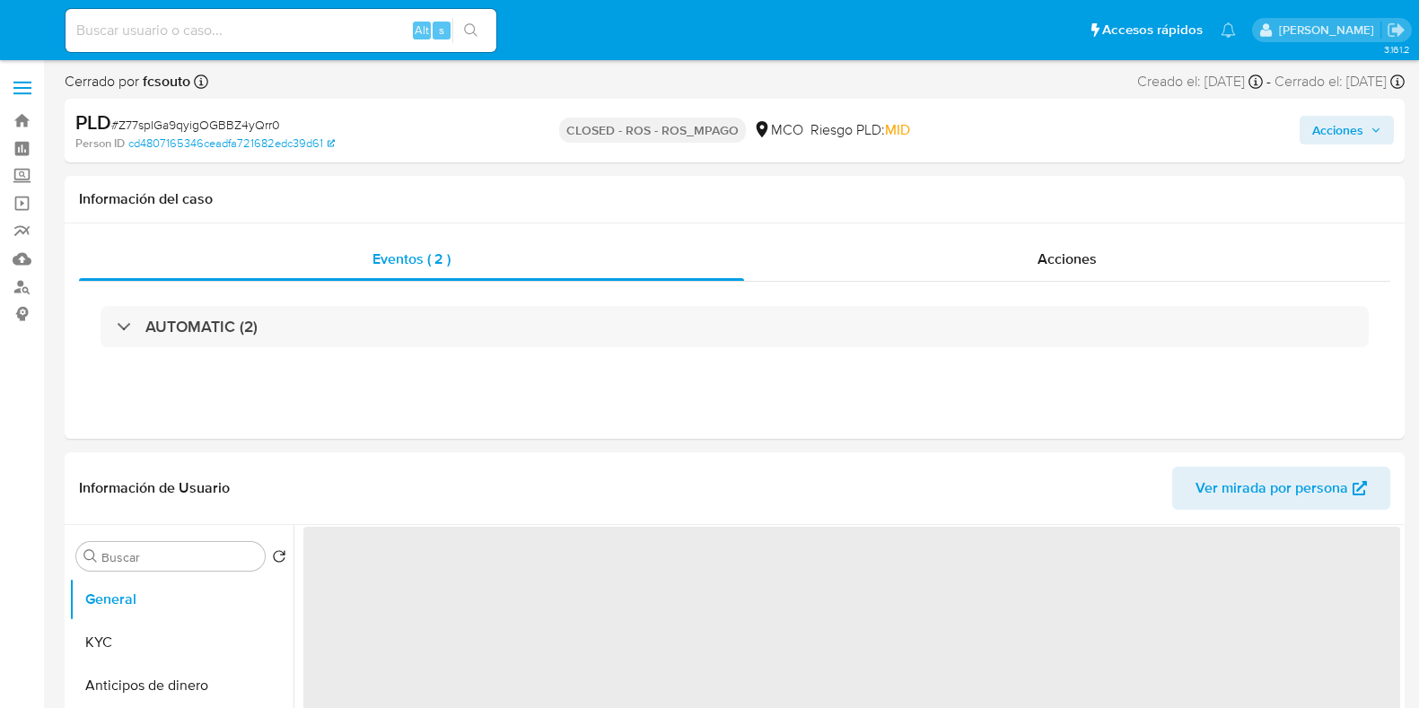
select select "10"
